Goal: Information Seeking & Learning: Learn about a topic

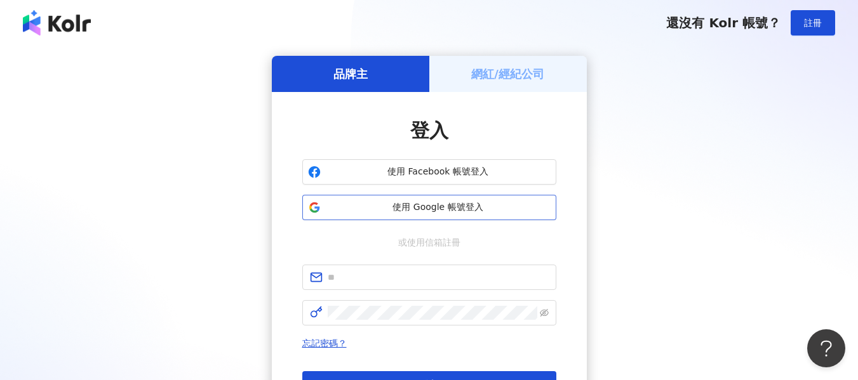
click at [457, 210] on span "使用 Google 帳號登入" at bounding box center [438, 207] width 225 height 13
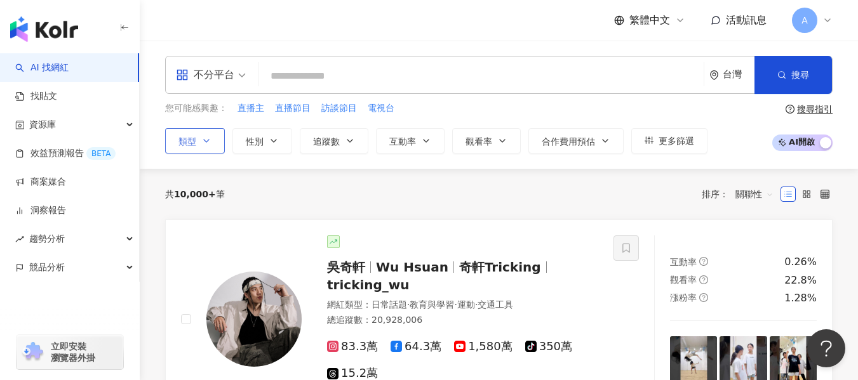
click at [191, 141] on span "類型" at bounding box center [187, 142] width 18 height 10
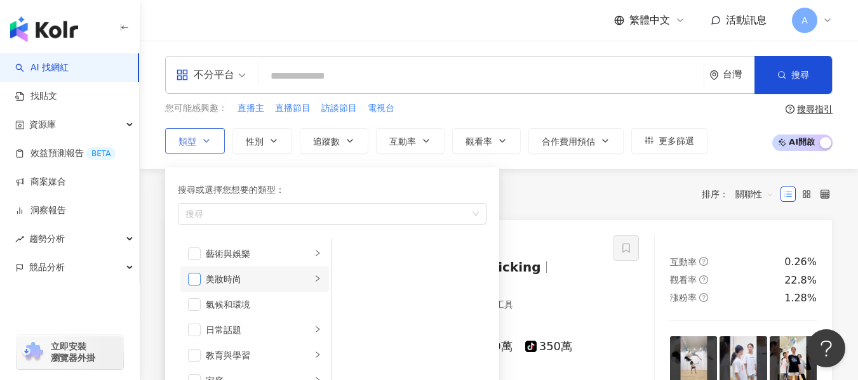
click at [200, 277] on span "button" at bounding box center [194, 279] width 13 height 13
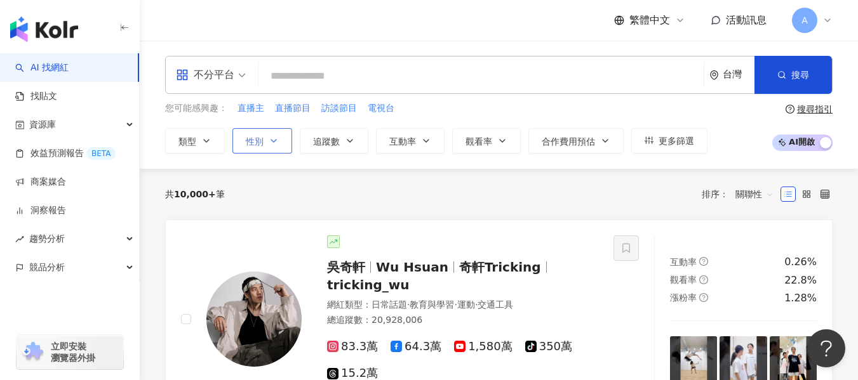
click at [265, 135] on button "性別" at bounding box center [262, 140] width 60 height 25
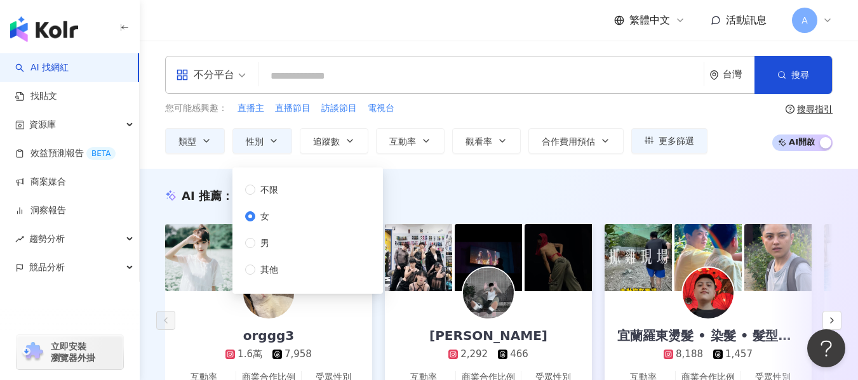
click at [328, 127] on div "您可能感興趣： 直播主 直播節目 訪談節目 電視台 類型 性別 追蹤數 互動率 觀看率 合作費用預估 更多篩選 不限 女 男 其他" at bounding box center [436, 128] width 542 height 52
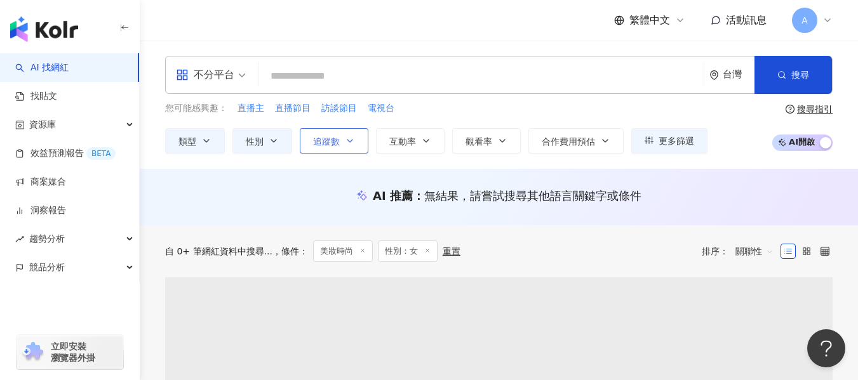
click at [346, 145] on icon "button" at bounding box center [350, 141] width 10 height 10
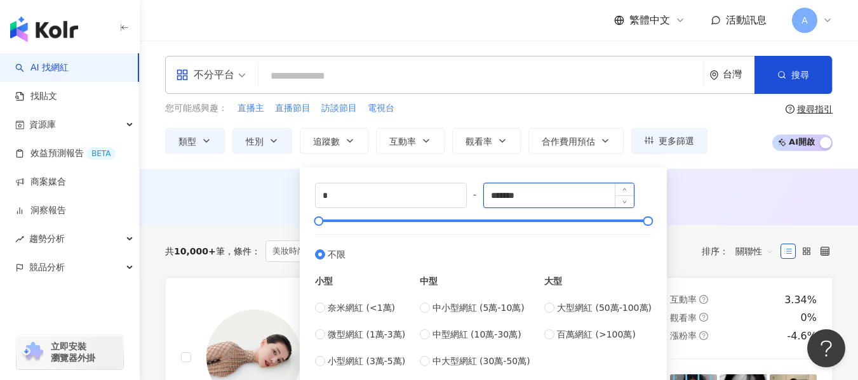
click at [549, 191] on input "*******" at bounding box center [559, 196] width 150 height 24
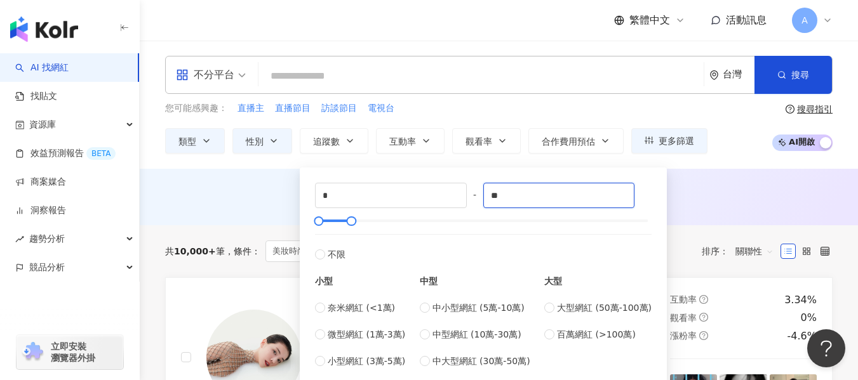
type input "*"
type input "****"
click at [733, 195] on div "AI 推薦 ： 無結果，請嘗試搜尋其他語言關鍵字或條件" at bounding box center [498, 196] width 667 height 16
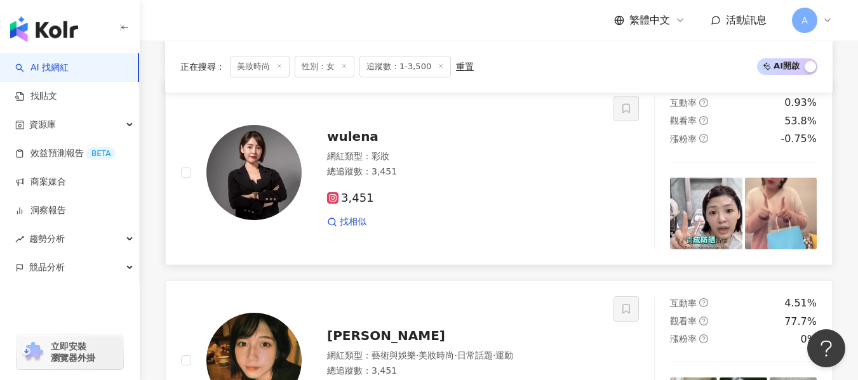
scroll to position [1905, 0]
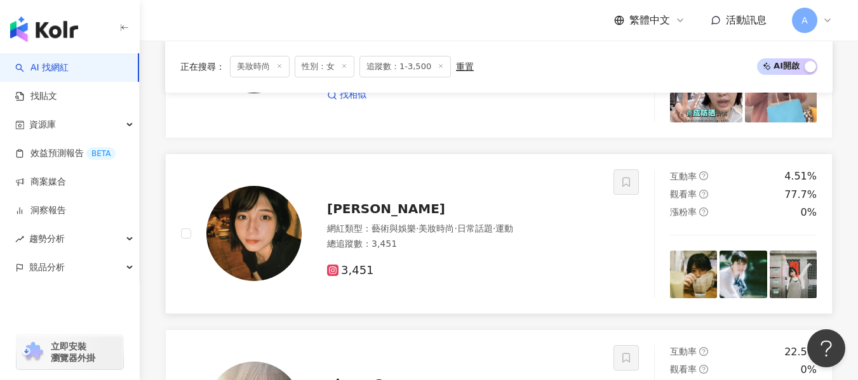
click at [530, 249] on div "總追蹤數 ： 3,451" at bounding box center [462, 244] width 271 height 13
click at [384, 238] on div "總追蹤數 ： 3,451" at bounding box center [462, 244] width 271 height 13
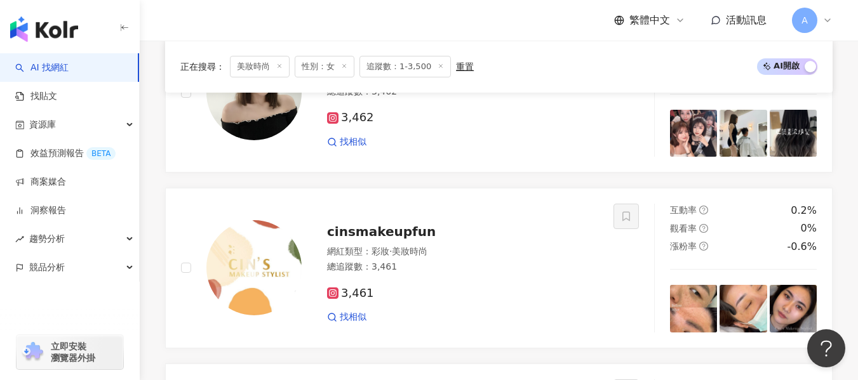
scroll to position [0, 0]
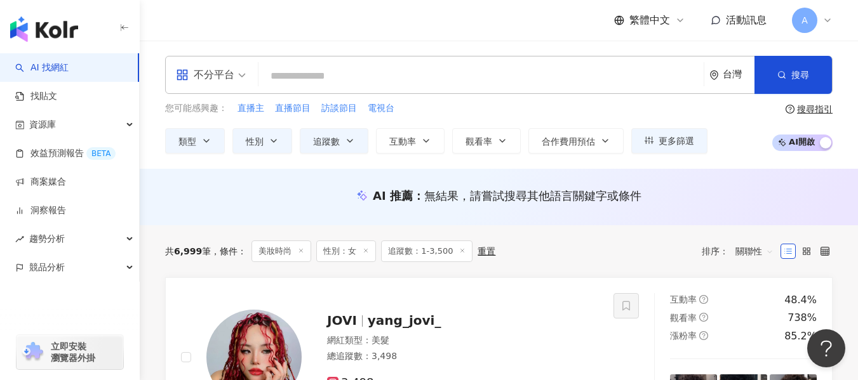
click at [350, 83] on input "search" at bounding box center [481, 76] width 435 height 24
paste input "**********"
type input "**********"
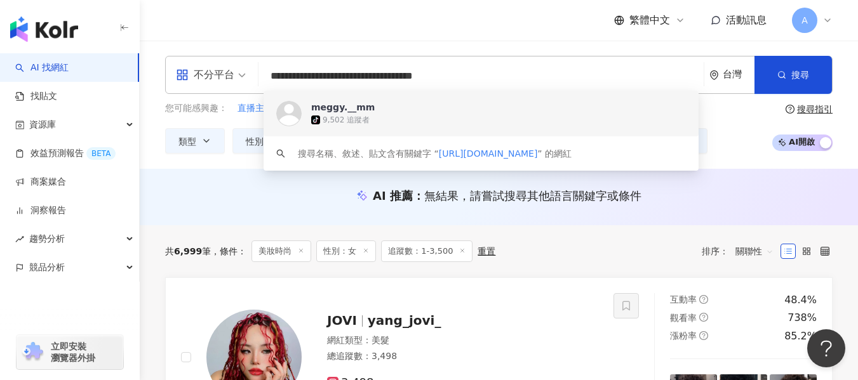
click at [350, 122] on div "9,502 追蹤者" at bounding box center [346, 120] width 47 height 11
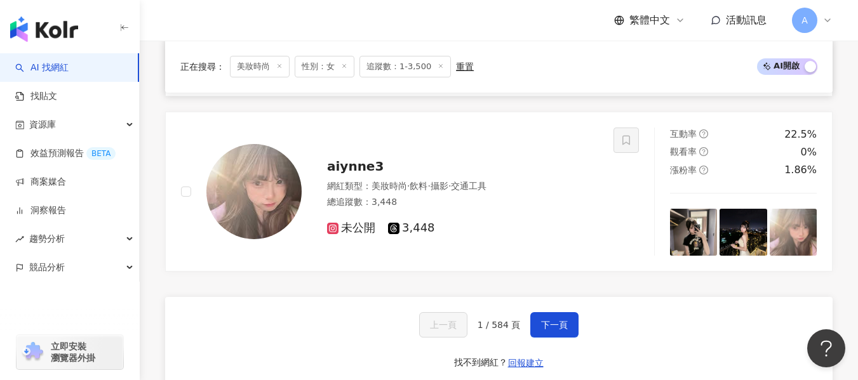
scroll to position [2223, 0]
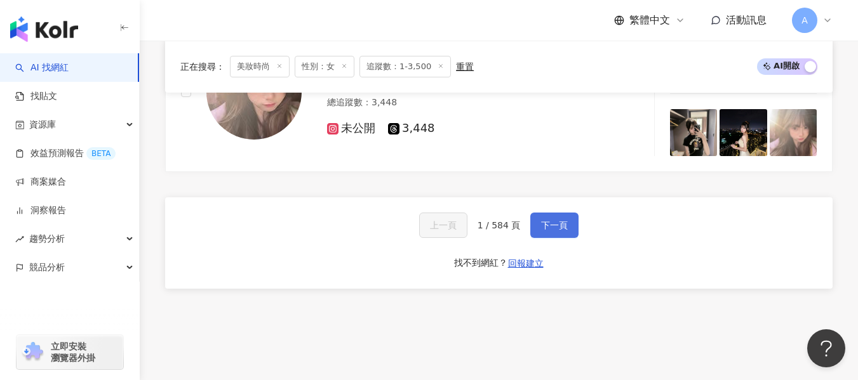
click at [545, 238] on div "上一頁 1 / 584 頁 下一頁 找不到網紅？ 回報建立" at bounding box center [498, 242] width 667 height 91
click at [545, 232] on button "下一頁" at bounding box center [554, 225] width 48 height 25
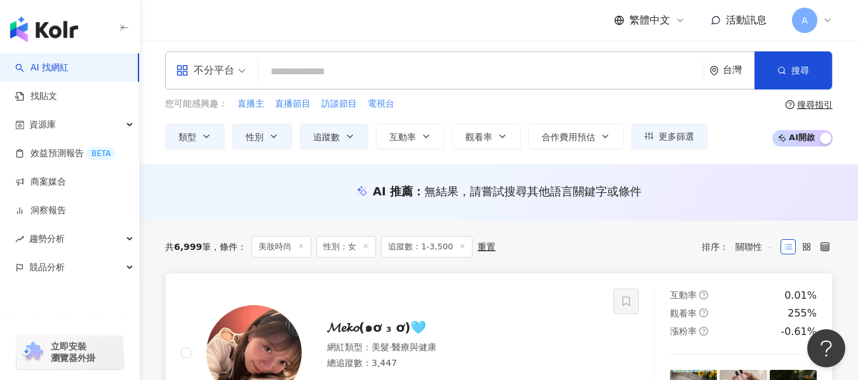
scroll to position [191, 0]
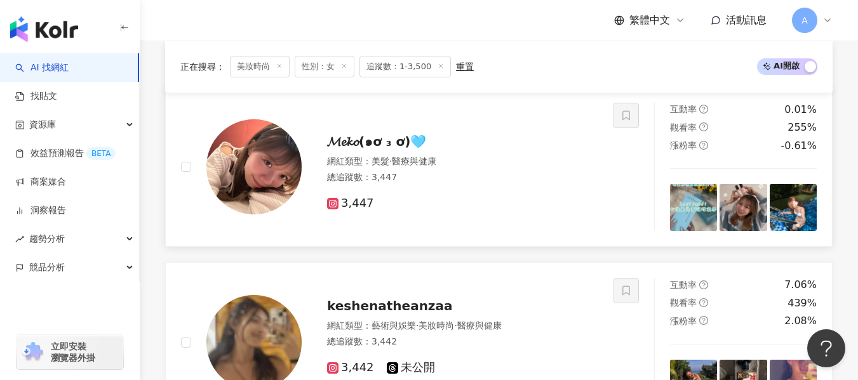
click at [446, 187] on div "3,447" at bounding box center [462, 199] width 271 height 24
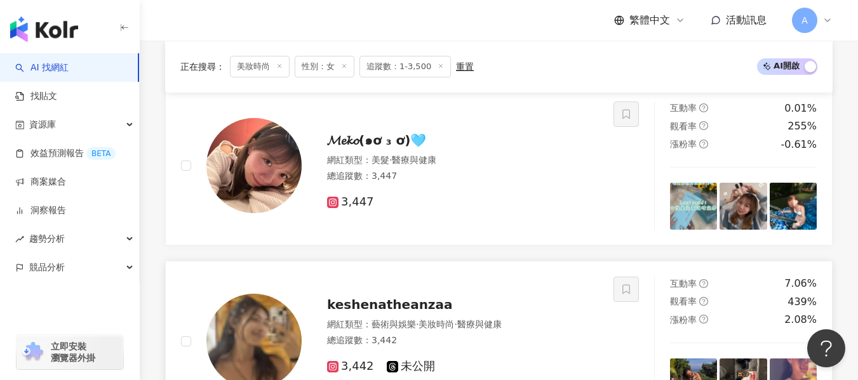
scroll to position [318, 0]
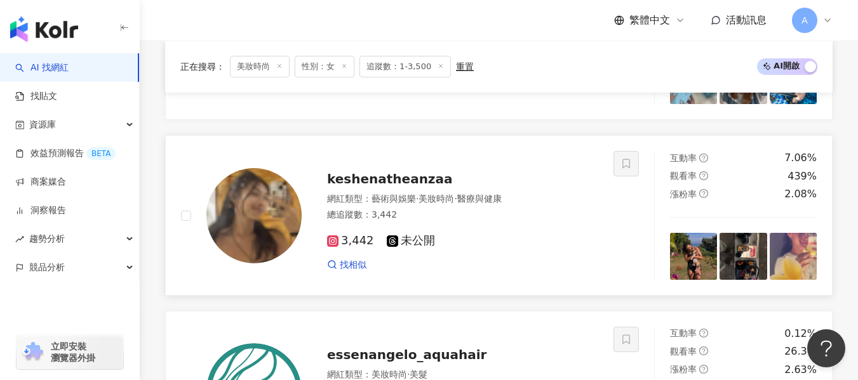
click at [549, 245] on div "3,442 未公開" at bounding box center [462, 241] width 271 height 14
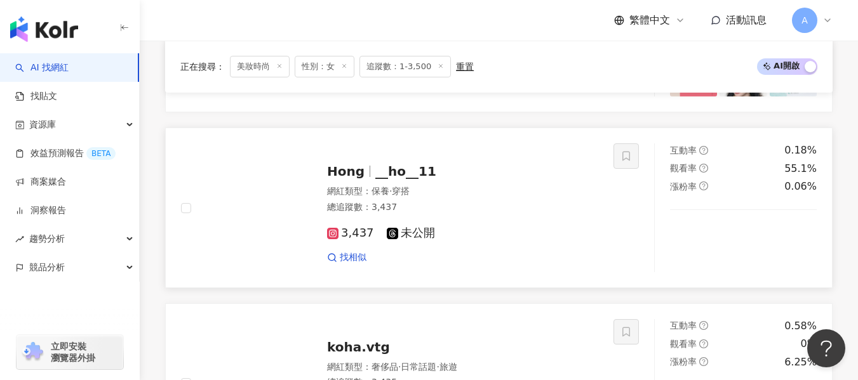
scroll to position [826, 0]
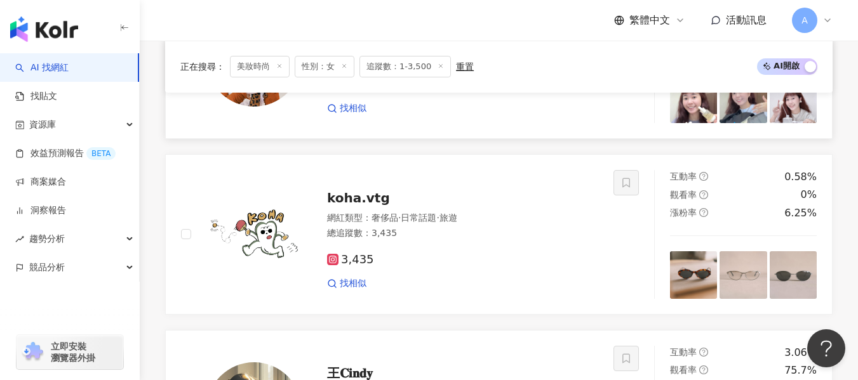
click at [510, 49] on div "網紅類型 ： 保養 · 穿搭" at bounding box center [462, 42] width 271 height 13
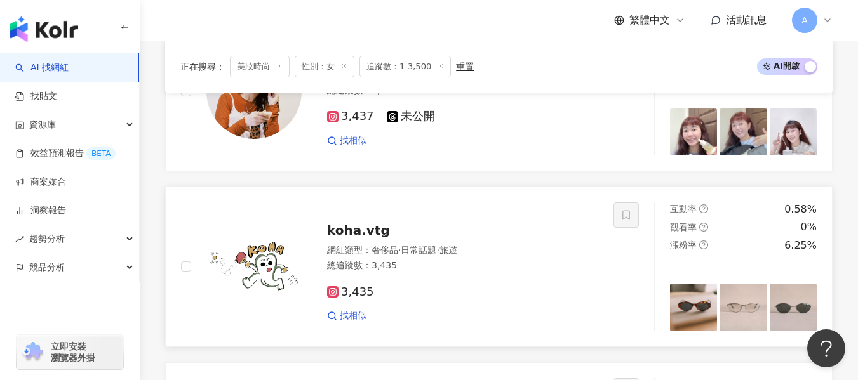
scroll to position [1080, 0]
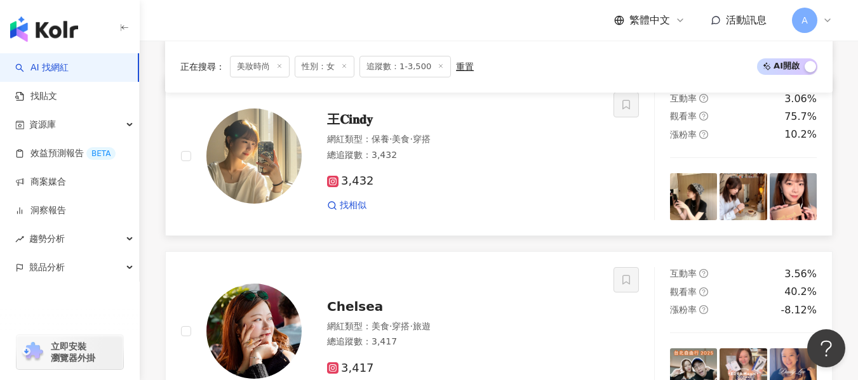
click at [508, 187] on div "3,432" at bounding box center [462, 182] width 271 height 14
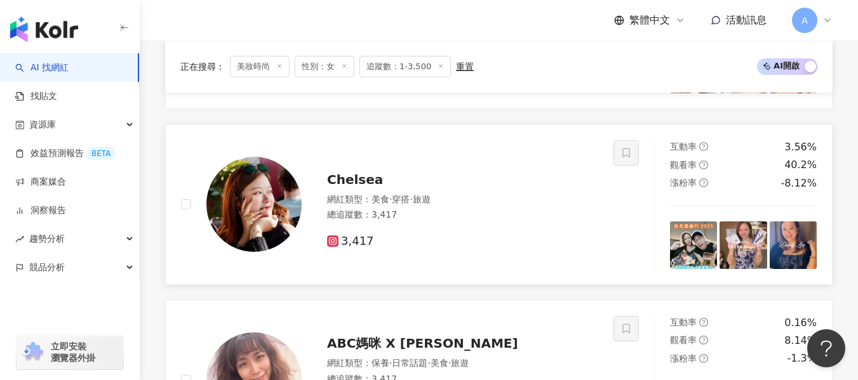
click at [500, 224] on div "網紅類型 ： 美食 · 穿搭 · 旅遊 總追蹤數 ： 3,417" at bounding box center [462, 209] width 271 height 31
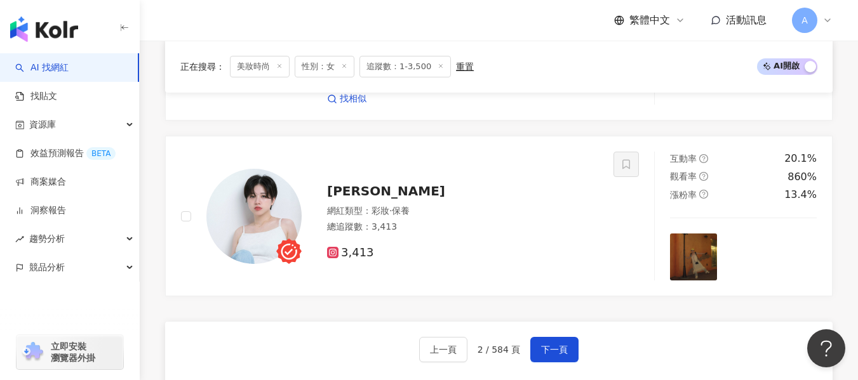
scroll to position [2096, 0]
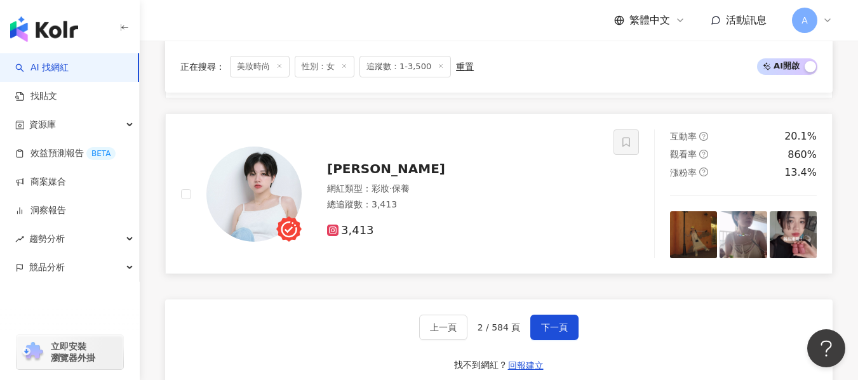
click at [395, 173] on div "木易 Mui" at bounding box center [462, 169] width 271 height 18
drag, startPoint x: 537, startPoint y: 316, endPoint x: 516, endPoint y: 273, distance: 48.0
click at [537, 316] on button "下一頁" at bounding box center [554, 327] width 48 height 25
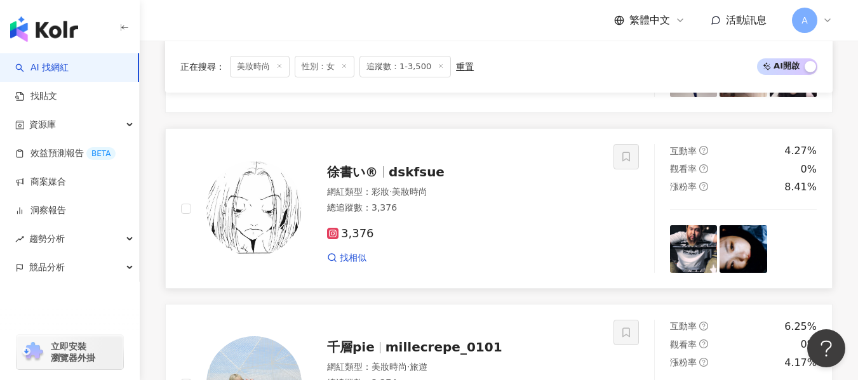
scroll to position [1715, 0]
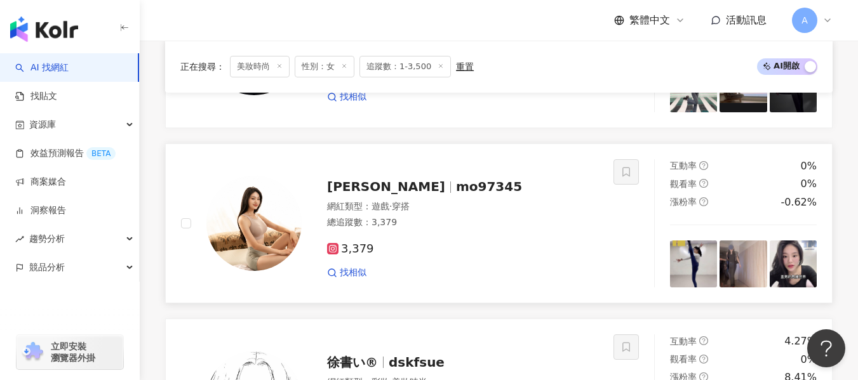
click at [434, 197] on div "戴孟庭 mo97345 網紅類型 ： 遊戲 · 穿搭 總追蹤數 ： 3,379 3,379 找相似" at bounding box center [450, 223] width 297 height 111
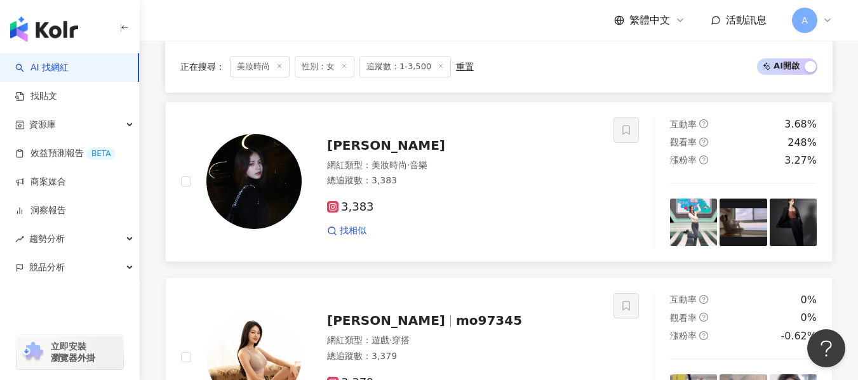
scroll to position [1524, 0]
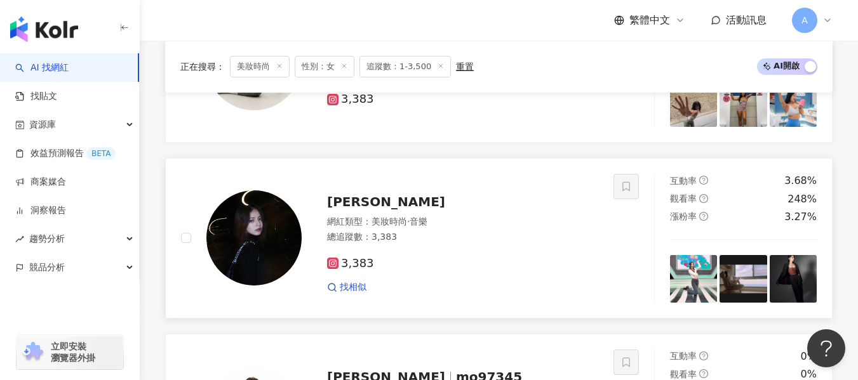
click at [440, 237] on div "總追蹤數 ： 3,383" at bounding box center [462, 237] width 271 height 13
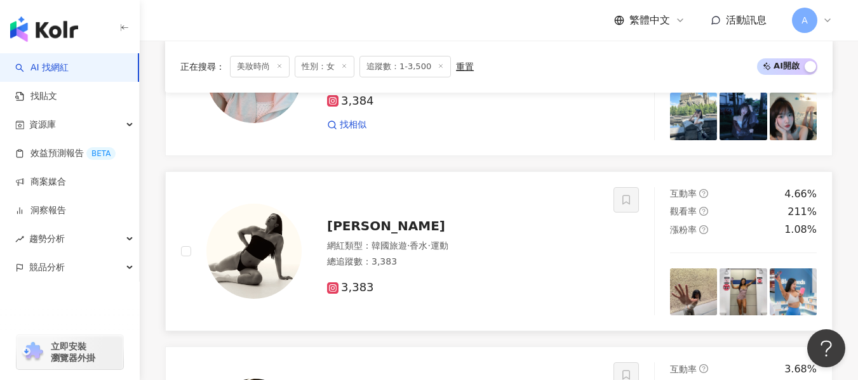
scroll to position [1334, 0]
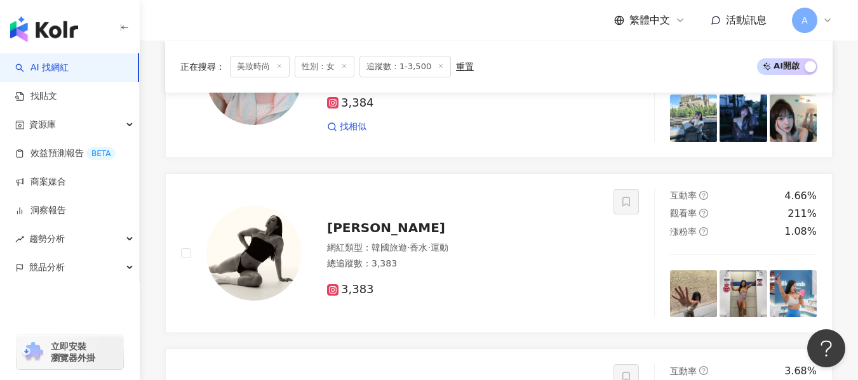
click at [430, 247] on span "·" at bounding box center [428, 248] width 3 height 10
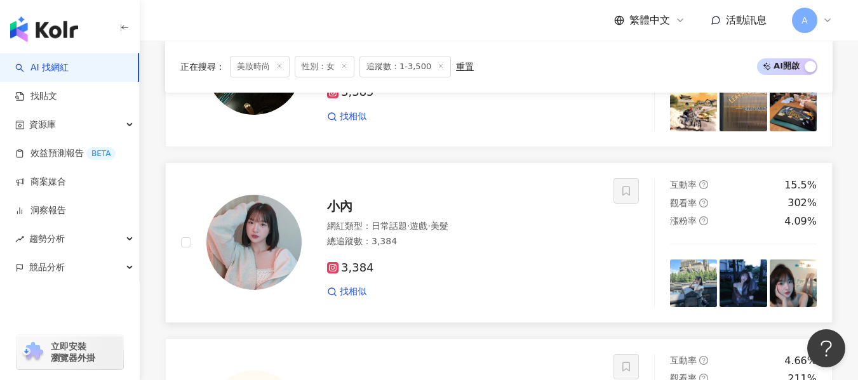
scroll to position [1143, 0]
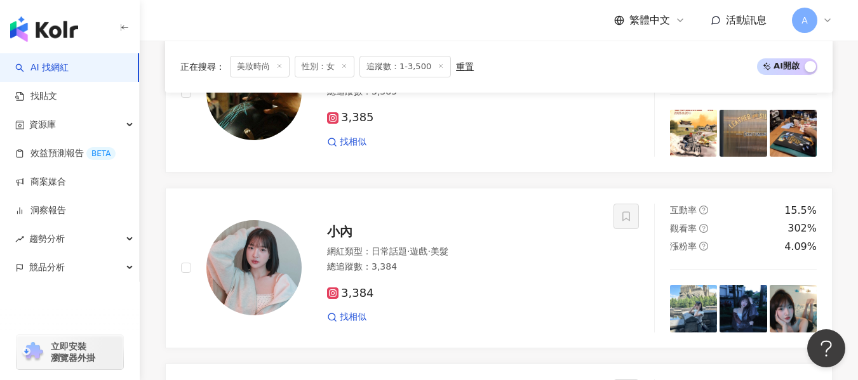
click at [495, 273] on div "總追蹤數 ： 3,384" at bounding box center [462, 267] width 271 height 13
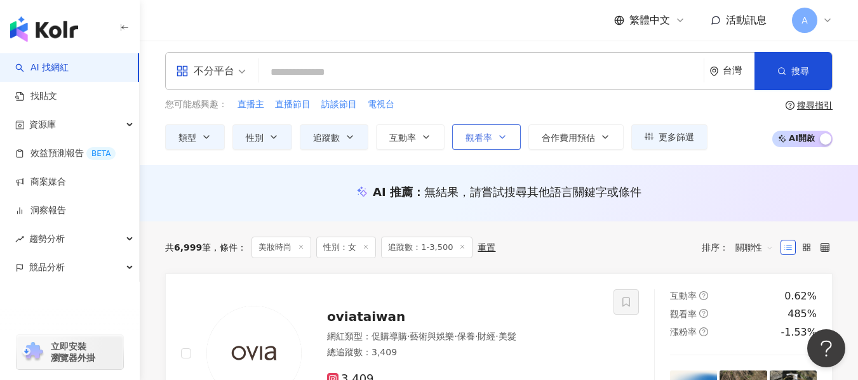
scroll to position [0, 0]
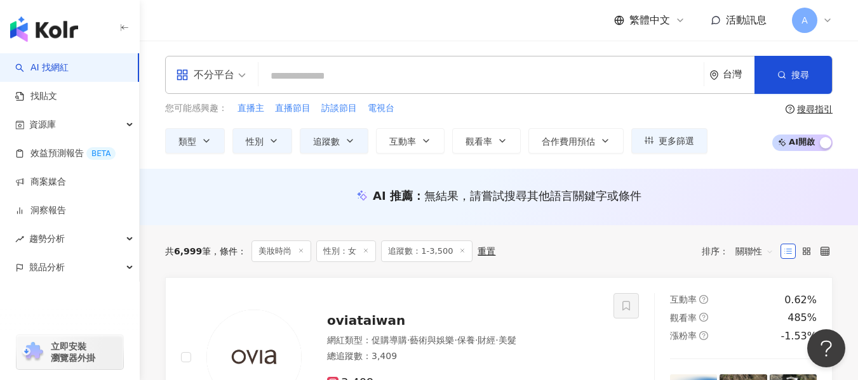
click at [423, 249] on span "追蹤數：1-3,500" at bounding box center [426, 252] width 91 height 22
click at [357, 140] on button "追蹤數" at bounding box center [334, 140] width 69 height 25
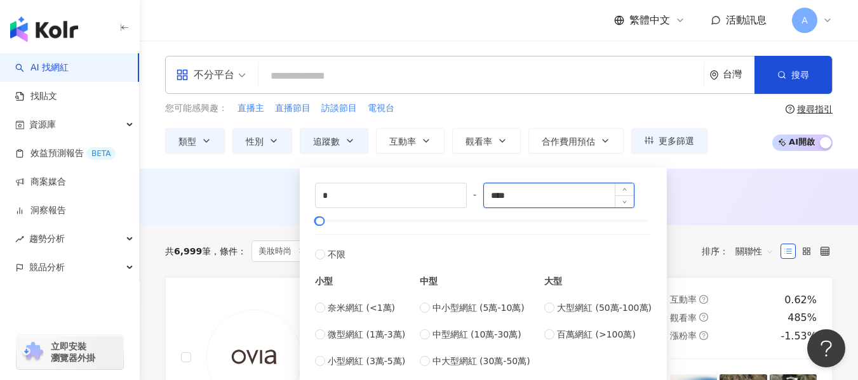
click at [537, 194] on input "****" at bounding box center [559, 196] width 150 height 24
type input "*"
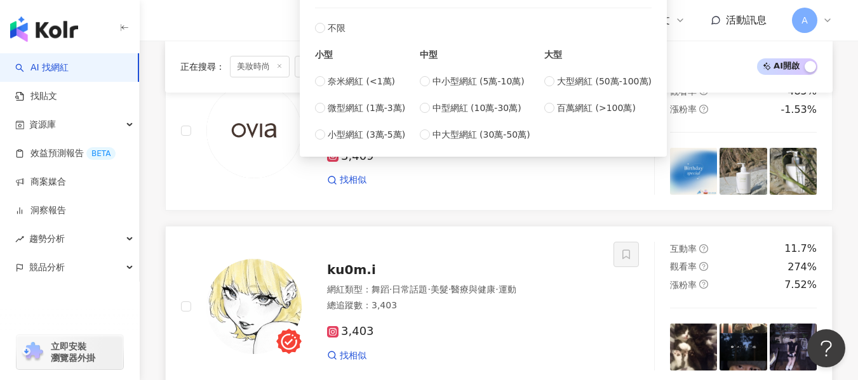
scroll to position [64, 0]
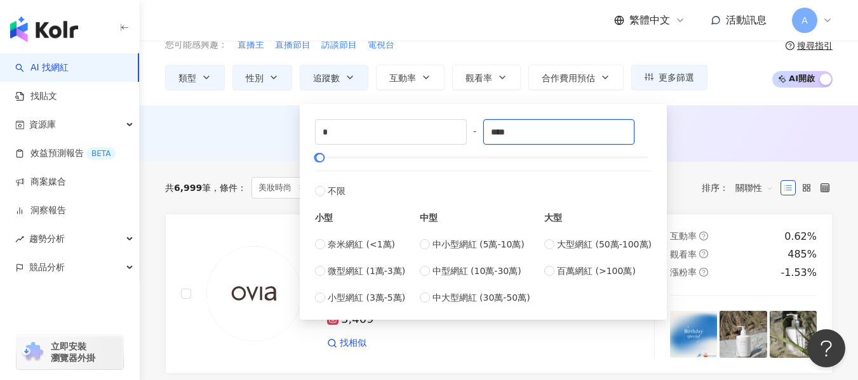
type input "****"
click at [734, 138] on div "AI 推薦 ： 無結果，請嘗試搜尋其他語言關鍵字或條件" at bounding box center [498, 132] width 667 height 16
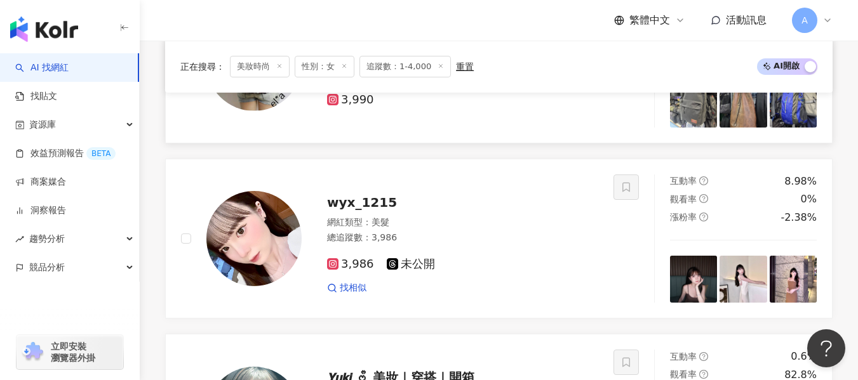
scroll to position [889, 0]
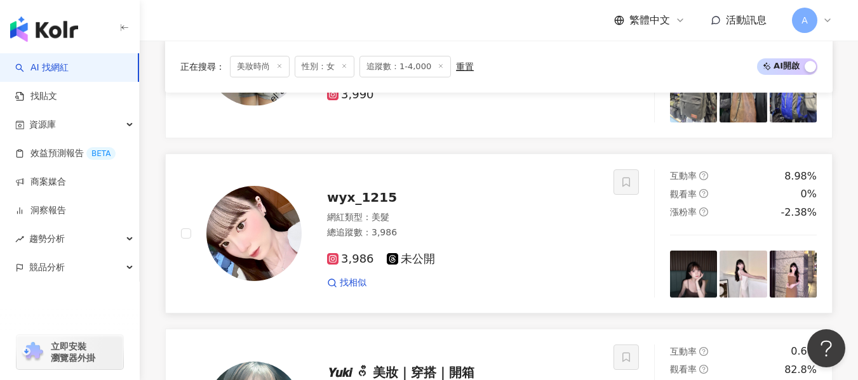
click at [560, 238] on div "總追蹤數 ： 3,986" at bounding box center [462, 233] width 271 height 13
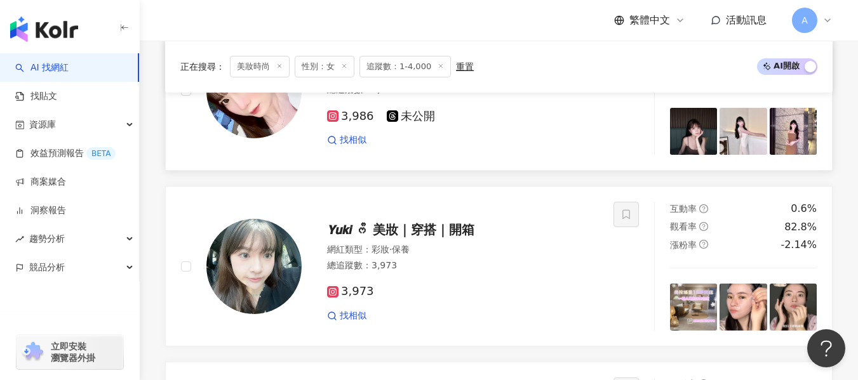
scroll to position [1080, 0]
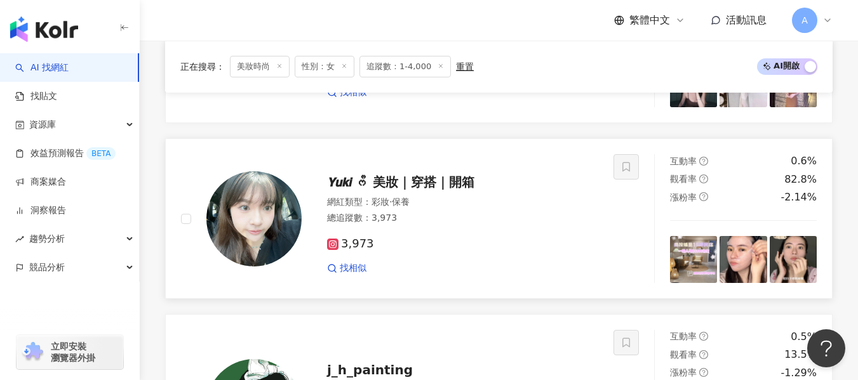
click at [483, 225] on div "總追蹤數 ： 3,973" at bounding box center [462, 218] width 271 height 13
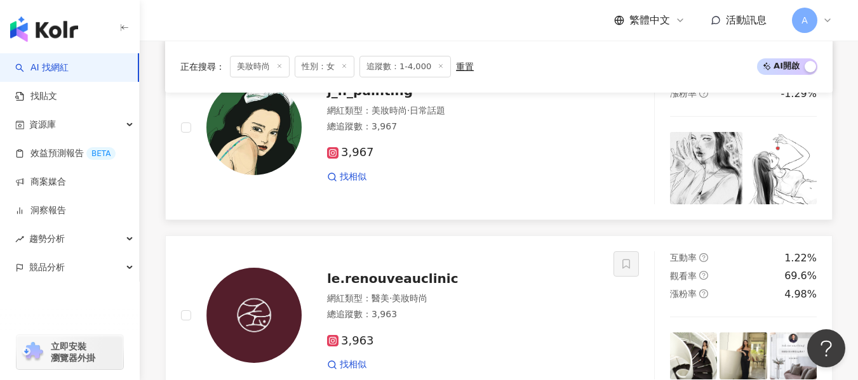
scroll to position [1397, 0]
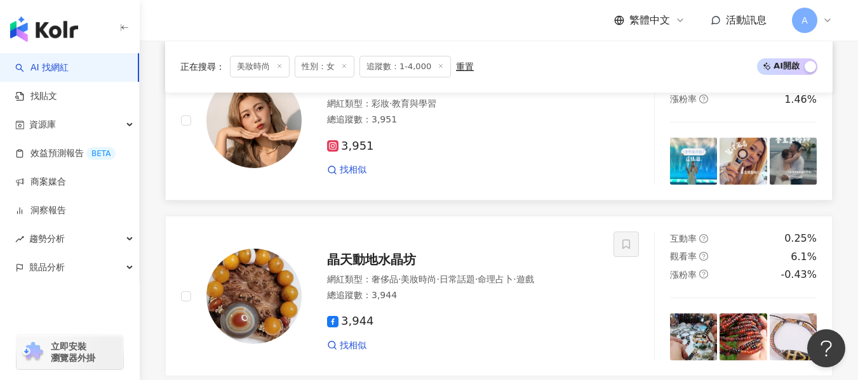
scroll to position [1929, 0]
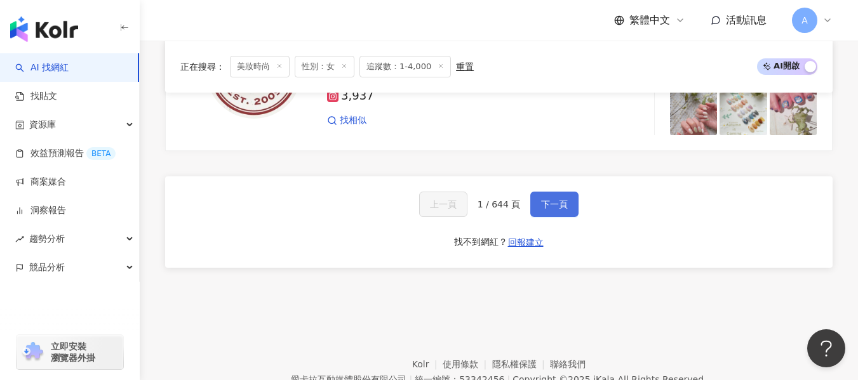
click at [563, 192] on button "下一頁" at bounding box center [554, 204] width 48 height 25
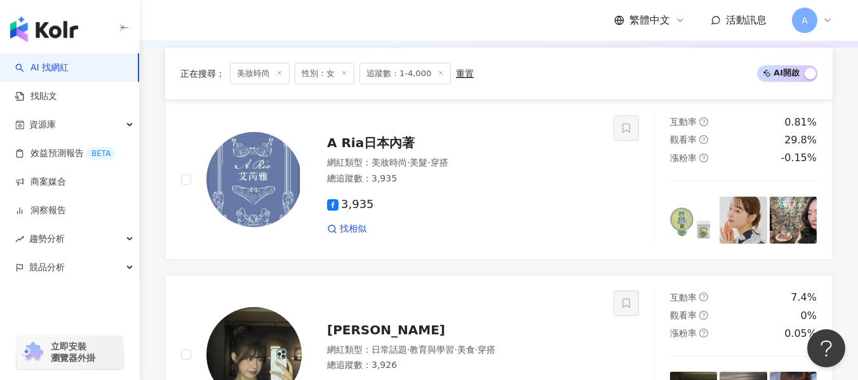
scroll to position [733, 0]
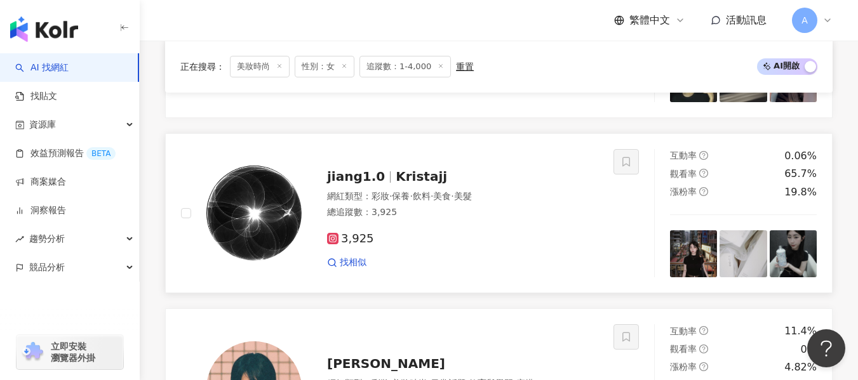
click at [460, 246] on div "3,925" at bounding box center [462, 239] width 271 height 14
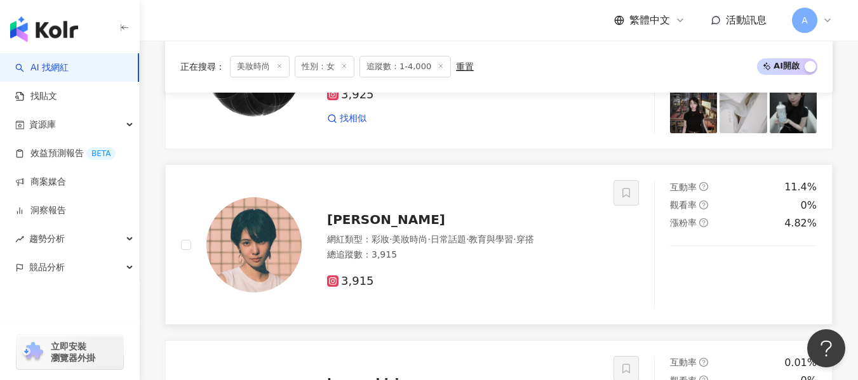
scroll to position [924, 0]
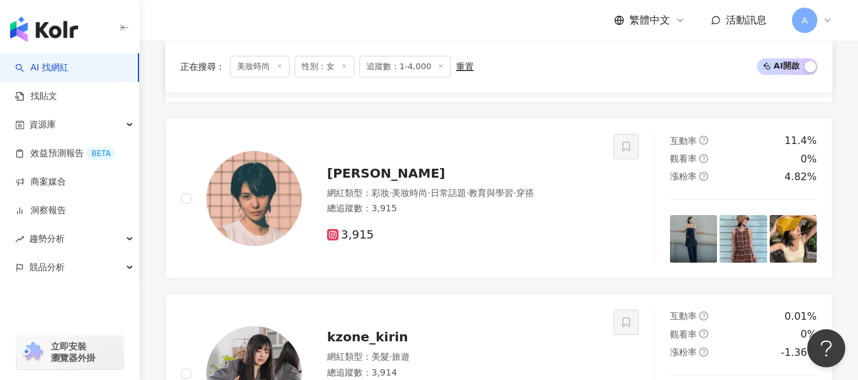
click at [427, 211] on div "網紅類型 ： 彩妝 · 美妝時尚 · 日常話題 · 教育與學習 · 穿搭 總追蹤數 ： 3,915" at bounding box center [462, 202] width 271 height 31
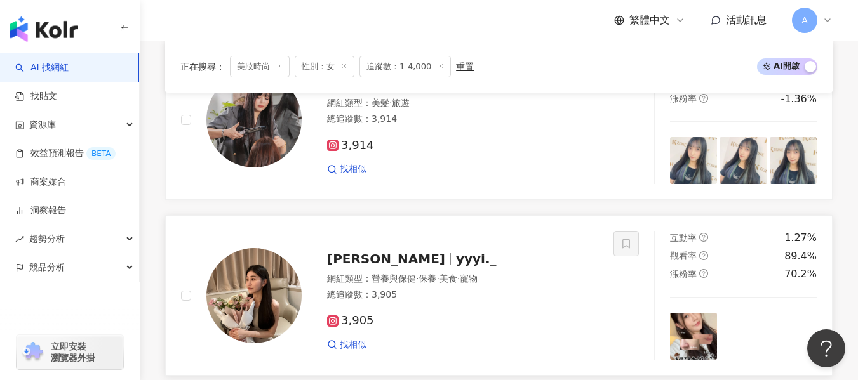
scroll to position [1241, 0]
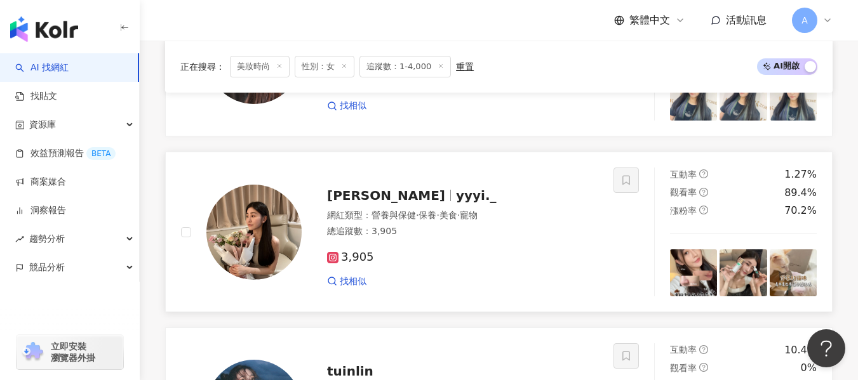
click at [418, 251] on div "3,905 找相似" at bounding box center [462, 264] width 271 height 47
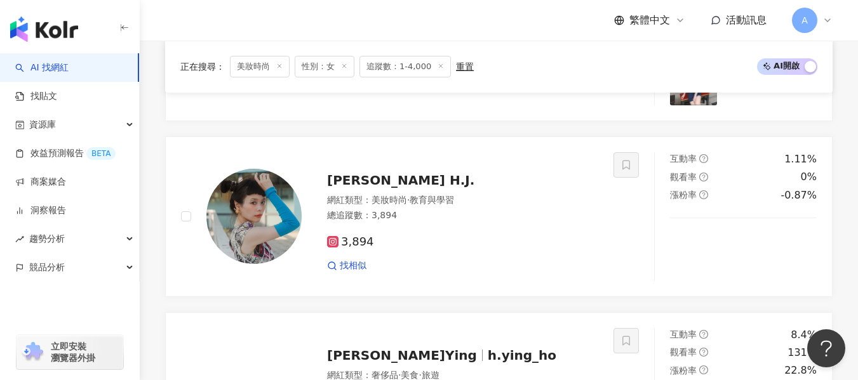
scroll to position [1813, 0]
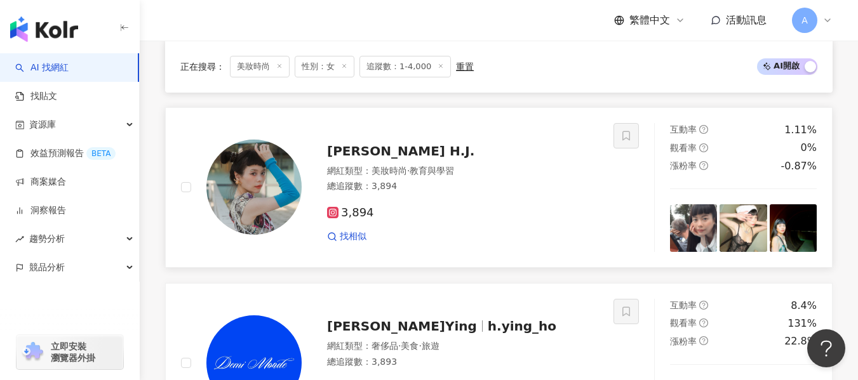
click at [415, 196] on div "網紅類型 ： 美妝時尚 · 教育與學習 總追蹤數 ： 3,894" at bounding box center [462, 180] width 271 height 31
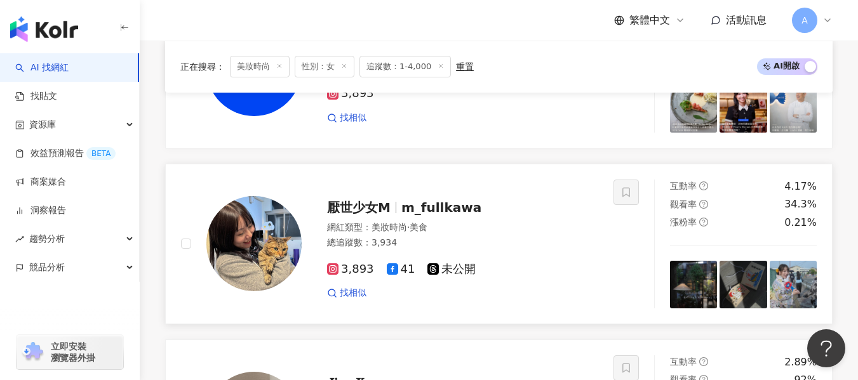
scroll to position [2130, 0]
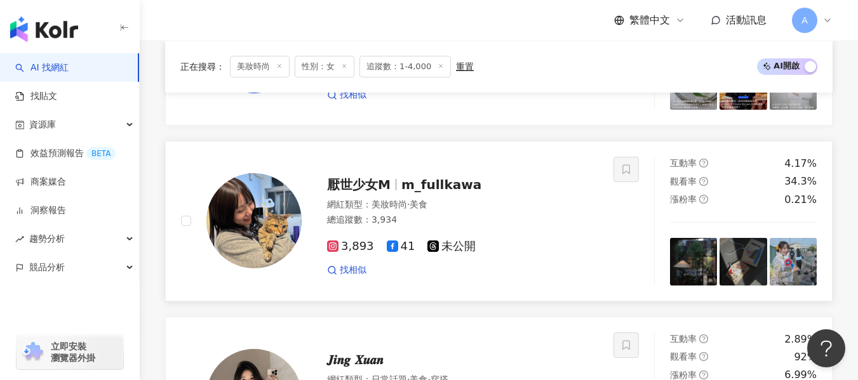
click at [531, 211] on div "網紅類型 ： 美妝時尚 · 美食" at bounding box center [462, 205] width 271 height 13
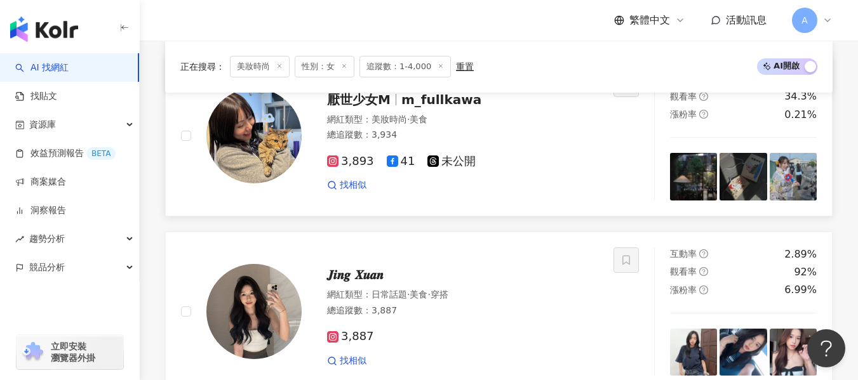
scroll to position [2321, 0]
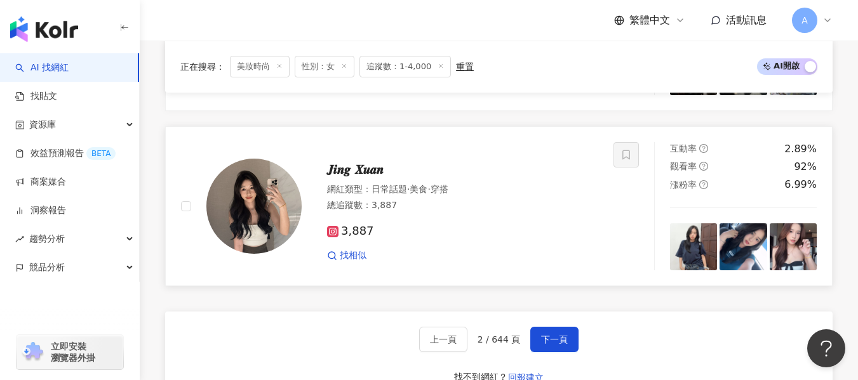
click at [498, 262] on div "找相似" at bounding box center [462, 256] width 271 height 13
click at [550, 352] on button "下一頁" at bounding box center [554, 339] width 48 height 25
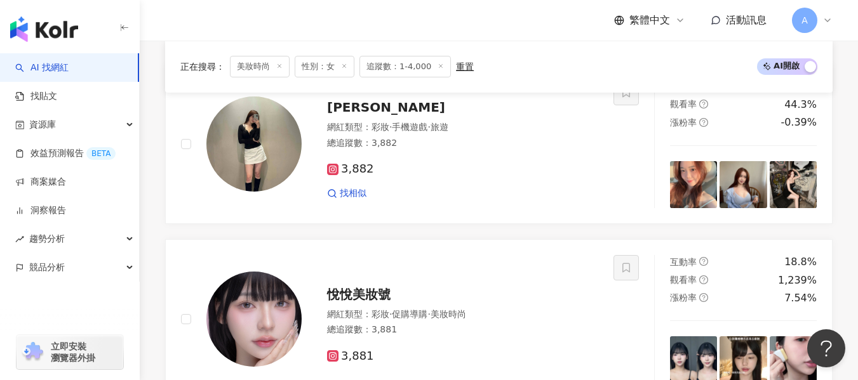
scroll to position [479, 0]
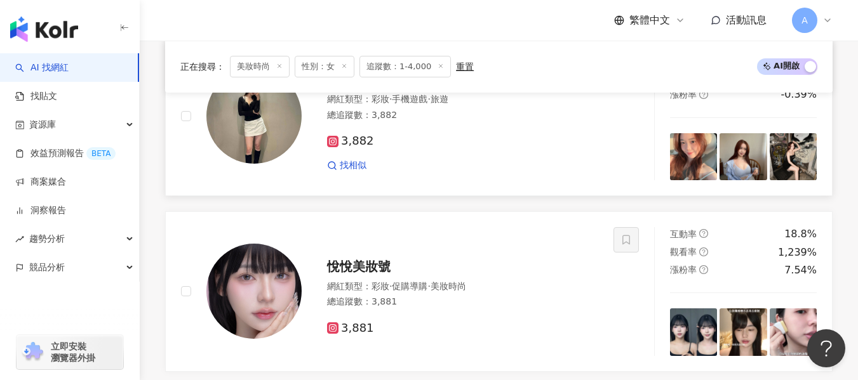
click at [474, 166] on div "3,882 找相似" at bounding box center [462, 147] width 271 height 47
click at [504, 271] on div "悅悅美妝號" at bounding box center [462, 267] width 271 height 18
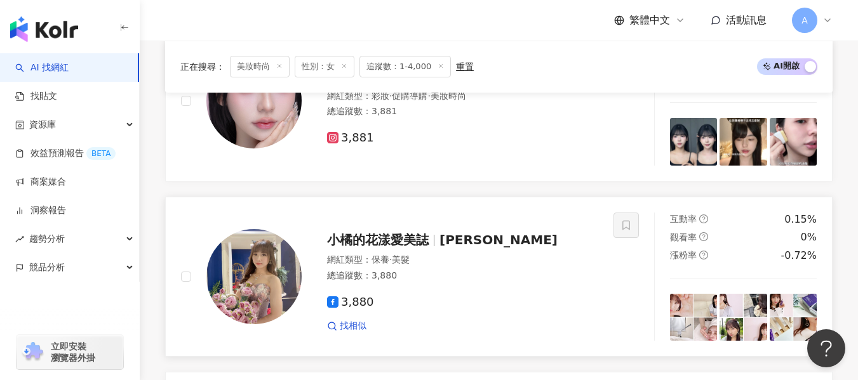
scroll to position [733, 0]
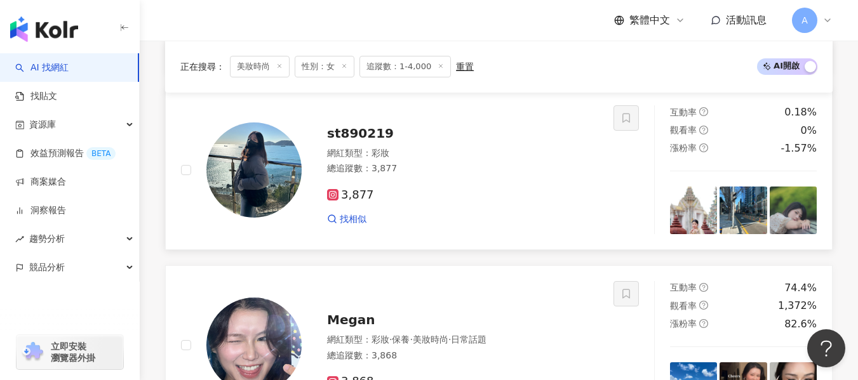
scroll to position [1051, 0]
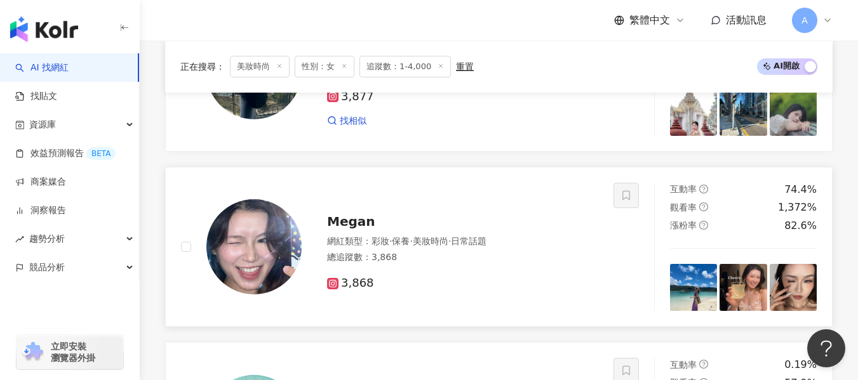
click at [517, 287] on div "3,868" at bounding box center [462, 284] width 271 height 14
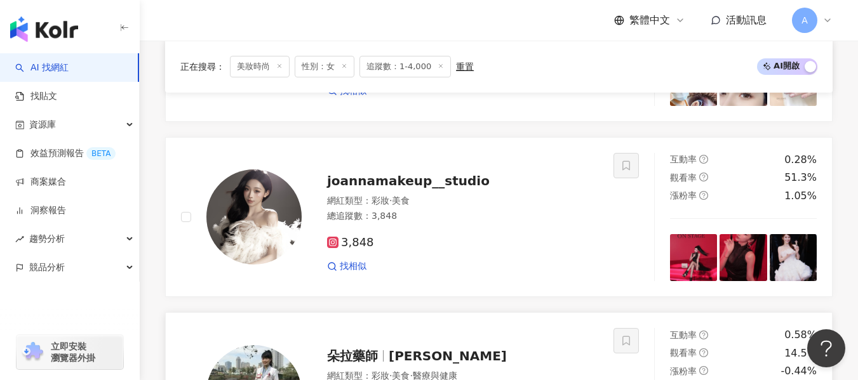
scroll to position [1749, 0]
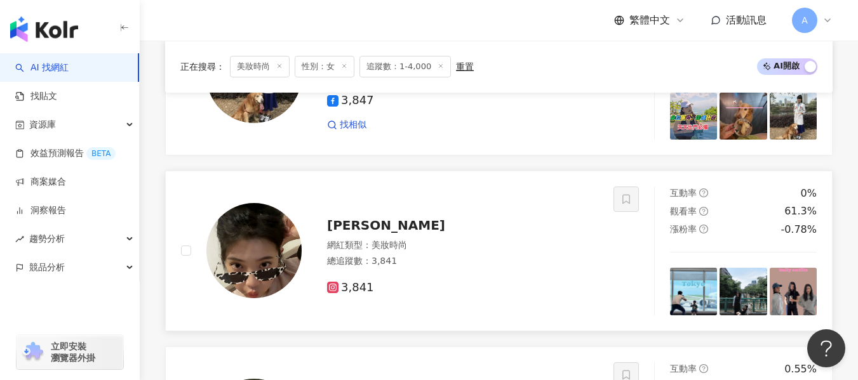
click at [424, 251] on div "網紅類型 ： 美妝時尚" at bounding box center [462, 245] width 271 height 13
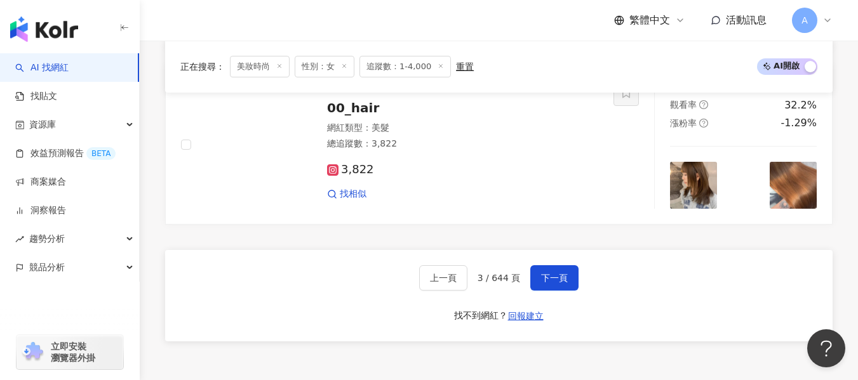
scroll to position [2384, 0]
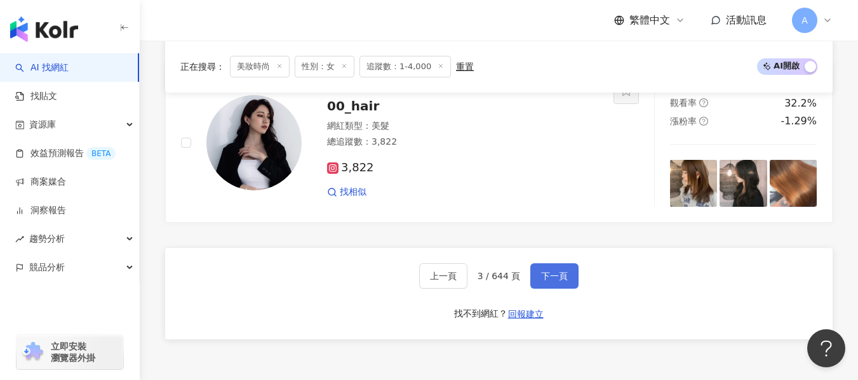
click at [538, 279] on button "下一頁" at bounding box center [554, 276] width 48 height 25
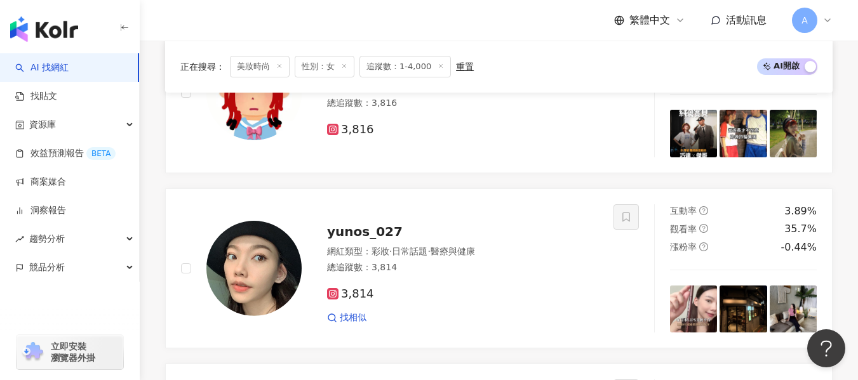
scroll to position [730, 0]
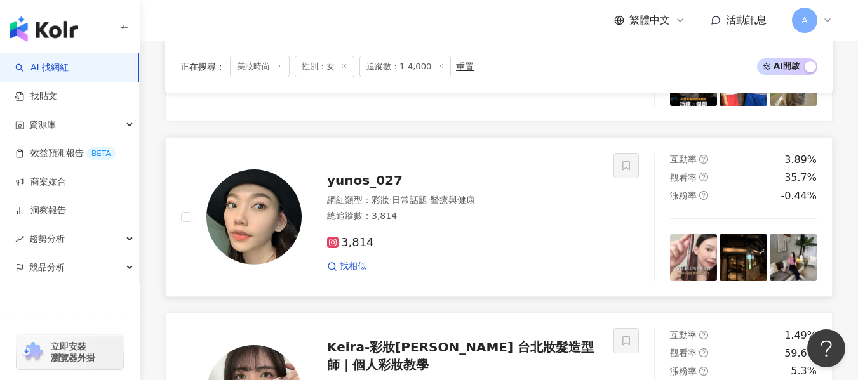
click at [507, 223] on div "總追蹤數 ： 3,814" at bounding box center [462, 216] width 271 height 13
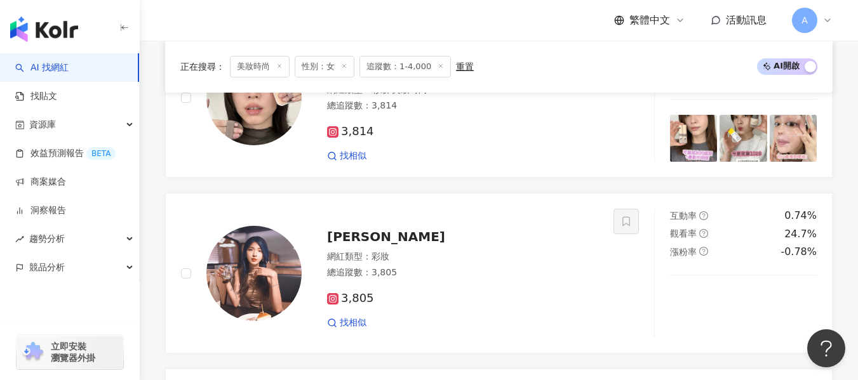
scroll to position [1047, 0]
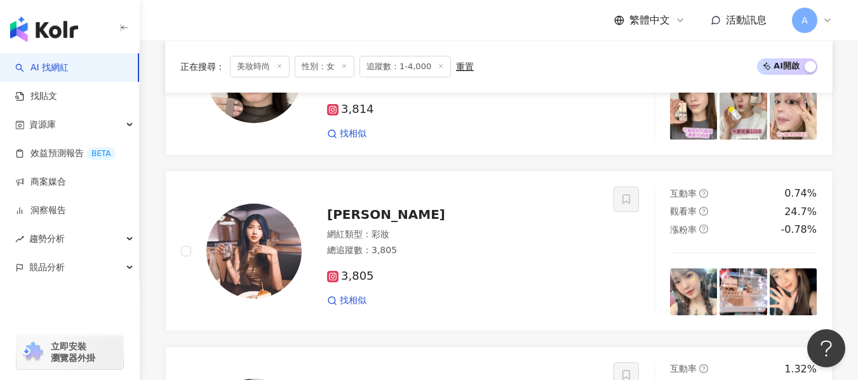
drag, startPoint x: 527, startPoint y: 243, endPoint x: 526, endPoint y: 1, distance: 241.3
click at [527, 241] on div "網紅類型 ： 彩妝" at bounding box center [462, 235] width 271 height 13
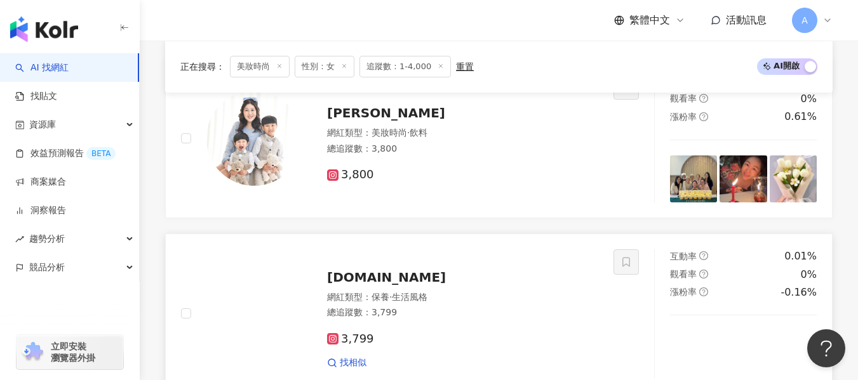
scroll to position [1492, 0]
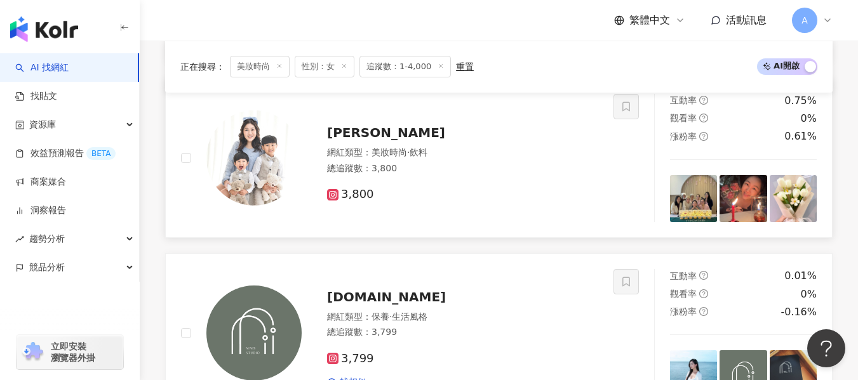
click at [413, 175] on div "總追蹤數 ： 3,800" at bounding box center [462, 169] width 271 height 13
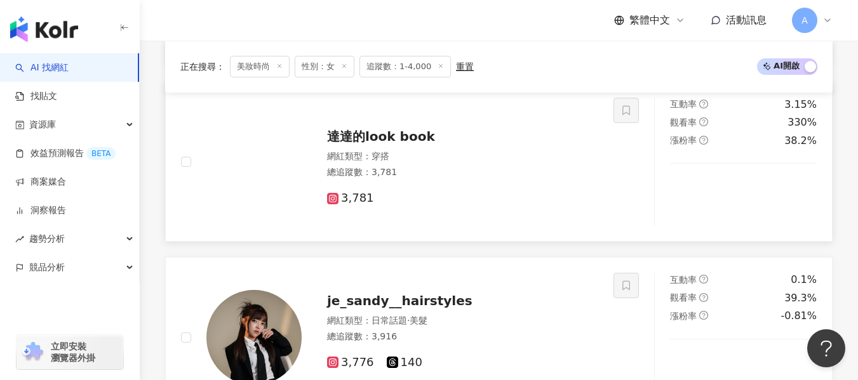
scroll to position [2317, 0]
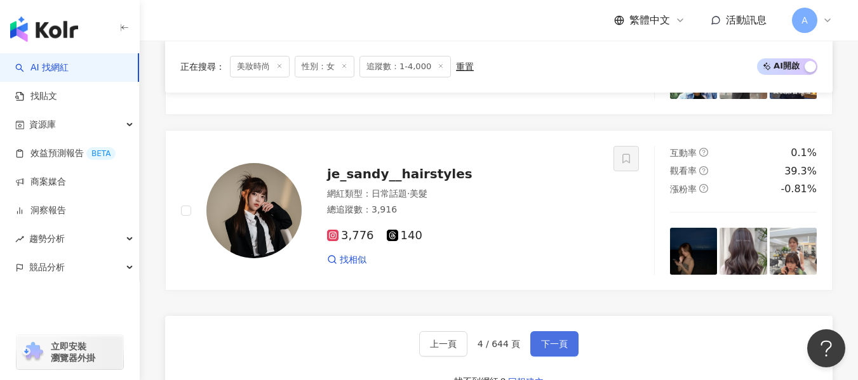
click at [544, 349] on span "下一頁" at bounding box center [554, 344] width 27 height 10
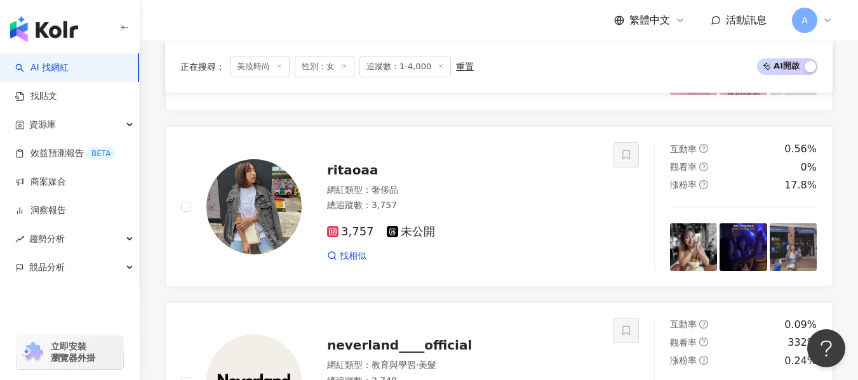
scroll to position [916, 0]
click at [521, 196] on div "網紅類型 ： 奢侈品" at bounding box center [462, 190] width 271 height 13
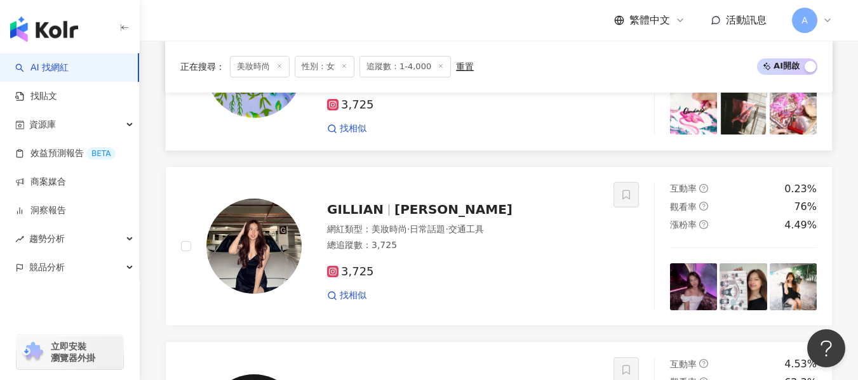
scroll to position [2123, 0]
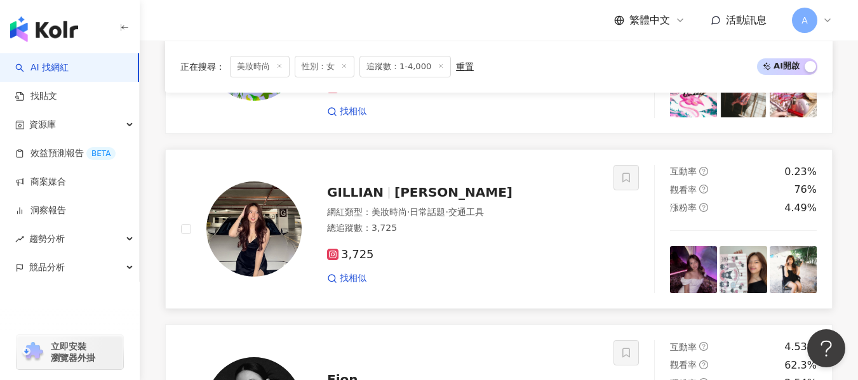
click at [566, 219] on div "網紅類型 ： 美妝時尚 · 日常話題 · 交通工具" at bounding box center [462, 212] width 271 height 13
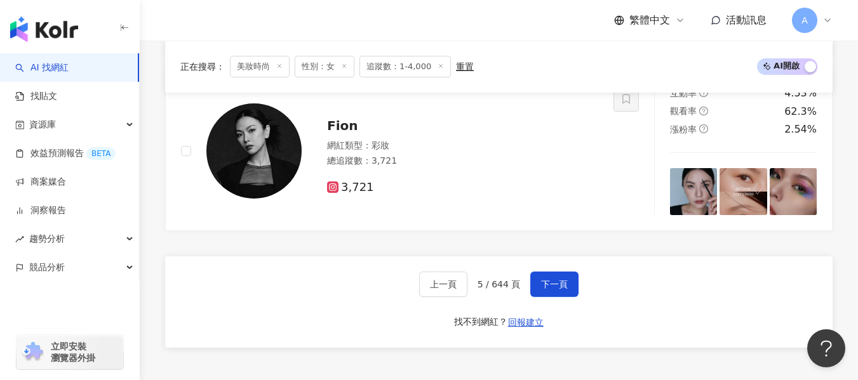
click at [580, 283] on div "上一頁 5 / 644 頁 下一頁 找不到網紅？ 回報建立" at bounding box center [498, 302] width 667 height 91
click at [572, 288] on button "下一頁" at bounding box center [554, 284] width 48 height 25
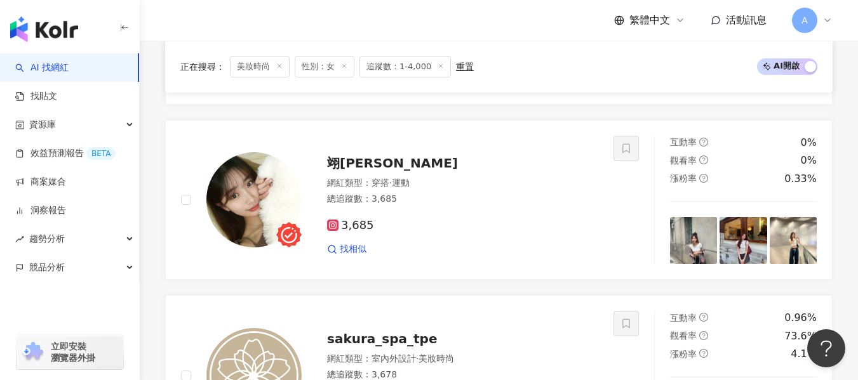
scroll to position [2153, 0]
click at [490, 205] on div "總追蹤數 ： 3,685" at bounding box center [462, 198] width 271 height 13
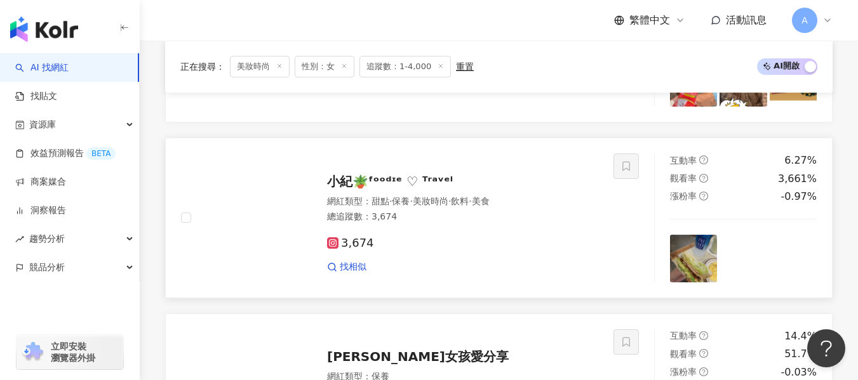
scroll to position [561, 0]
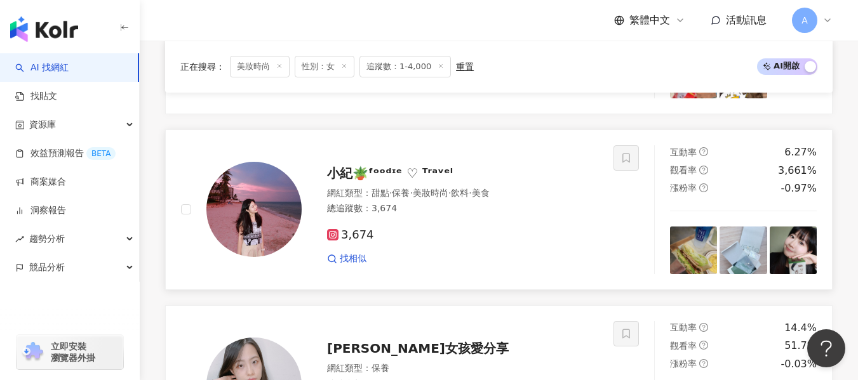
click at [438, 236] on div "3,674 找相似" at bounding box center [462, 241] width 271 height 47
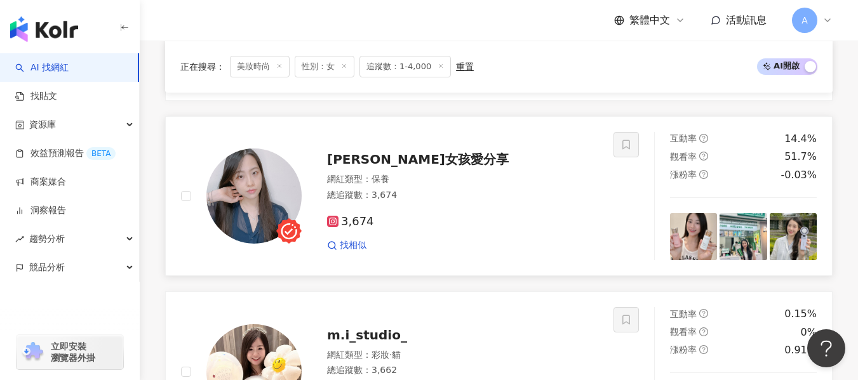
scroll to position [752, 0]
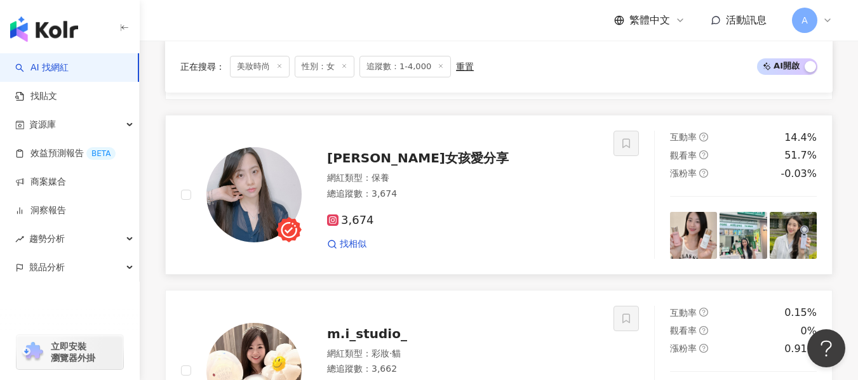
click at [495, 201] on div "總追蹤數 ： 3,674" at bounding box center [462, 194] width 271 height 13
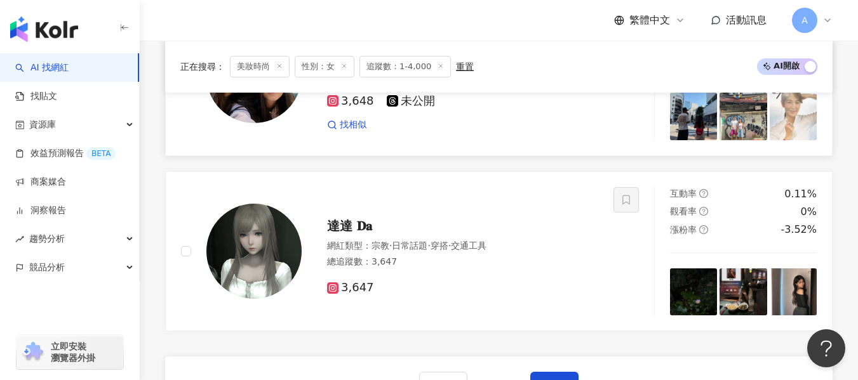
scroll to position [2339, 0]
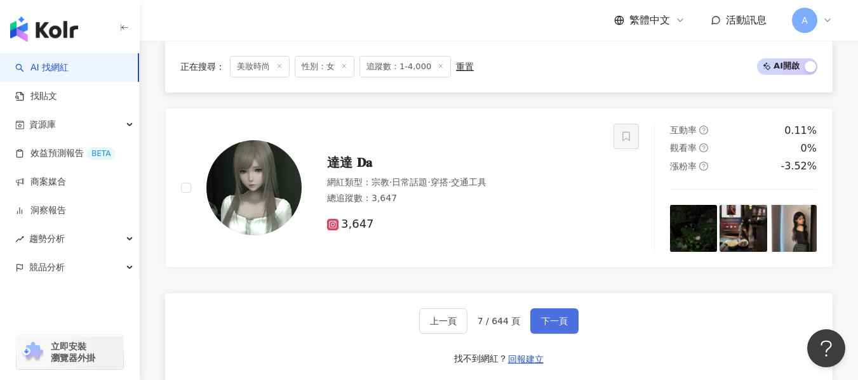
click at [563, 326] on span "下一頁" at bounding box center [554, 321] width 27 height 10
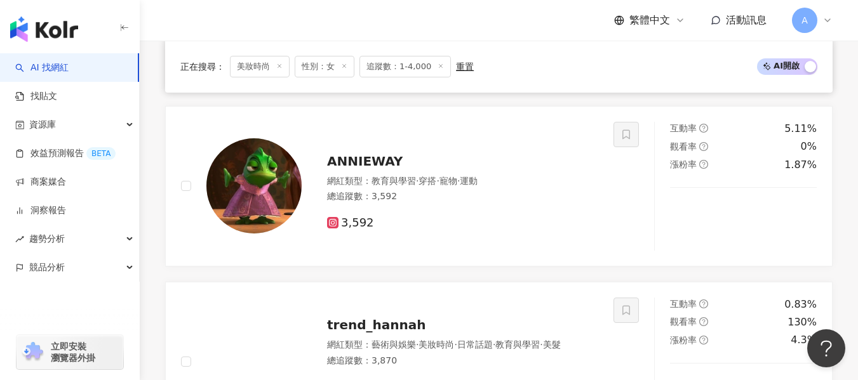
scroll to position [2209, 0]
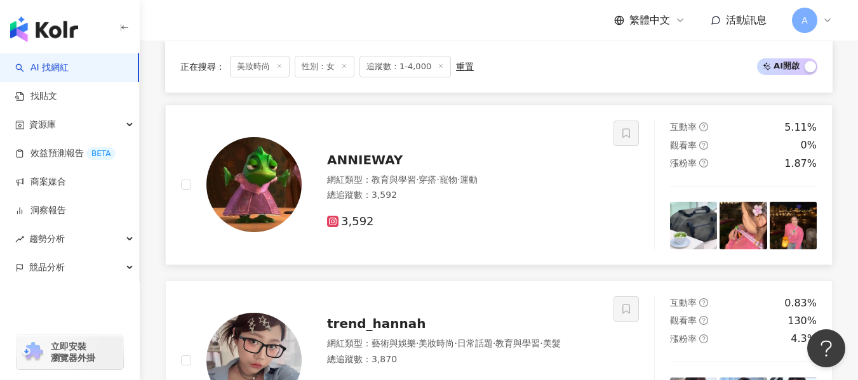
click at [566, 202] on div "總追蹤數 ： 3,592" at bounding box center [462, 195] width 271 height 13
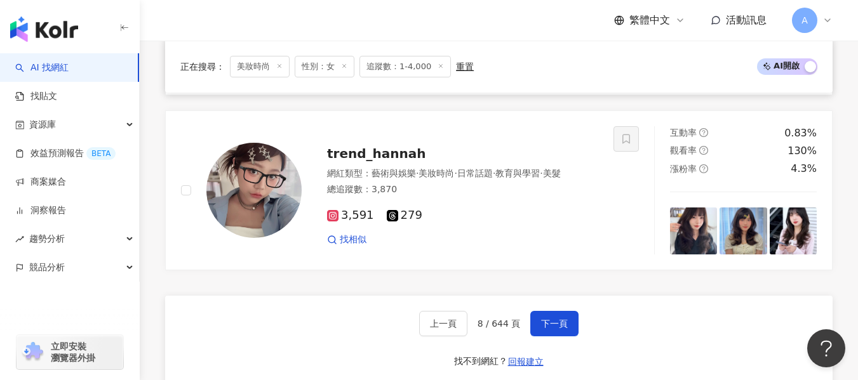
scroll to position [2399, 0]
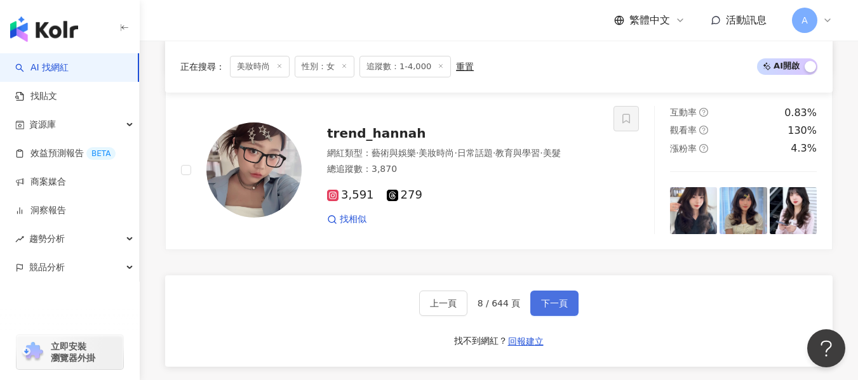
click at [541, 307] on span "下一頁" at bounding box center [554, 303] width 27 height 10
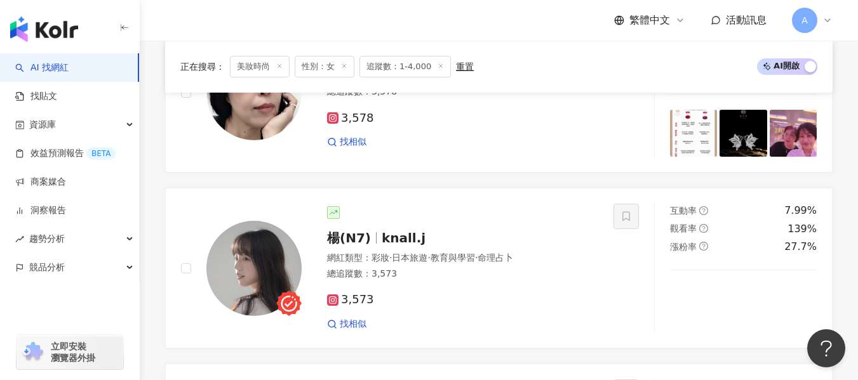
scroll to position [1024, 0]
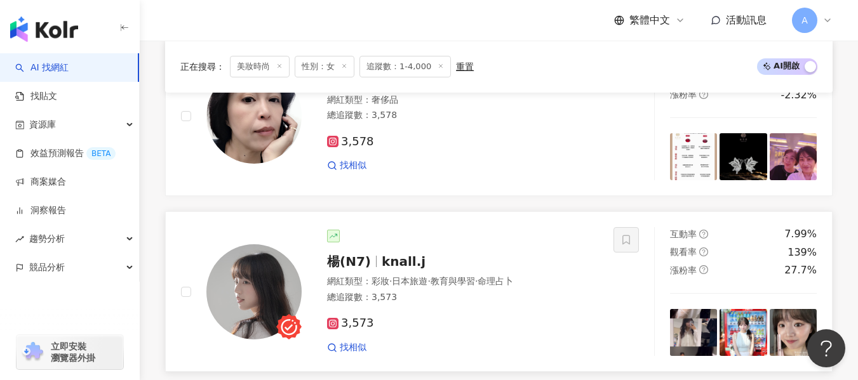
click at [570, 291] on div "總追蹤數 ： 3,573" at bounding box center [462, 297] width 271 height 13
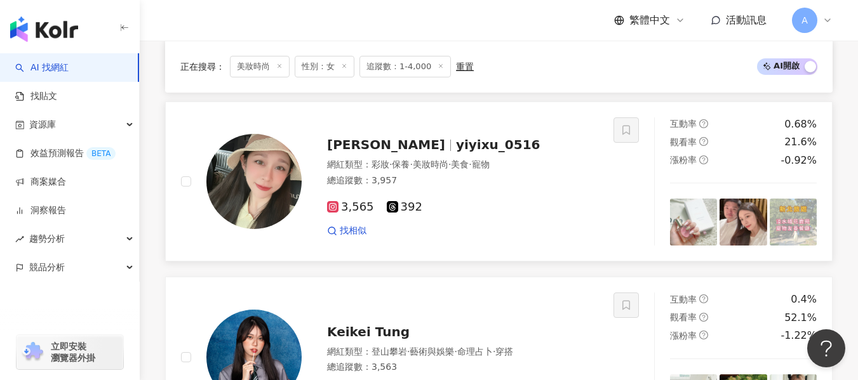
scroll to position [2294, 0]
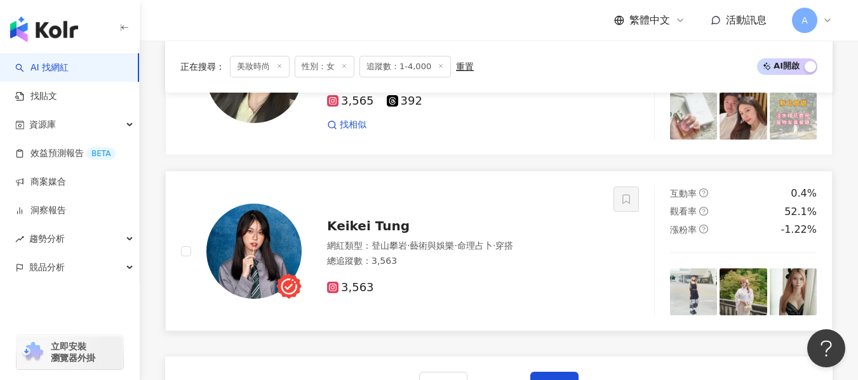
click at [490, 255] on div "總追蹤數 ： 3,563" at bounding box center [462, 261] width 271 height 13
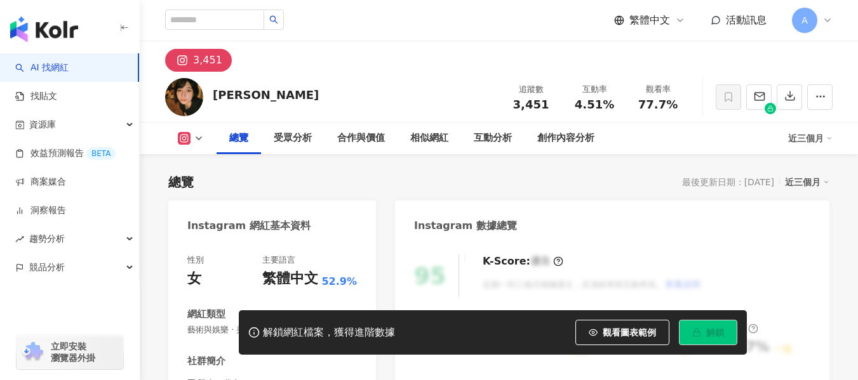
scroll to position [191, 0]
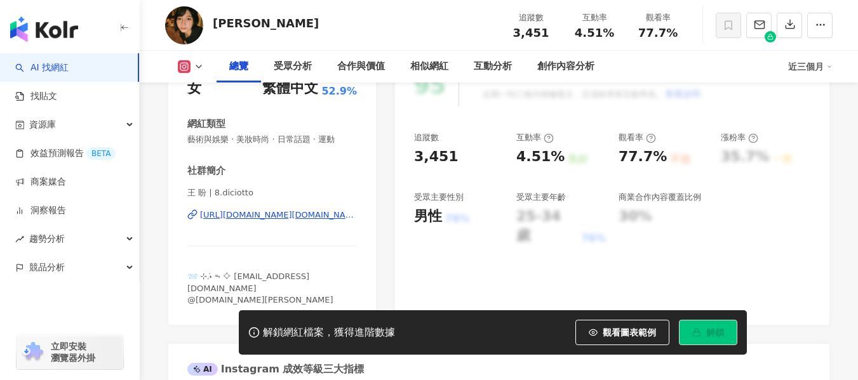
click at [285, 213] on div "https://www.instagram.com/8.diciotto/" at bounding box center [278, 215] width 157 height 11
drag, startPoint x: 570, startPoint y: 37, endPoint x: 622, endPoint y: 36, distance: 52.1
click at [622, 36] on div "互動率 4.51%" at bounding box center [595, 24] width 64 height 27
copy span "4.51%"
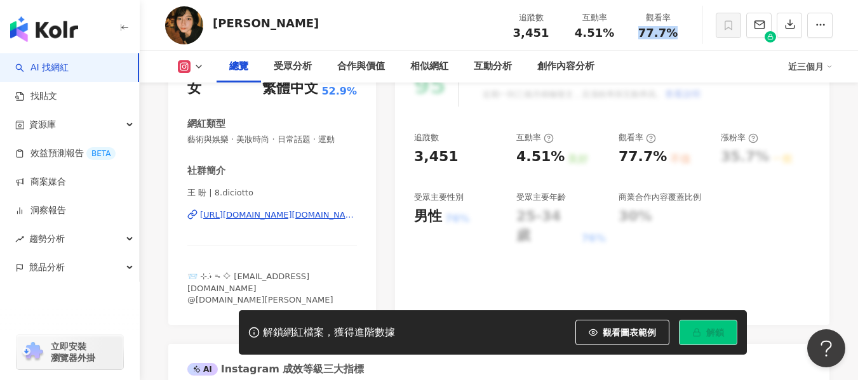
drag, startPoint x: 637, startPoint y: 36, endPoint x: 672, endPoint y: 34, distance: 35.0
click at [672, 34] on div "77.7%" at bounding box center [658, 33] width 48 height 13
copy span "77.7%"
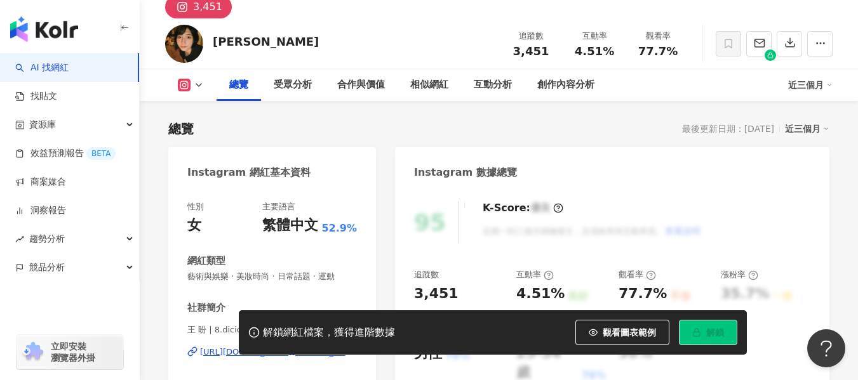
scroll to position [127, 0]
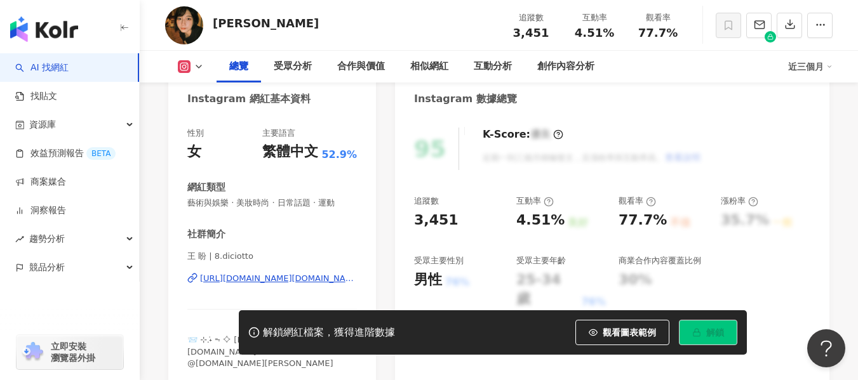
click at [278, 279] on div "https://www.instagram.com/8.diciotto/" at bounding box center [278, 278] width 157 height 11
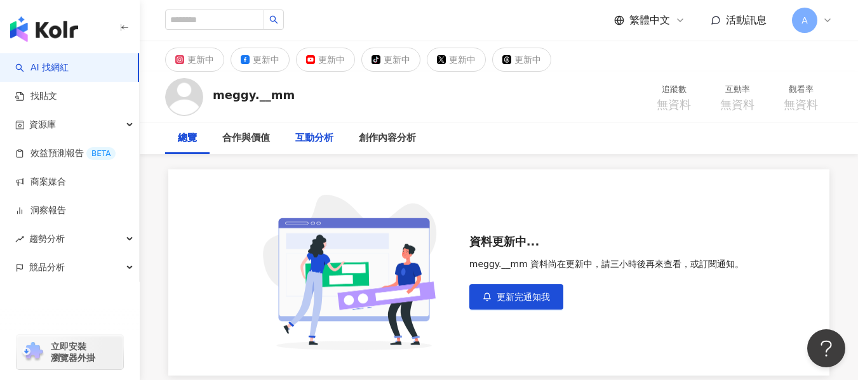
click at [304, 144] on div "互動分析" at bounding box center [314, 138] width 38 height 15
click at [236, 138] on div "合作與價值" at bounding box center [246, 138] width 48 height 15
click at [197, 140] on div "總覽" at bounding box center [187, 139] width 44 height 32
click at [505, 292] on span "更新完通知我" at bounding box center [523, 297] width 53 height 10
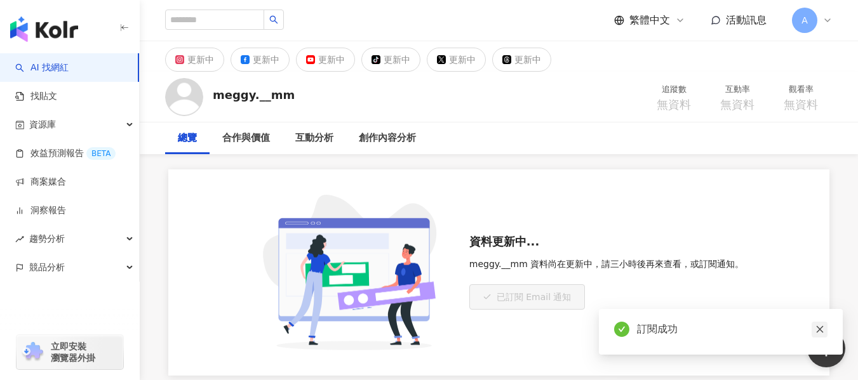
click at [820, 331] on icon "close" at bounding box center [819, 329] width 7 height 7
click at [665, 295] on div "資料更新中... meggy.__mm 資料尚在更新中，請三小時後再來查看，或訂閱通知。 已訂閱 Email 通知" at bounding box center [606, 273] width 275 height 74
click at [692, 266] on div "meggy.__mm 資料尚在更新中，請三小時後再來查看，或訂閱通知。" at bounding box center [606, 264] width 275 height 10
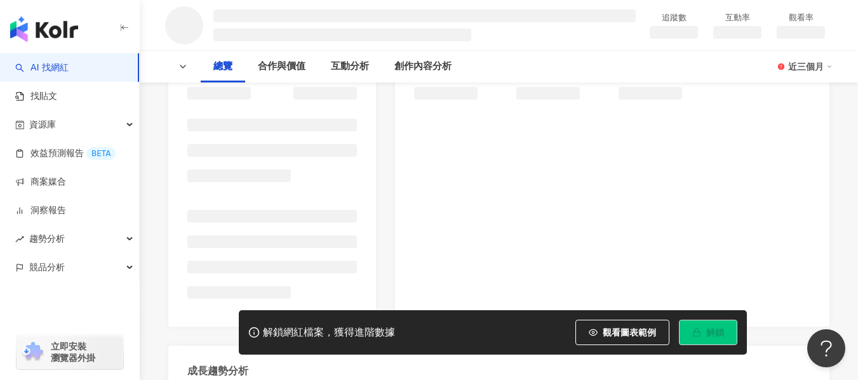
scroll to position [251, 0]
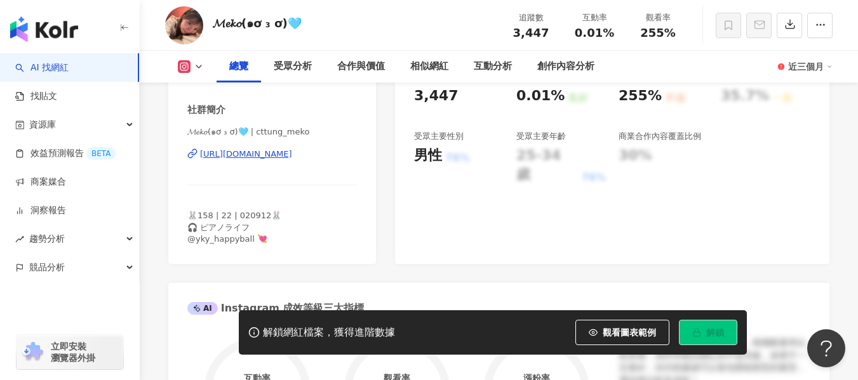
scroll to position [254, 0]
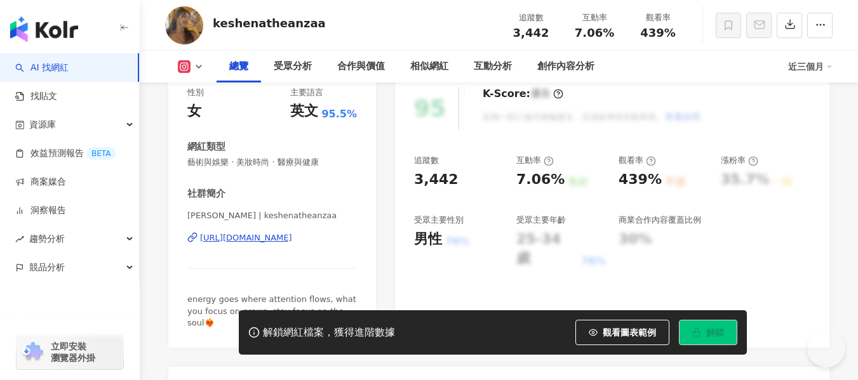
scroll to position [191, 0]
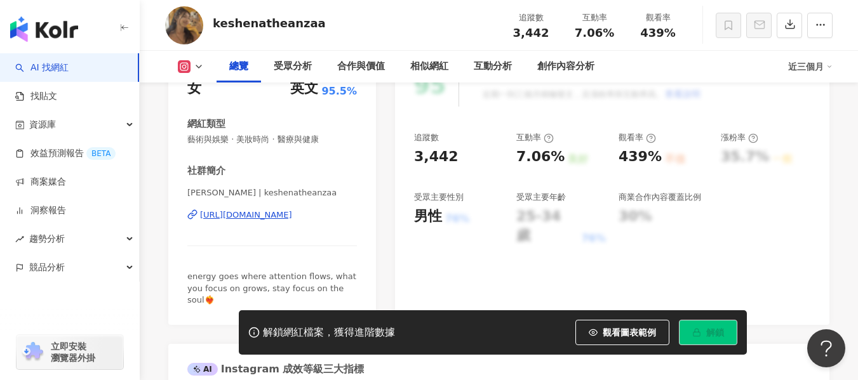
click at [279, 213] on div "https://www.instagram.com/keshenatheanzaa/" at bounding box center [246, 215] width 92 height 11
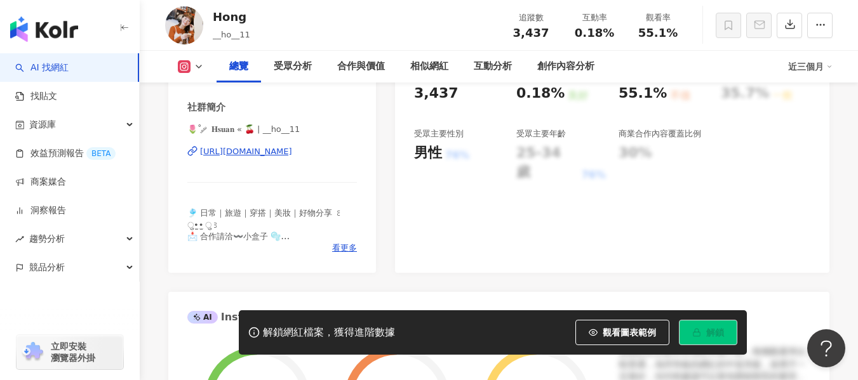
click at [252, 154] on div "https://www.instagram.com/__ho__11/" at bounding box center [246, 151] width 92 height 11
drag, startPoint x: 580, startPoint y: 37, endPoint x: 613, endPoint y: 37, distance: 33.0
click at [613, 37] on div "0.18%" at bounding box center [594, 33] width 48 height 13
copy span "0.18%"
drag, startPoint x: 631, startPoint y: 32, endPoint x: 686, endPoint y: 34, distance: 55.3
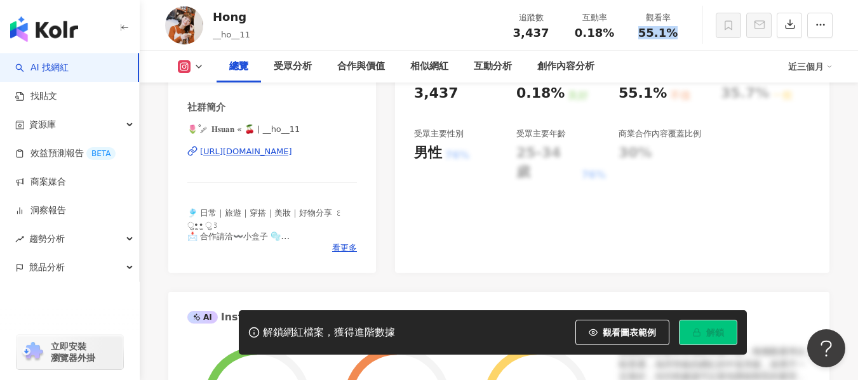
click at [686, 34] on div "觀看率 55.1%" at bounding box center [658, 24] width 64 height 27
copy span "55.1%"
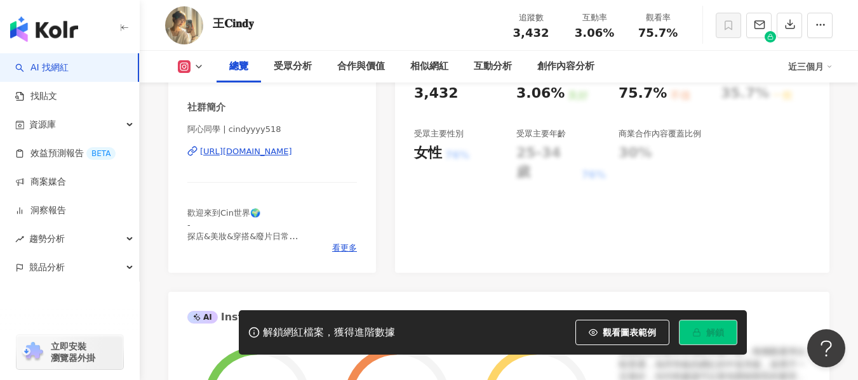
click at [292, 152] on div "[URL][DOMAIN_NAME]" at bounding box center [246, 151] width 92 height 11
drag, startPoint x: 578, startPoint y: 39, endPoint x: 610, endPoint y: 35, distance: 32.1
click at [610, 35] on span "3.06%" at bounding box center [594, 33] width 39 height 13
copy span "3.06%"
drag, startPoint x: 641, startPoint y: 37, endPoint x: 681, endPoint y: 31, distance: 40.5
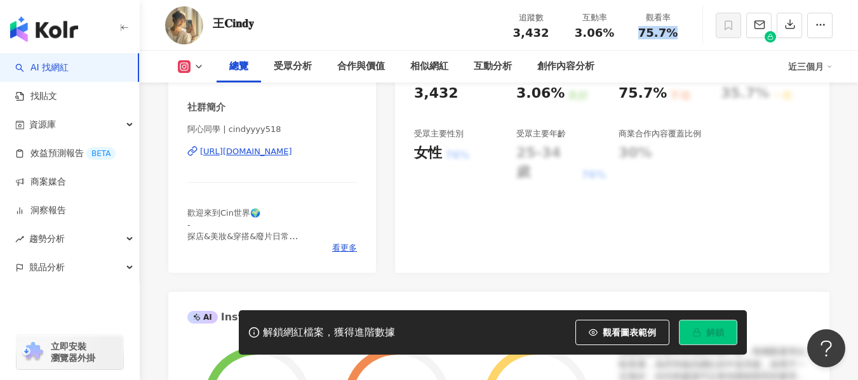
click at [681, 31] on div "75.7%" at bounding box center [658, 33] width 48 height 13
copy span "75.7%"
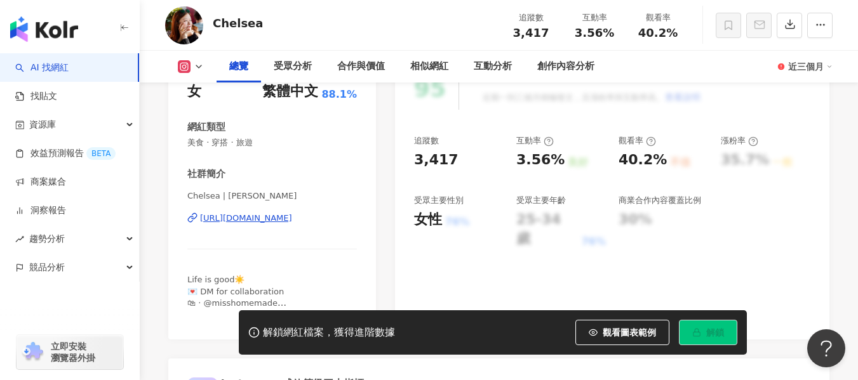
scroll to position [191, 0]
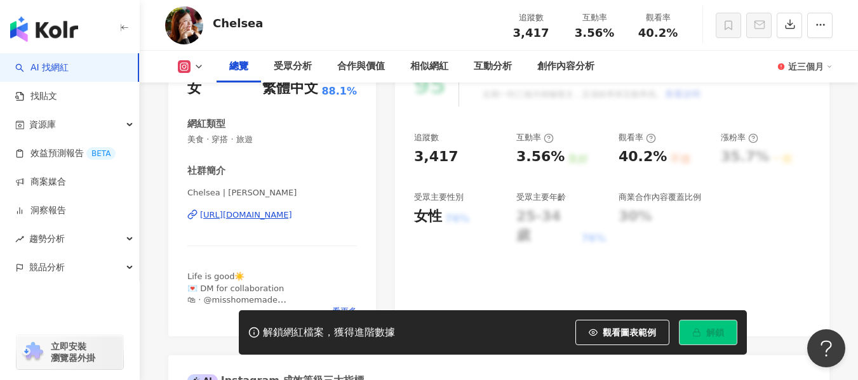
click at [248, 214] on div "[URL][DOMAIN_NAME]" at bounding box center [246, 215] width 92 height 11
drag, startPoint x: 571, startPoint y: 35, endPoint x: 619, endPoint y: 38, distance: 47.7
click at [619, 38] on div "互動率 3.56%" at bounding box center [595, 24] width 64 height 27
copy span "3.56%"
drag, startPoint x: 641, startPoint y: 30, endPoint x: 674, endPoint y: 30, distance: 33.7
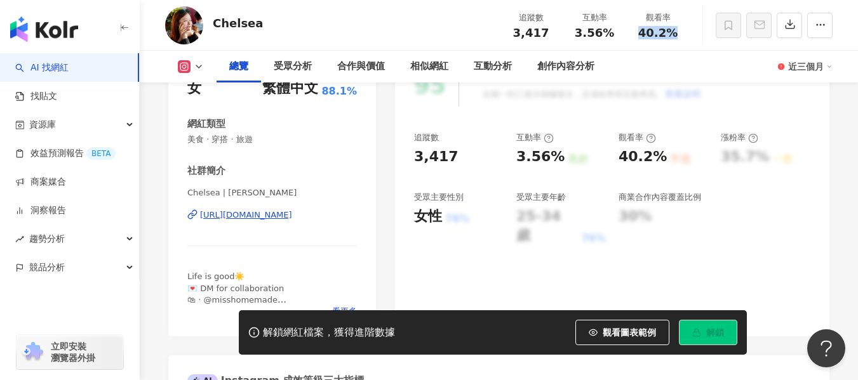
click at [674, 30] on span "40.2%" at bounding box center [657, 33] width 39 height 13
copy span "40.2%"
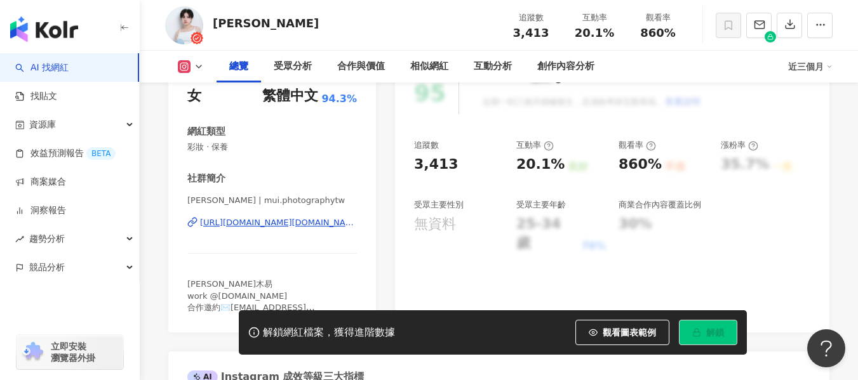
scroll to position [254, 0]
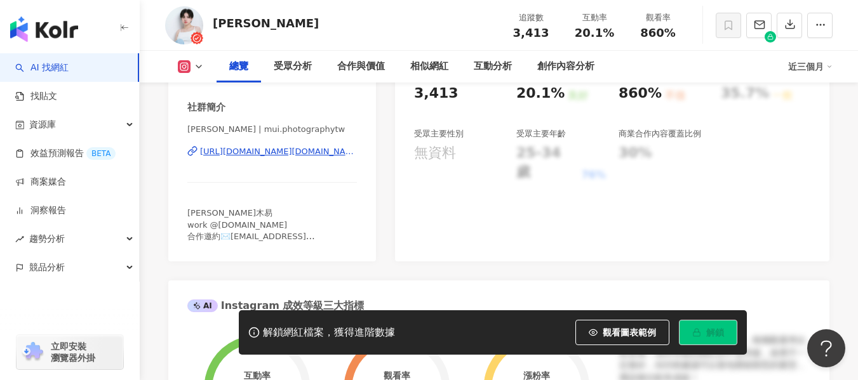
click at [245, 155] on div "[URL][DOMAIN_NAME][DOMAIN_NAME]" at bounding box center [278, 151] width 157 height 11
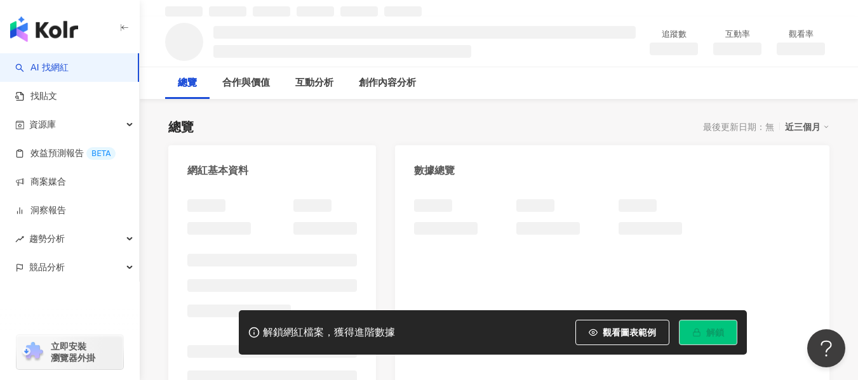
scroll to position [64, 0]
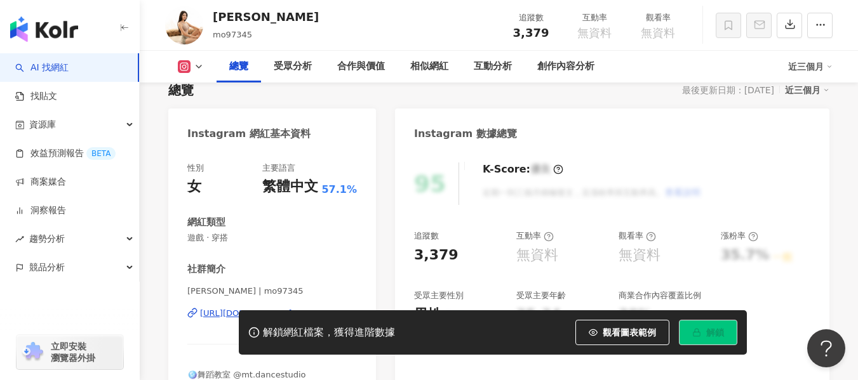
scroll to position [114, 0]
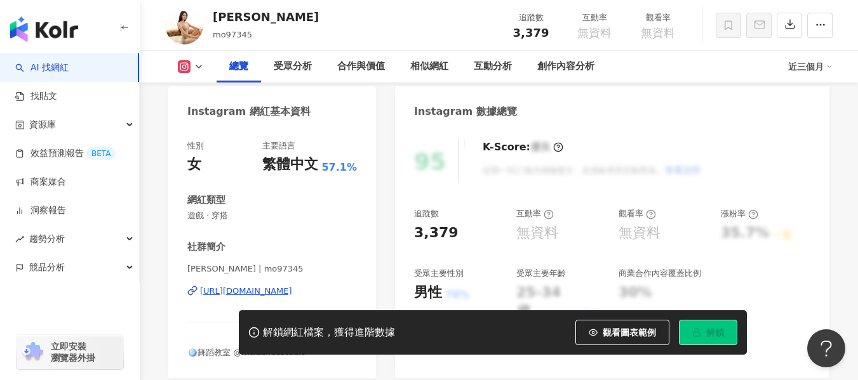
click at [279, 291] on div "[URL][DOMAIN_NAME]" at bounding box center [246, 291] width 92 height 11
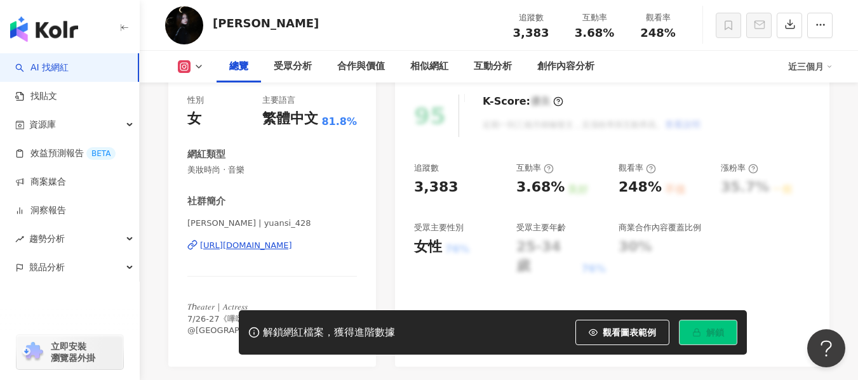
scroll to position [191, 0]
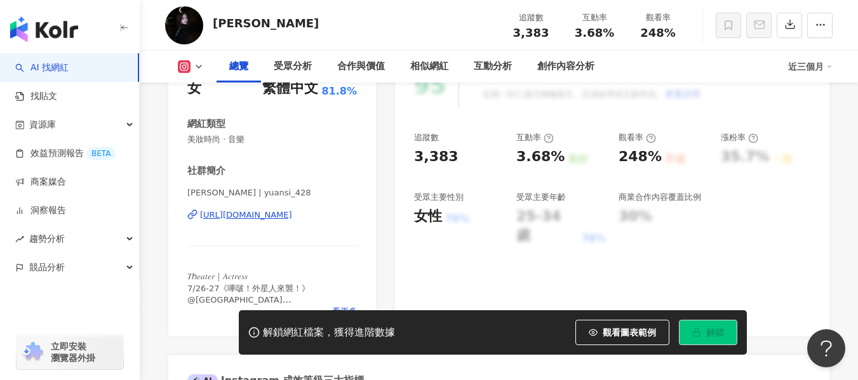
click at [243, 214] on div "https://www.instagram.com/yuansi_428/" at bounding box center [246, 215] width 92 height 11
drag, startPoint x: 577, startPoint y: 36, endPoint x: 611, endPoint y: 32, distance: 34.5
click at [611, 32] on span "3.68%" at bounding box center [594, 33] width 39 height 13
copy span "3.68%"
drag, startPoint x: 636, startPoint y: 31, endPoint x: 683, endPoint y: 34, distance: 46.4
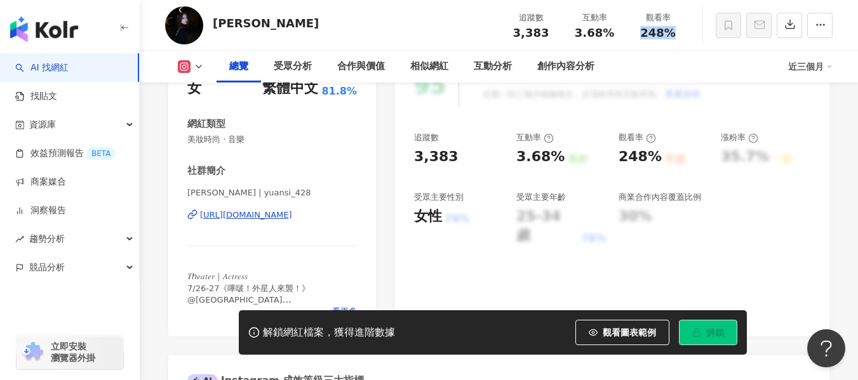
click at [683, 34] on div "觀看率 248%" at bounding box center [658, 24] width 64 height 27
copy span "248%"
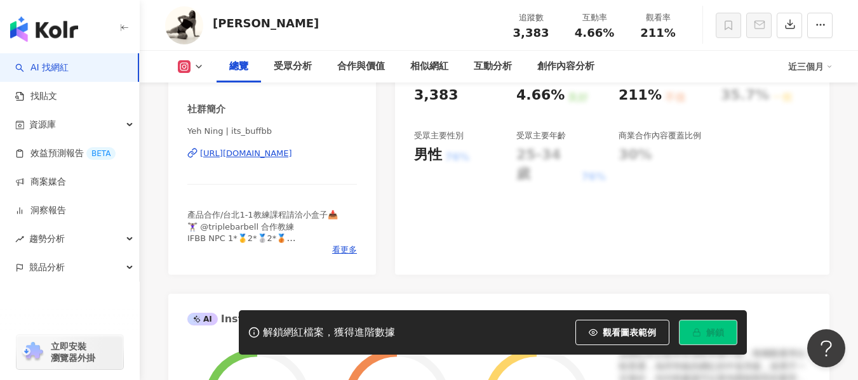
scroll to position [254, 0]
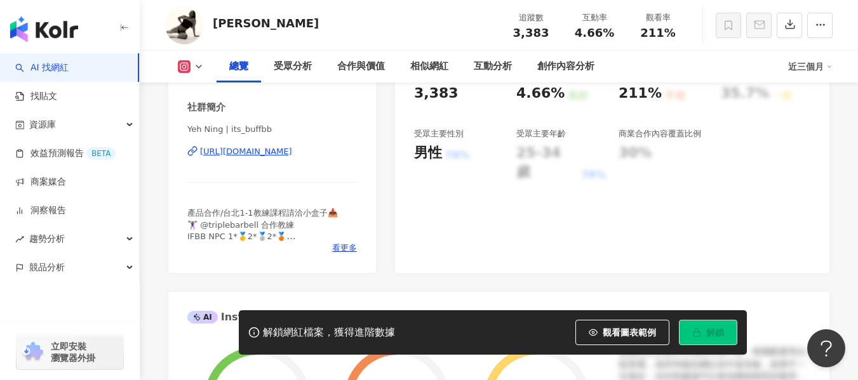
click at [277, 152] on div "https://www.instagram.com/its_buffbb/" at bounding box center [246, 151] width 92 height 11
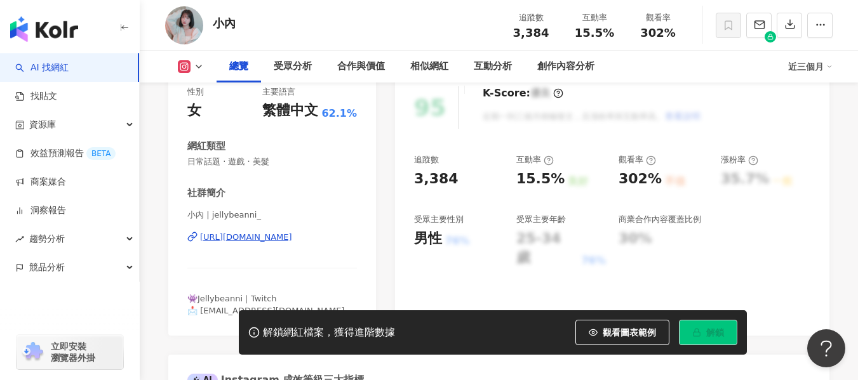
scroll to position [191, 0]
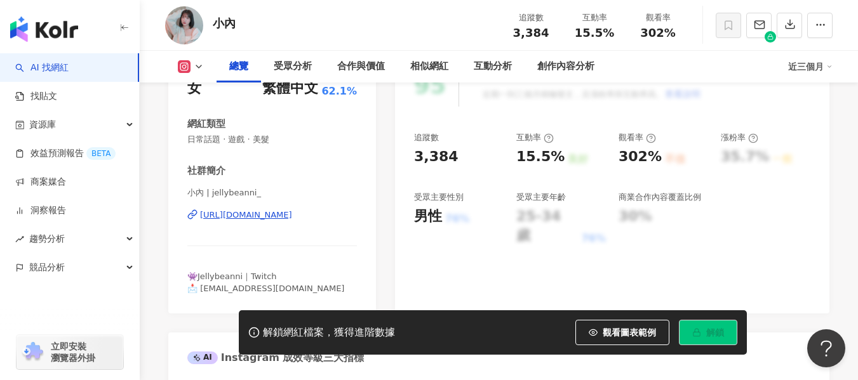
click at [246, 215] on div "https://www.instagram.com/jellybeanni_/" at bounding box center [246, 215] width 92 height 11
drag, startPoint x: 576, startPoint y: 29, endPoint x: 615, endPoint y: 29, distance: 38.7
click at [615, 29] on div "15.5%" at bounding box center [594, 33] width 48 height 13
copy span "15.5%"
drag, startPoint x: 646, startPoint y: 29, endPoint x: 678, endPoint y: 31, distance: 31.2
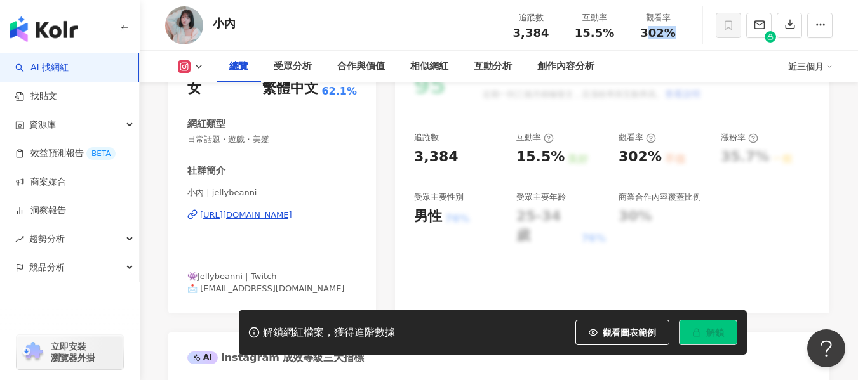
click at [672, 31] on span "302%" at bounding box center [658, 33] width 36 height 13
drag, startPoint x: 627, startPoint y: 32, endPoint x: 676, endPoint y: 34, distance: 48.3
click at [676, 34] on div "觀看率 302%" at bounding box center [658, 24] width 64 height 27
copy span "302%"
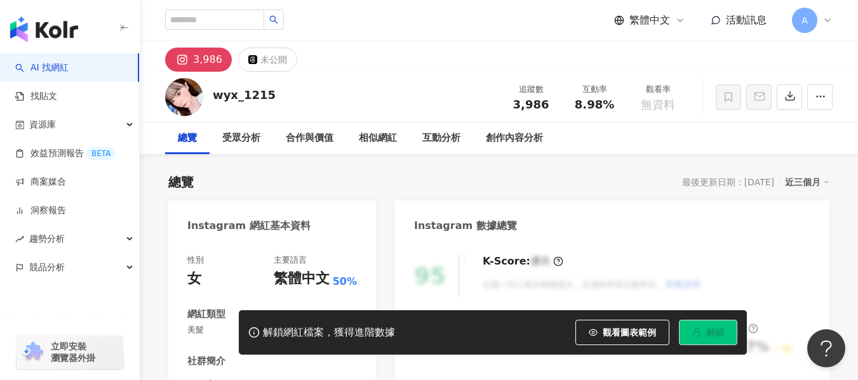
scroll to position [191, 0]
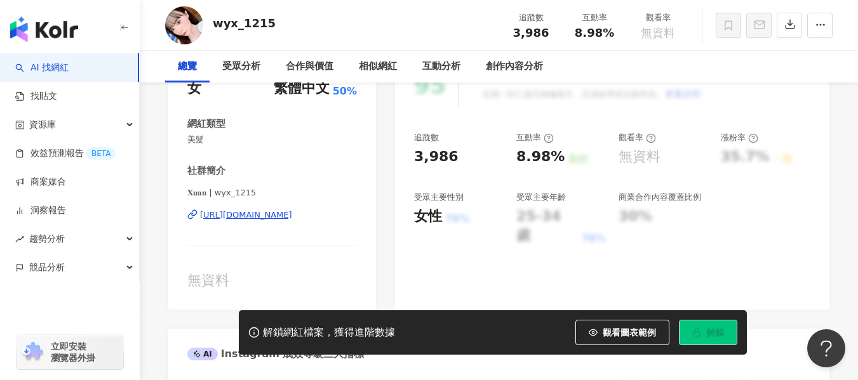
click at [292, 217] on div "[URL][DOMAIN_NAME]" at bounding box center [246, 215] width 92 height 11
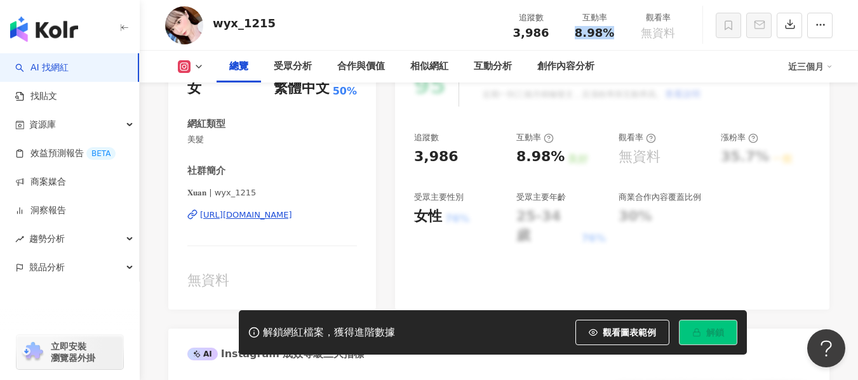
drag, startPoint x: 577, startPoint y: 36, endPoint x: 619, endPoint y: 37, distance: 42.6
click at [619, 37] on div "互動率 8.98%" at bounding box center [595, 24] width 64 height 27
copy span "8.98%"
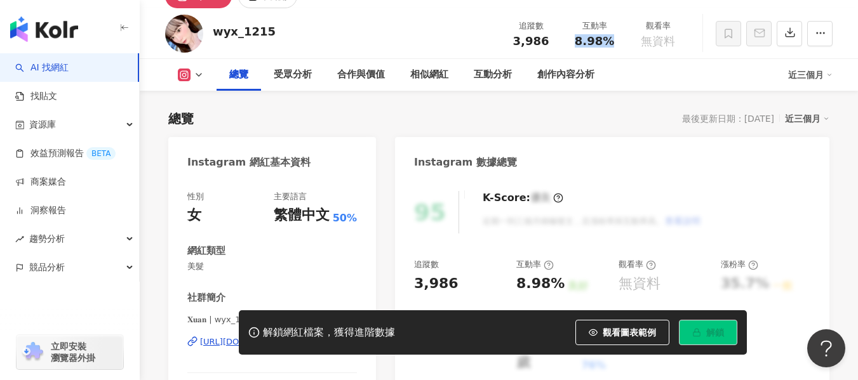
scroll to position [127, 0]
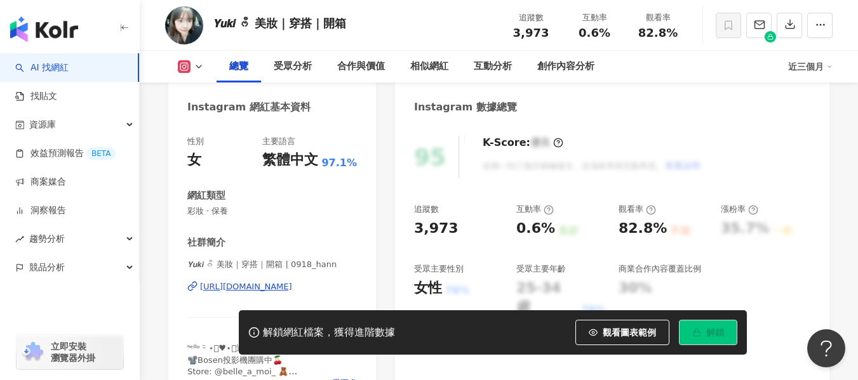
scroll to position [127, 0]
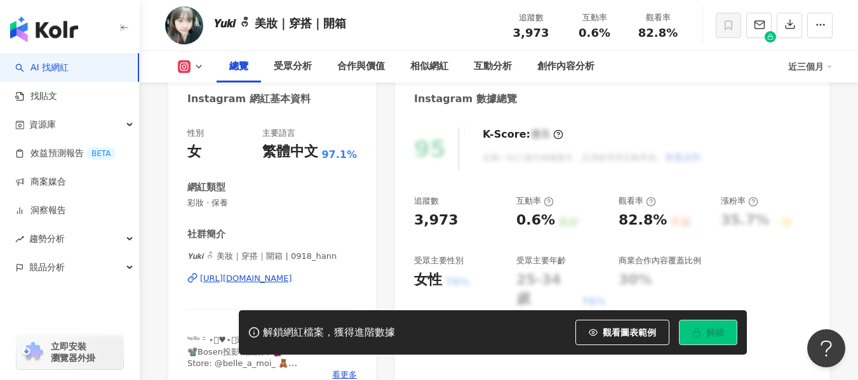
click at [238, 281] on div "[URL][DOMAIN_NAME]" at bounding box center [246, 278] width 92 height 11
drag, startPoint x: 579, startPoint y: 35, endPoint x: 612, endPoint y: 34, distance: 33.0
click at [612, 34] on div "0.6%" at bounding box center [594, 33] width 48 height 13
drag, startPoint x: 612, startPoint y: 34, endPoint x: 583, endPoint y: 35, distance: 29.2
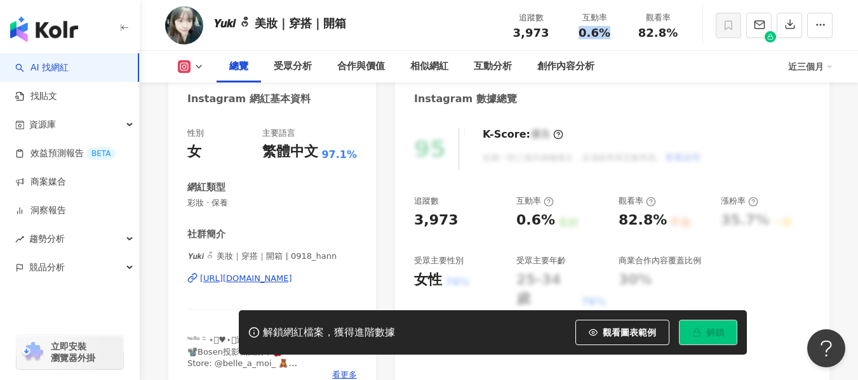
click at [583, 35] on div "0.6%" at bounding box center [594, 33] width 48 height 13
drag, startPoint x: 638, startPoint y: 31, endPoint x: 678, endPoint y: 31, distance: 40.0
click at [678, 31] on div "82.8%" at bounding box center [658, 33] width 48 height 13
copy span "82.8%"
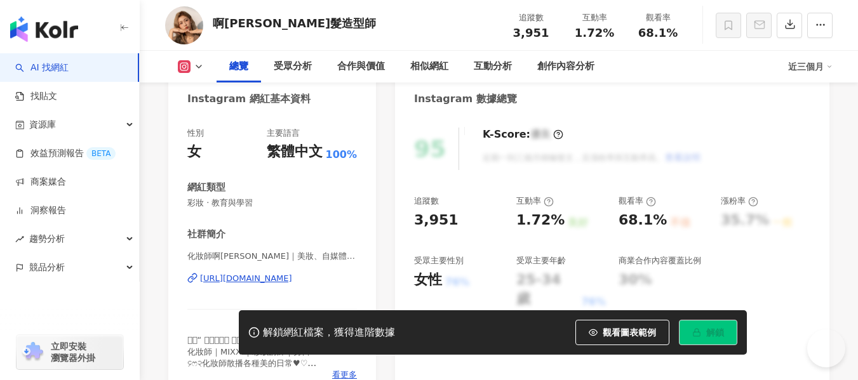
scroll to position [127, 0]
click at [244, 284] on div "[URL][DOMAIN_NAME]" at bounding box center [246, 278] width 92 height 11
drag, startPoint x: 574, startPoint y: 34, endPoint x: 615, endPoint y: 32, distance: 40.7
click at [615, 32] on div "1.72%" at bounding box center [594, 33] width 48 height 13
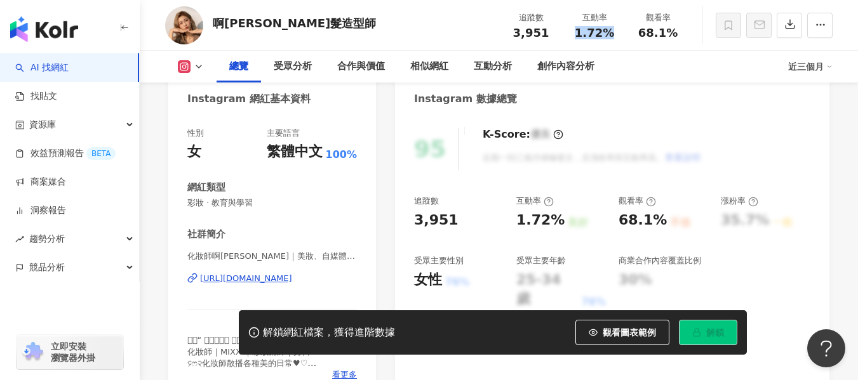
copy span "1.72%"
drag, startPoint x: 640, startPoint y: 37, endPoint x: 674, endPoint y: 30, distance: 35.0
click at [674, 30] on span "68.1%" at bounding box center [657, 33] width 39 height 13
copy span "68.1%"
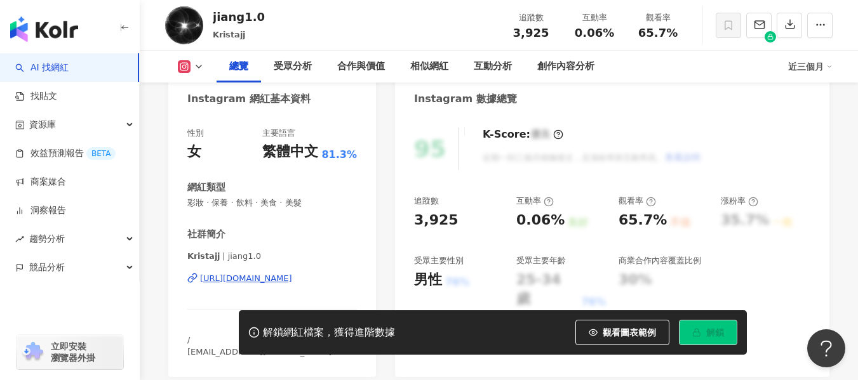
click at [246, 280] on div "https://www.instagram.com/jiang1.0/" at bounding box center [246, 278] width 92 height 11
drag, startPoint x: 571, startPoint y: 34, endPoint x: 610, endPoint y: 35, distance: 38.8
click at [610, 35] on div "互動率 0.06%" at bounding box center [595, 24] width 64 height 27
copy span "0.06%"
drag, startPoint x: 637, startPoint y: 36, endPoint x: 685, endPoint y: 34, distance: 48.3
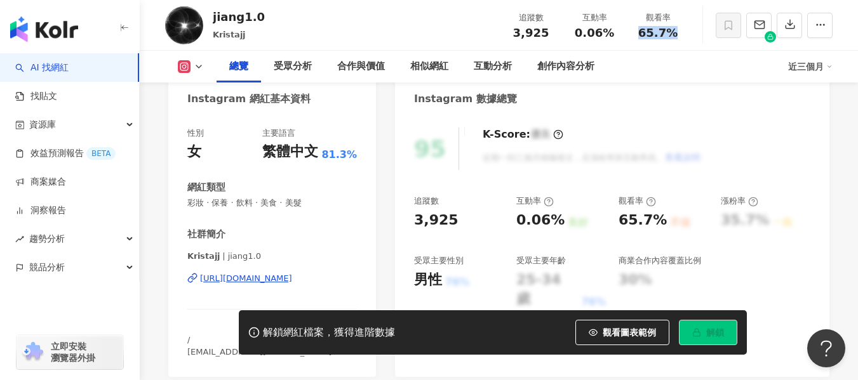
click at [685, 34] on div "觀看率 65.7%" at bounding box center [658, 24] width 64 height 27
copy span "65.7%"
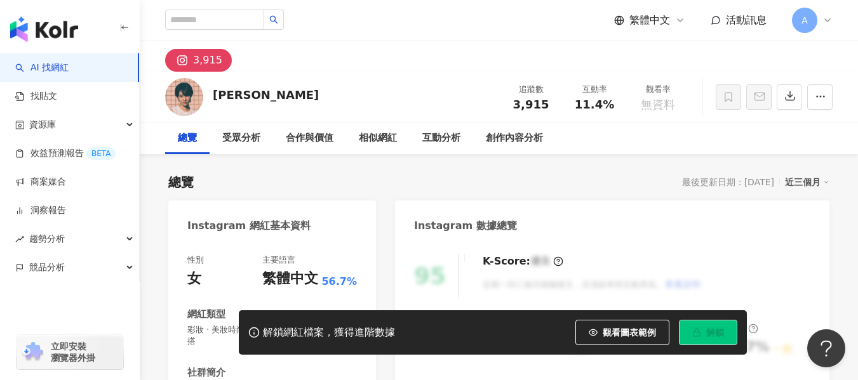
scroll to position [191, 0]
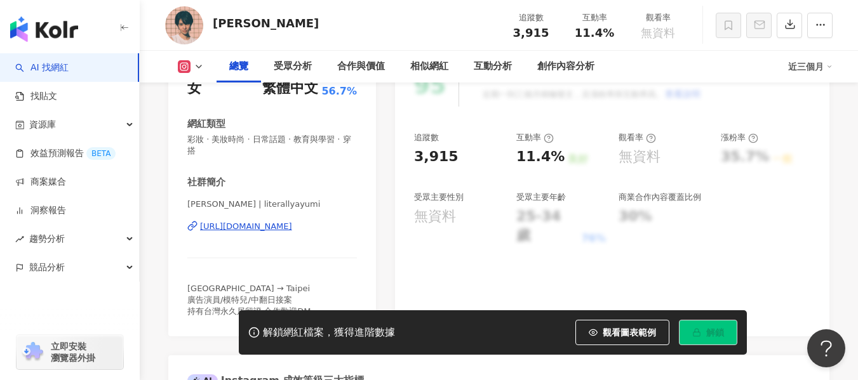
click at [272, 226] on div "[URL][DOMAIN_NAME]" at bounding box center [246, 226] width 92 height 11
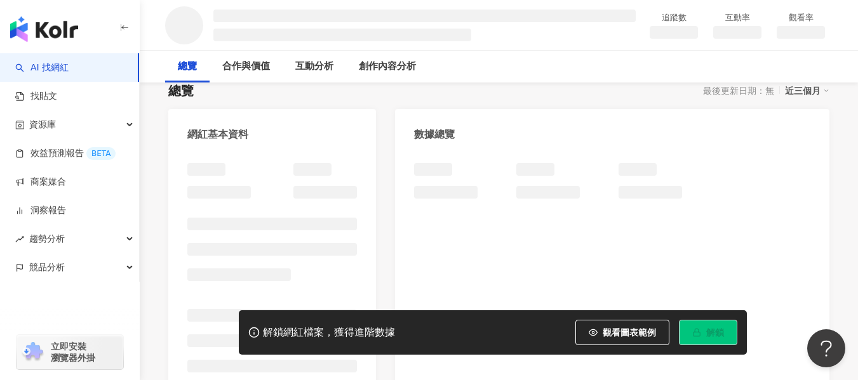
scroll to position [127, 0]
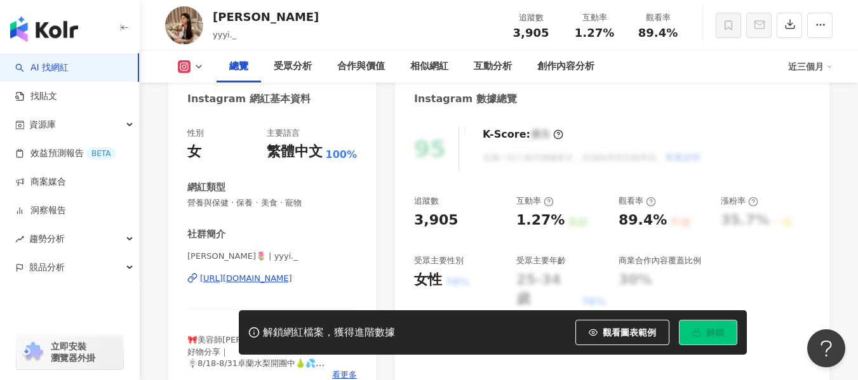
scroll to position [254, 0]
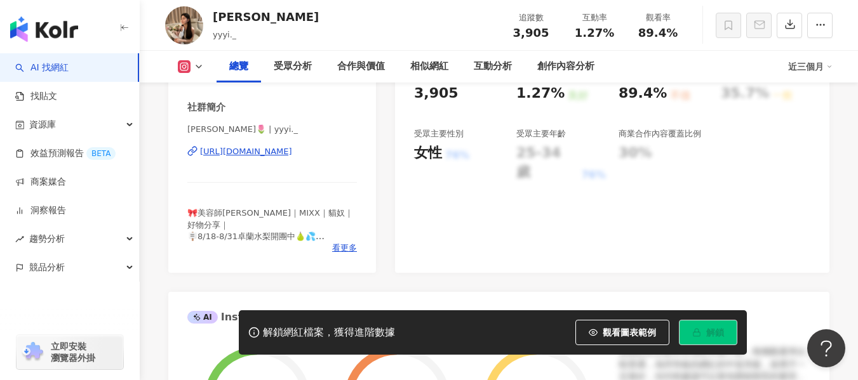
click at [274, 147] on div "[URL][DOMAIN_NAME]" at bounding box center [246, 151] width 92 height 11
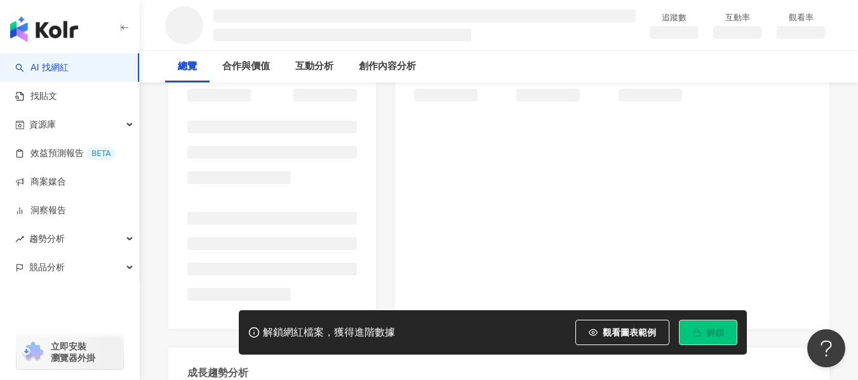
scroll to position [191, 0]
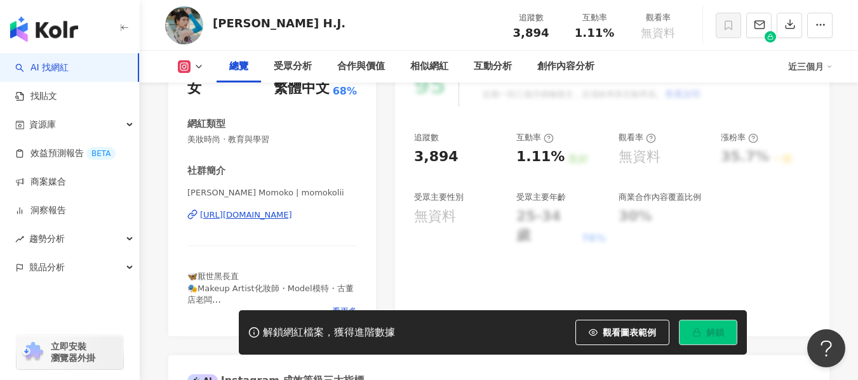
click at [283, 210] on div "https://www.instagram.com/momokolii/" at bounding box center [246, 215] width 92 height 11
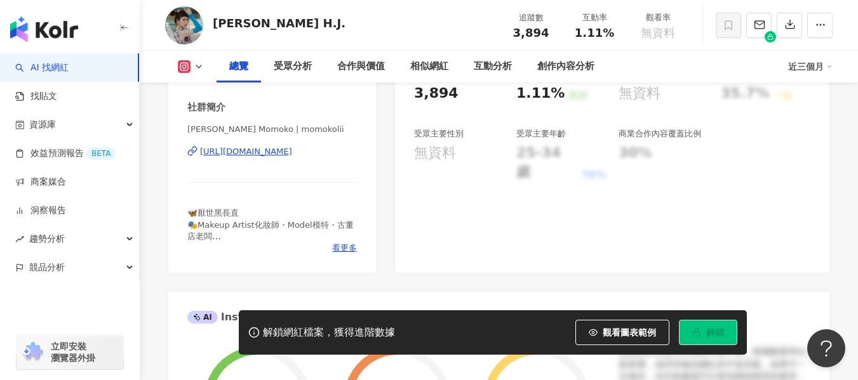
click at [292, 157] on div "https://www.instagram.com/momokolii/" at bounding box center [246, 151] width 92 height 11
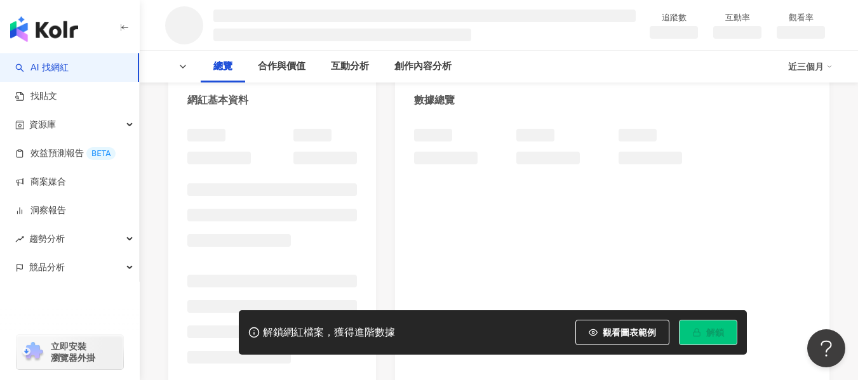
scroll to position [127, 0]
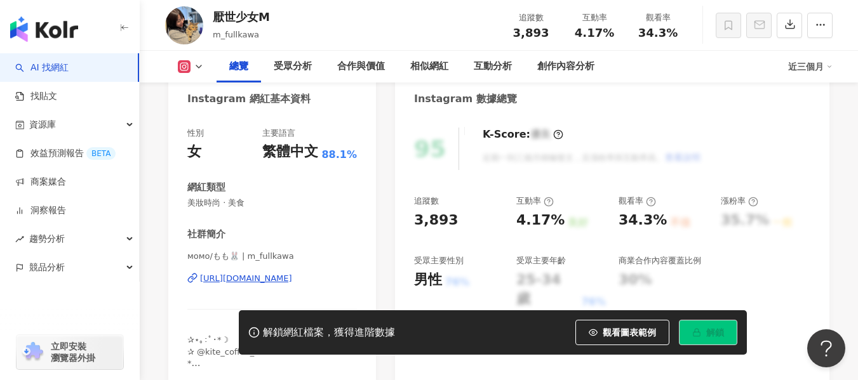
click at [246, 280] on div "[URL][DOMAIN_NAME]" at bounding box center [246, 278] width 92 height 11
drag, startPoint x: 568, startPoint y: 33, endPoint x: 616, endPoint y: 34, distance: 48.3
click at [616, 34] on div "互動率 4.17%" at bounding box center [595, 24] width 64 height 27
copy span "4.17%"
drag, startPoint x: 641, startPoint y: 28, endPoint x: 678, endPoint y: 32, distance: 37.7
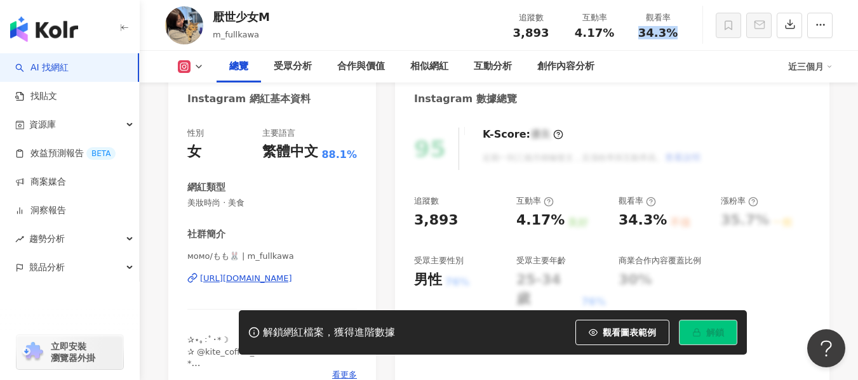
click at [678, 32] on div "34.3%" at bounding box center [658, 33] width 48 height 13
copy span "34.3%"
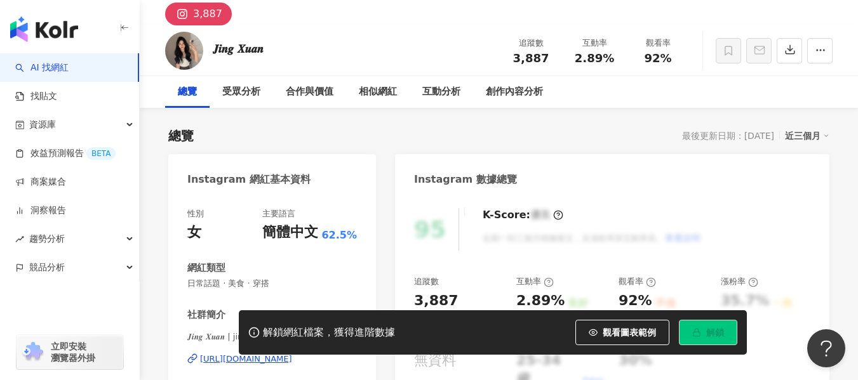
scroll to position [127, 0]
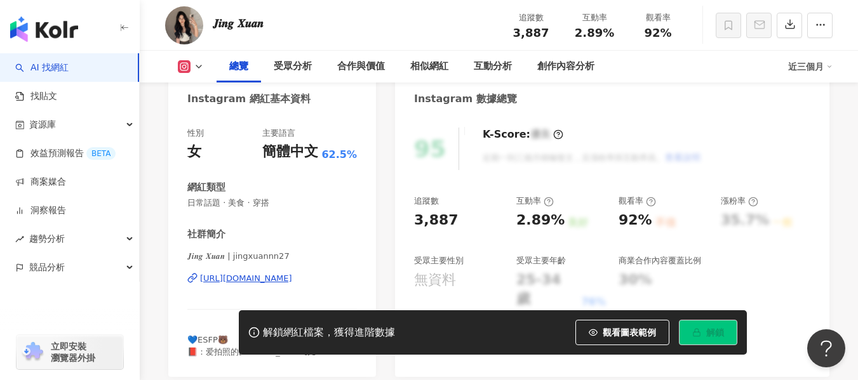
click at [226, 285] on div "𝑱𝒊𝒏𝒈 𝑿𝒖𝒂𝒏 | jingxuannn27 [URL][DOMAIN_NAME]" at bounding box center [272, 288] width 170 height 74
click at [234, 277] on div "https://www.instagram.com/jingxuannn27/" at bounding box center [246, 278] width 92 height 11
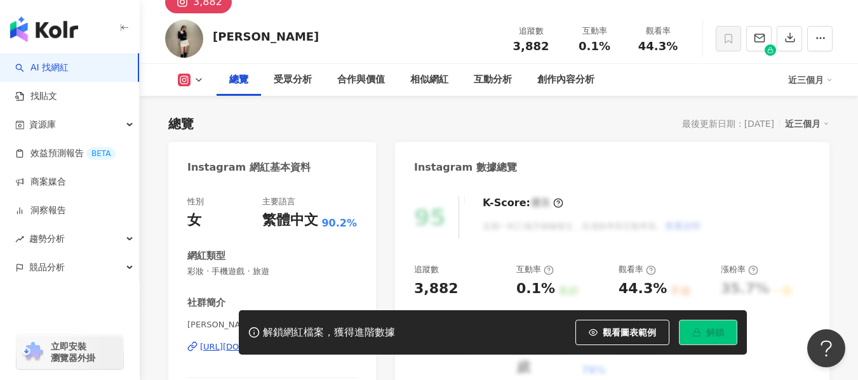
scroll to position [127, 0]
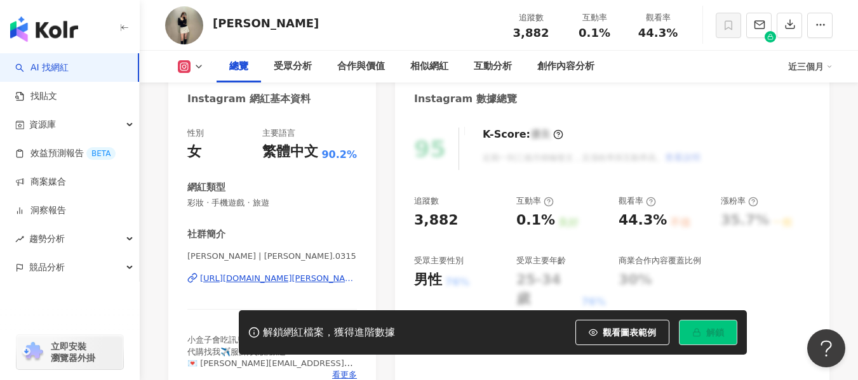
click at [265, 278] on div "[URL][DOMAIN_NAME][PERSON_NAME]" at bounding box center [278, 278] width 157 height 11
drag, startPoint x: 576, startPoint y: 39, endPoint x: 609, endPoint y: 36, distance: 33.2
click at [609, 36] on div "追蹤數 3,882 互動率 0.1% 觀看率 44.3%" at bounding box center [594, 24] width 191 height 37
copy span "0.1%"
drag, startPoint x: 641, startPoint y: 30, endPoint x: 685, endPoint y: 40, distance: 44.8
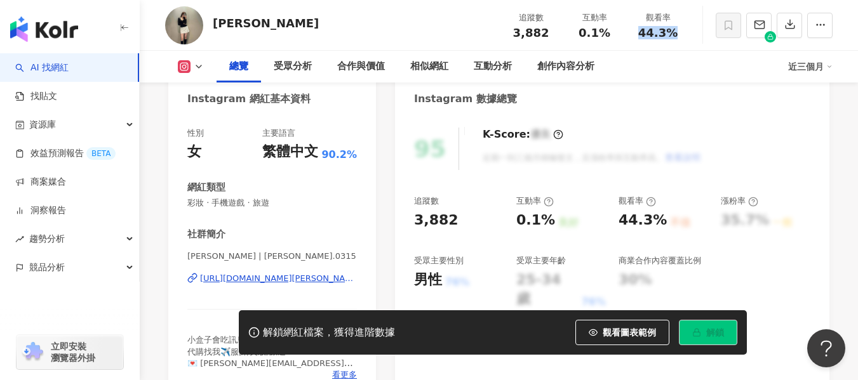
click at [685, 40] on div "追蹤數 3,882 互動率 0.1% 觀看率 44.3%" at bounding box center [594, 24] width 191 height 37
copy span "44.3%"
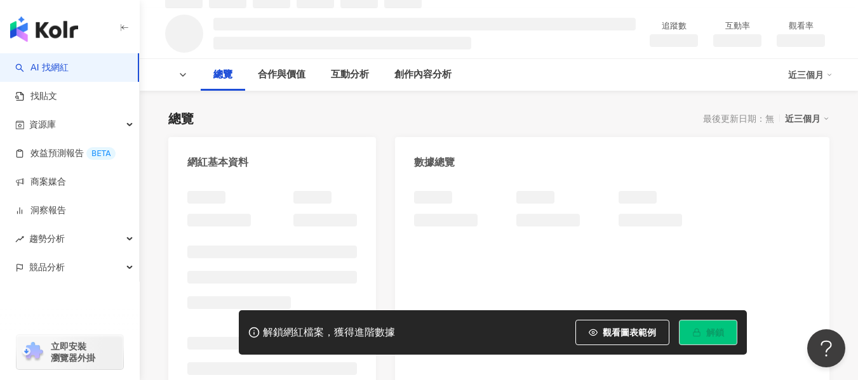
scroll to position [67, 0]
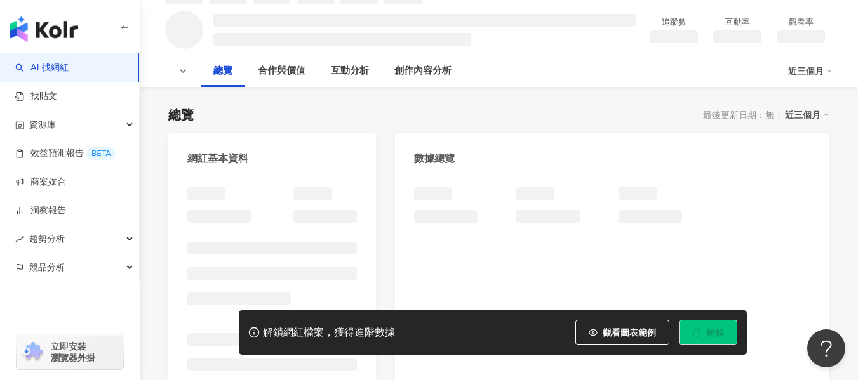
click at [311, 217] on div at bounding box center [272, 309] width 170 height 244
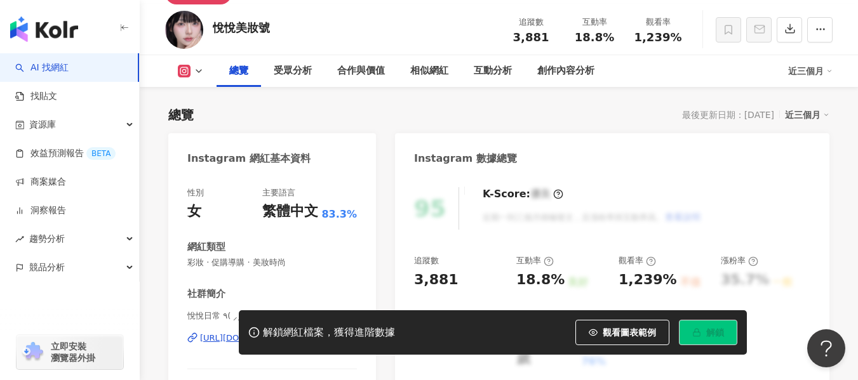
scroll to position [159, 0]
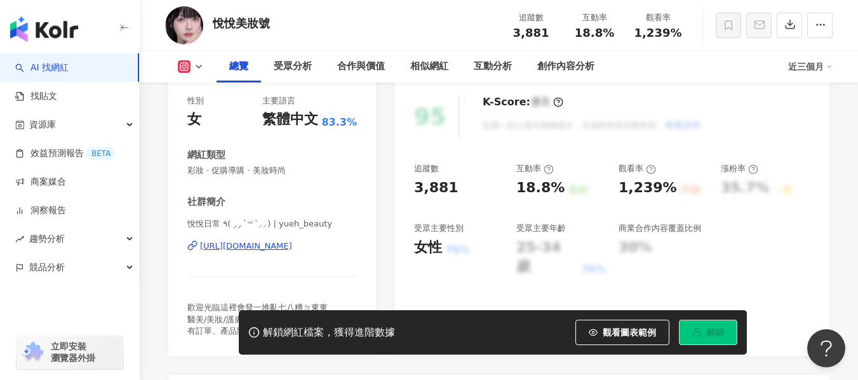
drag, startPoint x: 292, startPoint y: 213, endPoint x: 378, endPoint y: 149, distance: 107.2
click at [292, 241] on div "https://www.instagram.com/yueh_beauty/" at bounding box center [246, 246] width 92 height 11
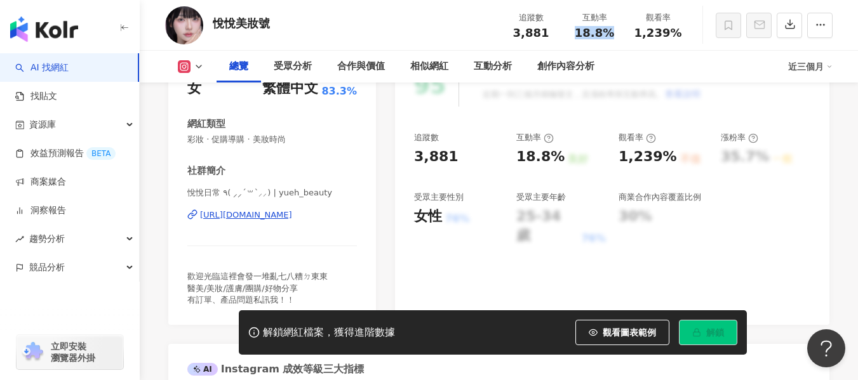
drag, startPoint x: 595, startPoint y: 33, endPoint x: 615, endPoint y: 34, distance: 19.7
click at [615, 34] on div "18.8%" at bounding box center [594, 33] width 48 height 13
copy span "18.8%"
drag, startPoint x: 629, startPoint y: 29, endPoint x: 686, endPoint y: 32, distance: 56.6
click at [686, 32] on div "觀看率 1,239%" at bounding box center [658, 24] width 64 height 27
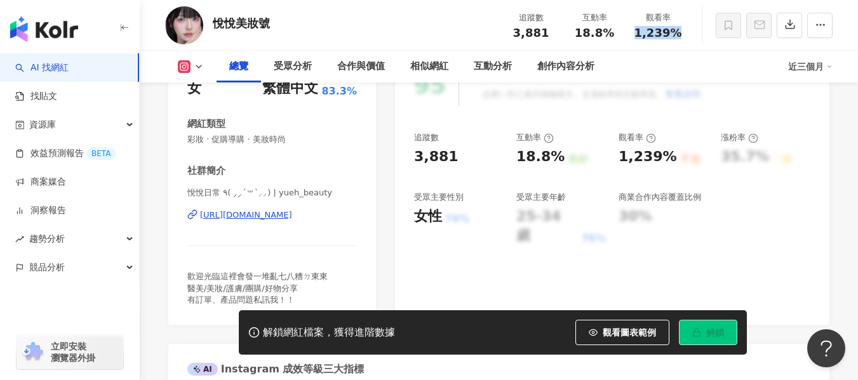
copy span "1,239%"
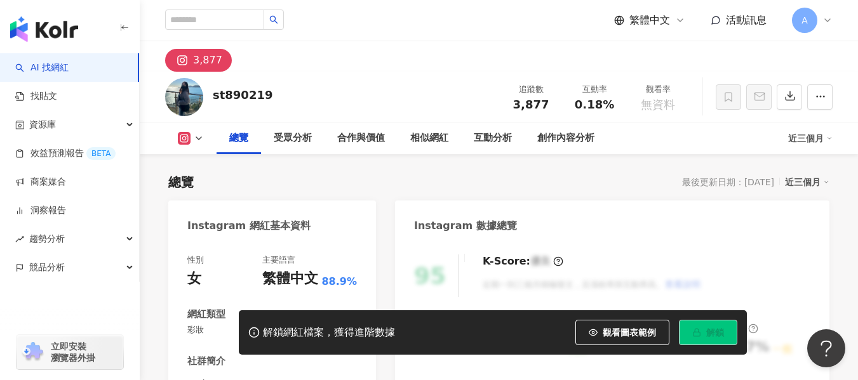
scroll to position [127, 0]
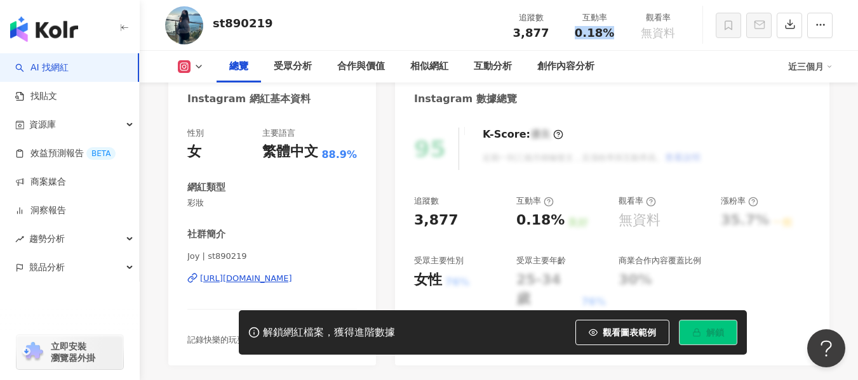
drag, startPoint x: 576, startPoint y: 34, endPoint x: 619, endPoint y: 36, distance: 43.2
click at [619, 36] on div "互動率 0.18%" at bounding box center [595, 24] width 64 height 27
copy span "0.18%"
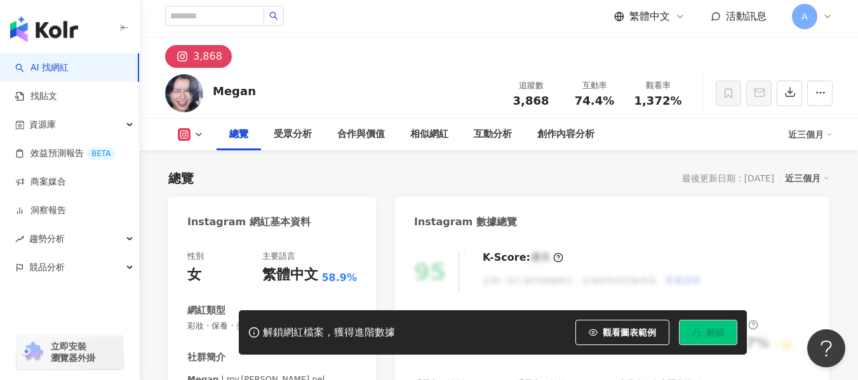
scroll to position [127, 0]
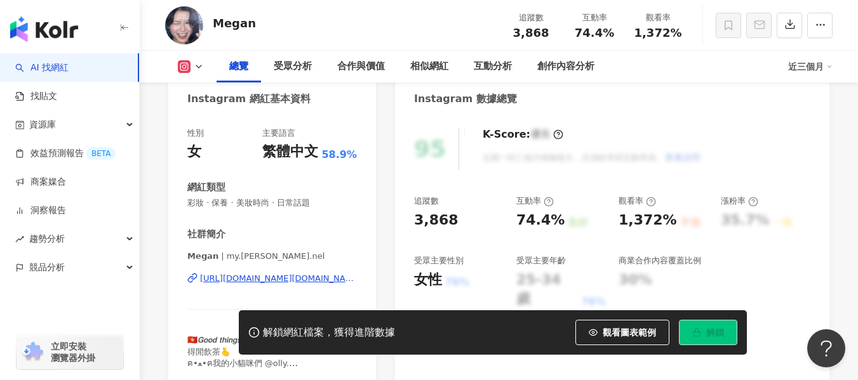
click at [277, 278] on div "https://www.instagram.com/my.chan.nel/" at bounding box center [278, 278] width 157 height 11
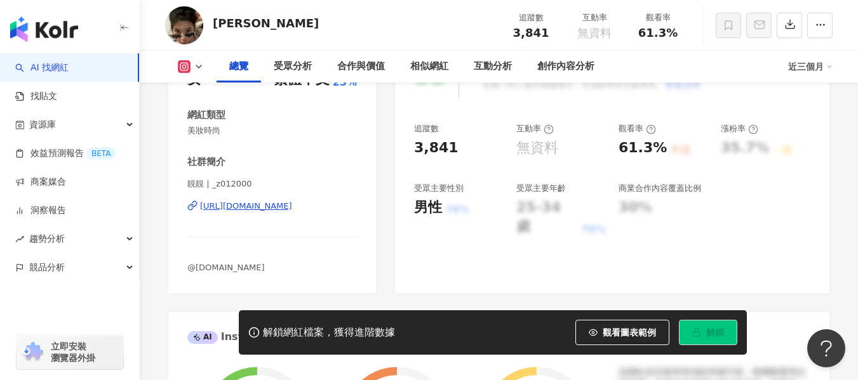
scroll to position [191, 0]
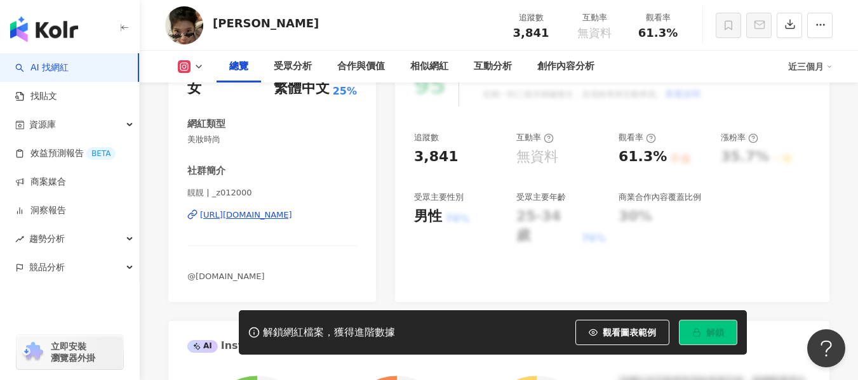
click at [257, 215] on div "https://www.instagram.com/_z012000/" at bounding box center [246, 215] width 92 height 11
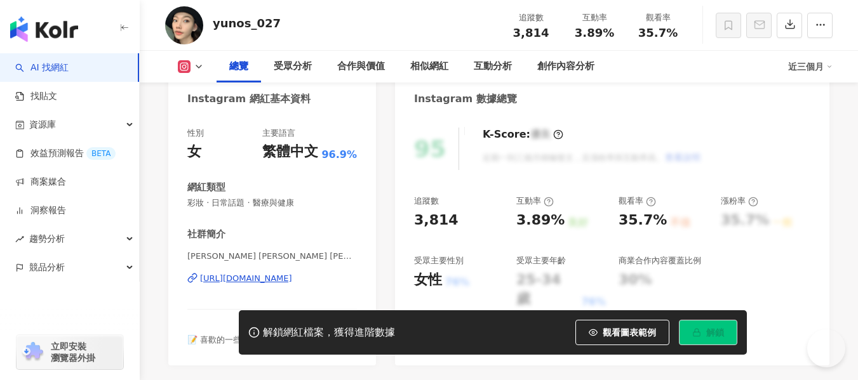
click at [264, 279] on div "[URL][DOMAIN_NAME]" at bounding box center [246, 278] width 92 height 11
drag, startPoint x: 577, startPoint y: 34, endPoint x: 615, endPoint y: 38, distance: 38.4
click at [615, 38] on div "3.89%" at bounding box center [594, 33] width 48 height 13
copy span "3.89%"
drag, startPoint x: 639, startPoint y: 37, endPoint x: 674, endPoint y: 32, distance: 35.9
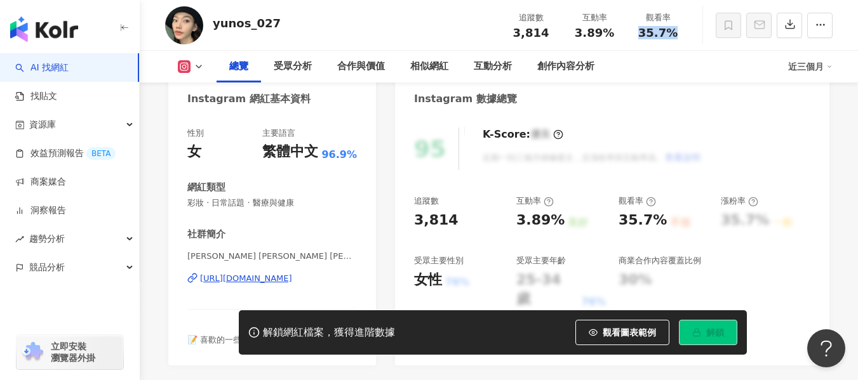
click at [674, 32] on div "35.7%" at bounding box center [658, 33] width 48 height 13
copy span "35.7%"
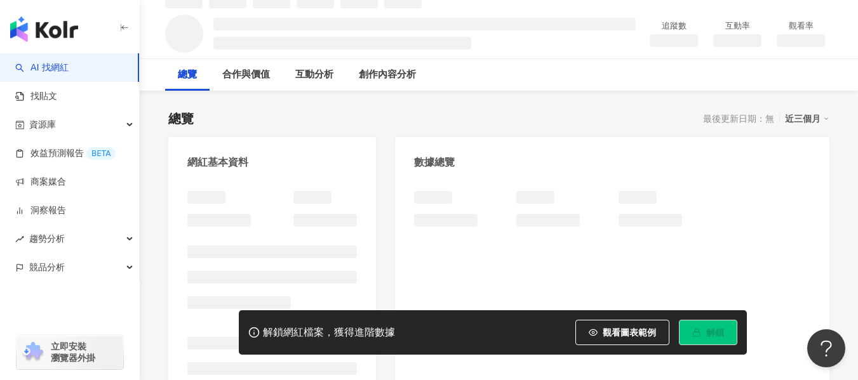
scroll to position [112, 0]
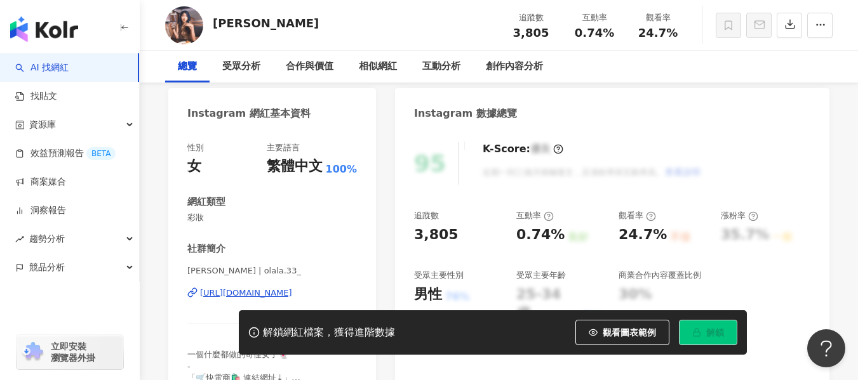
scroll to position [191, 0]
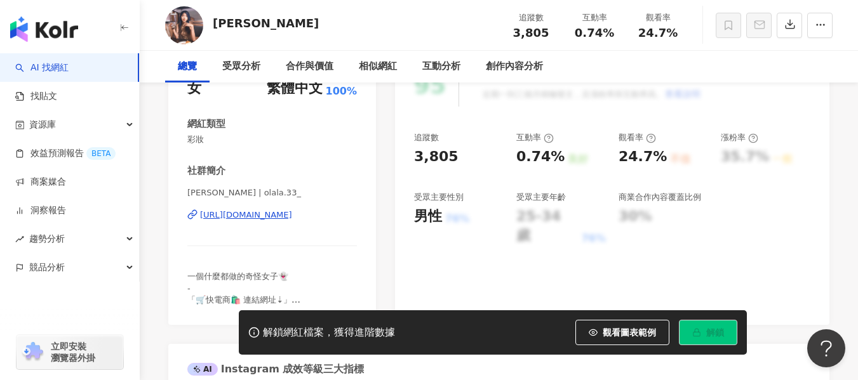
click at [285, 212] on div "https://www.instagram.com/olala.33_/" at bounding box center [246, 215] width 92 height 11
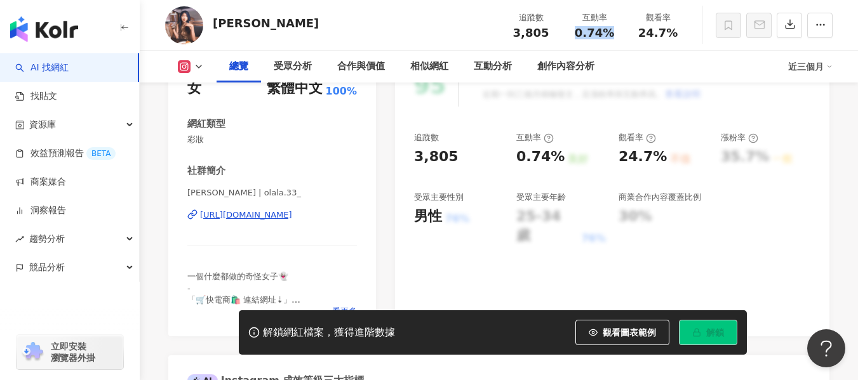
drag, startPoint x: 575, startPoint y: 32, endPoint x: 616, endPoint y: 34, distance: 40.7
click at [616, 34] on div "0.74%" at bounding box center [594, 33] width 48 height 13
copy span "0.74%"
drag, startPoint x: 635, startPoint y: 33, endPoint x: 676, endPoint y: 33, distance: 41.3
click at [676, 33] on div "24.7%" at bounding box center [658, 33] width 48 height 13
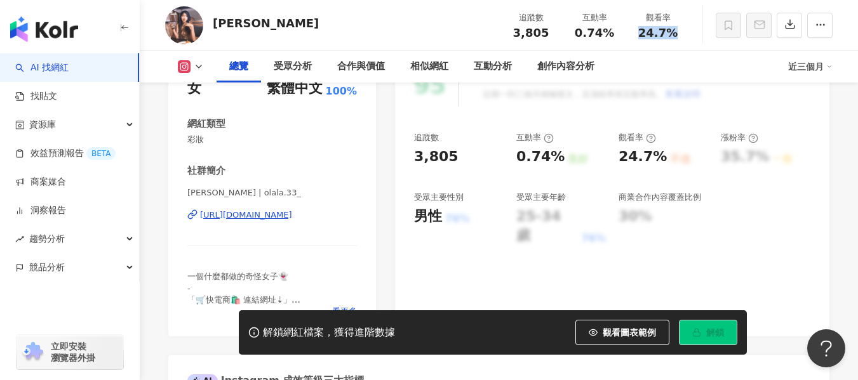
copy span "24.7%"
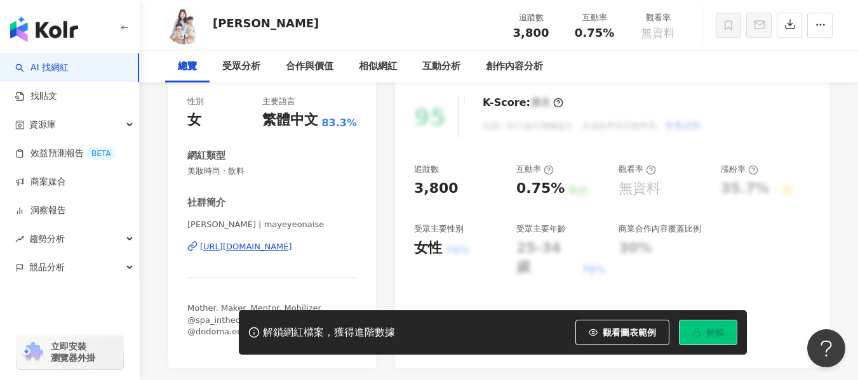
scroll to position [191, 0]
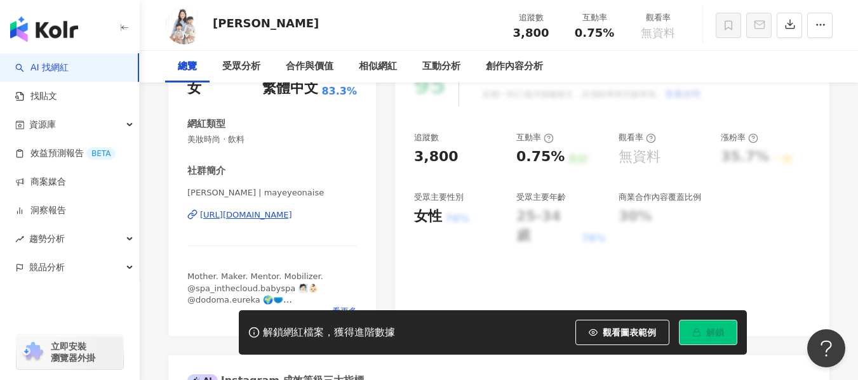
click at [263, 215] on div "https://www.instagram.com/mayeyeonaise/" at bounding box center [246, 215] width 92 height 11
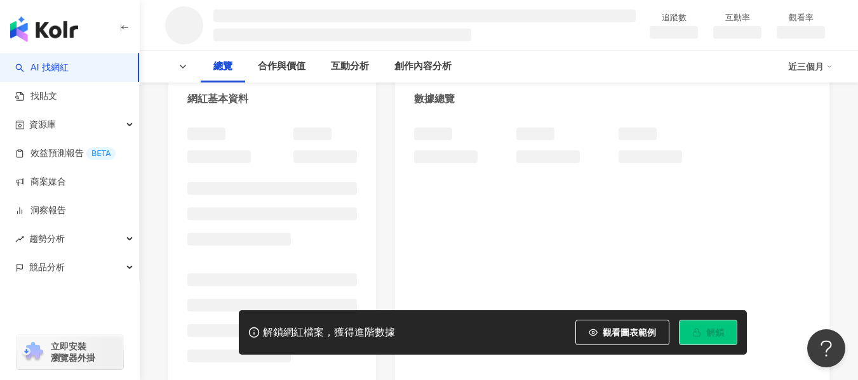
scroll to position [187, 0]
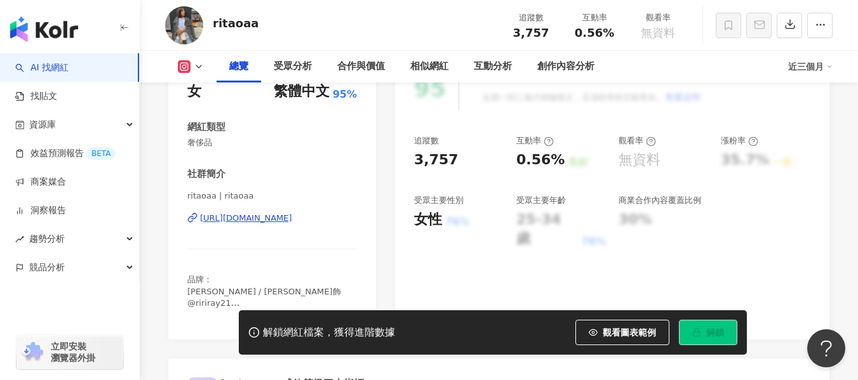
scroll to position [191, 0]
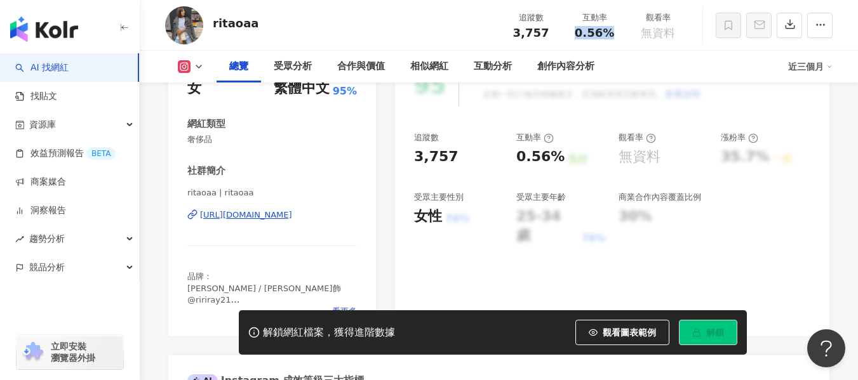
drag, startPoint x: 582, startPoint y: 34, endPoint x: 610, endPoint y: 37, distance: 27.4
click at [610, 37] on div "0.56%" at bounding box center [594, 33] width 48 height 13
copy span "0.56%"
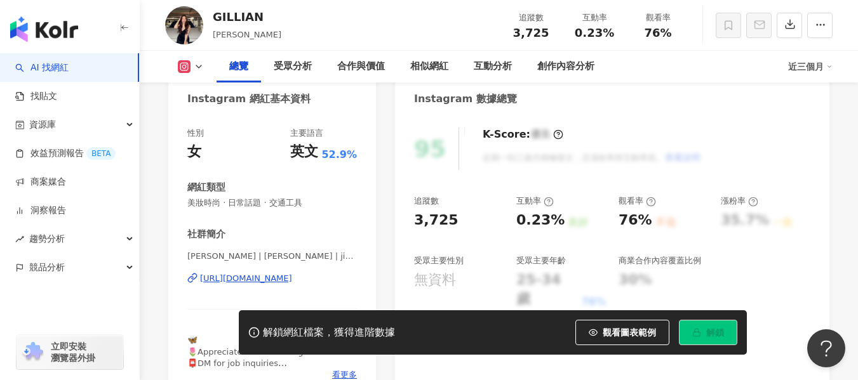
click at [248, 280] on div "[URL][DOMAIN_NAME]" at bounding box center [246, 278] width 92 height 11
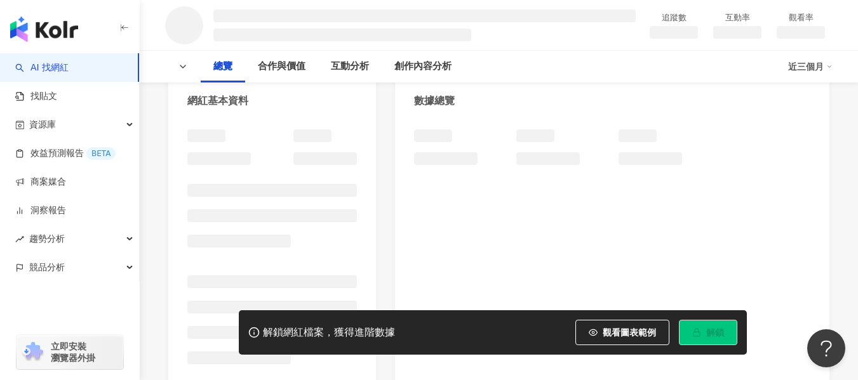
scroll to position [127, 0]
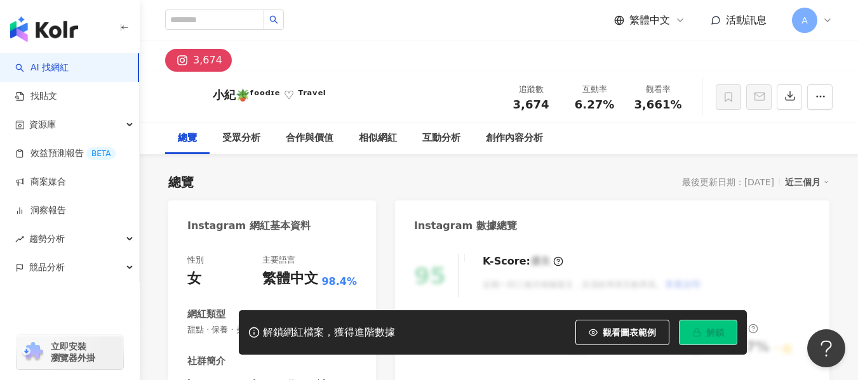
scroll to position [191, 0]
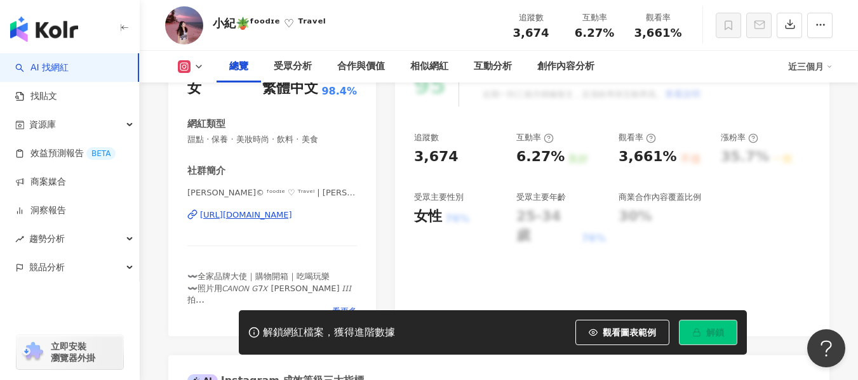
click at [265, 217] on div "https://www.instagram.com/oohlala._.155/" at bounding box center [246, 215] width 92 height 11
drag, startPoint x: 573, startPoint y: 36, endPoint x: 612, endPoint y: 40, distance: 39.6
click at [612, 40] on div "追蹤數 3,674 互動率 6.27% 觀看率 3,661%" at bounding box center [594, 24] width 191 height 37
copy span "6.27%"
drag, startPoint x: 638, startPoint y: 34, endPoint x: 674, endPoint y: 36, distance: 36.2
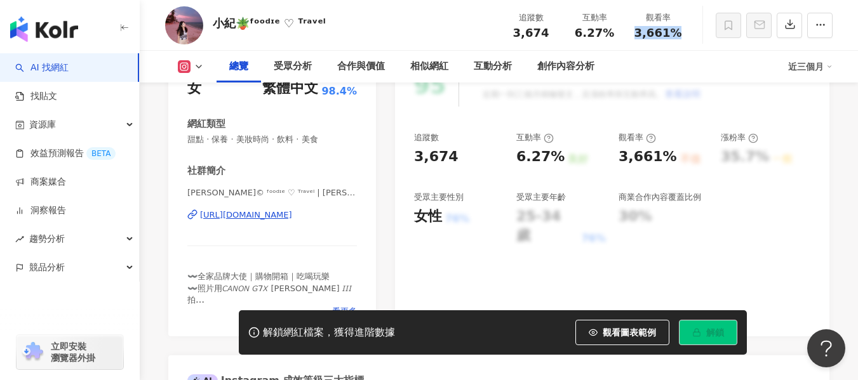
click at [674, 36] on div "觀看率 3,661%" at bounding box center [658, 24] width 64 height 27
copy span "3,661%"
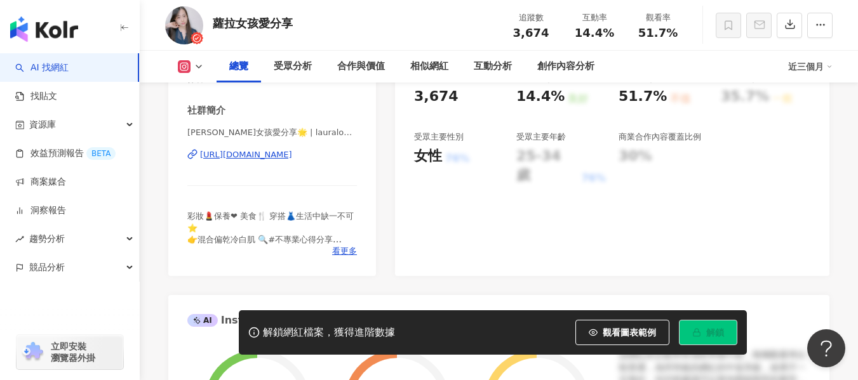
scroll to position [254, 0]
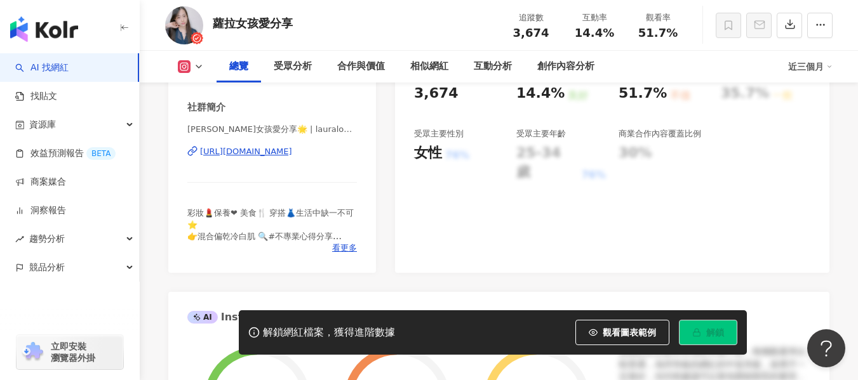
click at [289, 149] on div "[URL][DOMAIN_NAME]" at bounding box center [246, 151] width 92 height 11
drag, startPoint x: 573, startPoint y: 41, endPoint x: 605, endPoint y: 43, distance: 31.8
click at [605, 43] on div "追蹤數 3,674 互動率 14.4% 觀看率 51.7%" at bounding box center [594, 24] width 191 height 37
copy span "14.4%"
drag, startPoint x: 638, startPoint y: 32, endPoint x: 674, endPoint y: 41, distance: 37.3
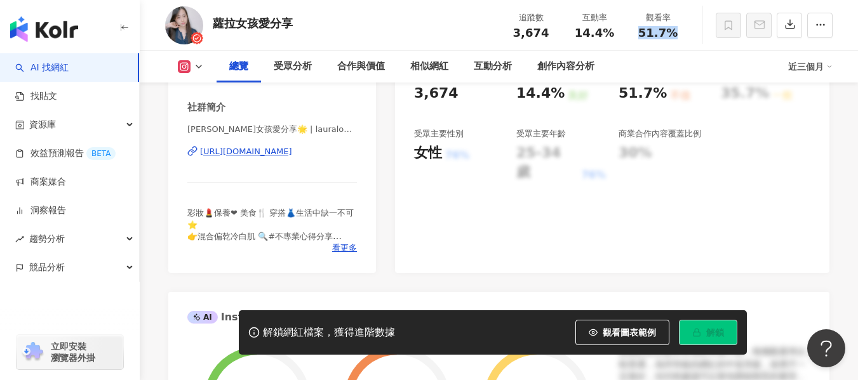
click at [674, 41] on div "追蹤數 3,674 互動率 14.4% 觀看率 51.7%" at bounding box center [594, 24] width 191 height 37
copy span "51.7%"
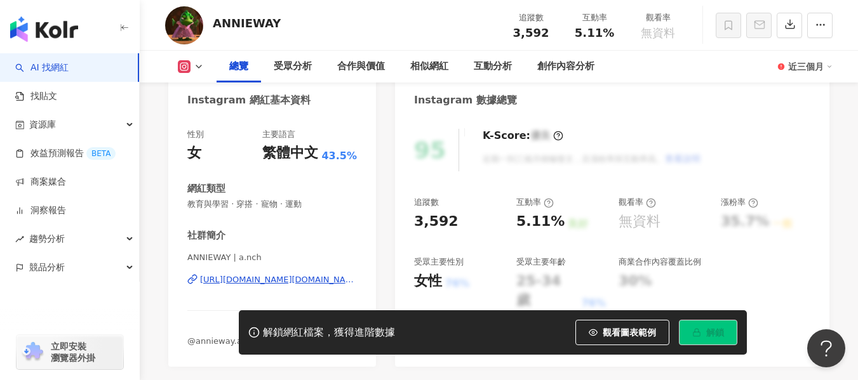
scroll to position [127, 0]
click at [271, 279] on div "[URL][DOMAIN_NAME][DOMAIN_NAME]" at bounding box center [278, 278] width 157 height 11
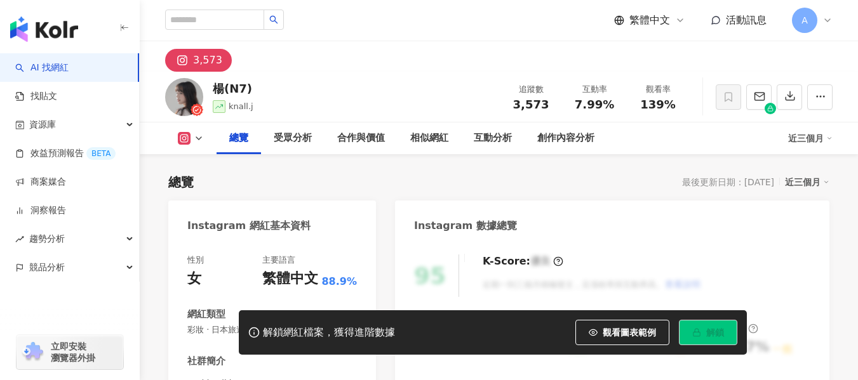
scroll to position [254, 0]
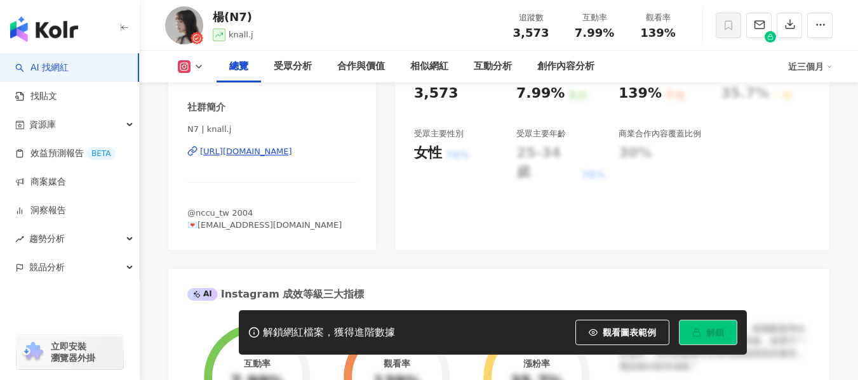
click at [292, 151] on div "[URL][DOMAIN_NAME]" at bounding box center [246, 151] width 92 height 11
drag, startPoint x: 573, startPoint y: 39, endPoint x: 612, endPoint y: 30, distance: 39.3
click at [612, 30] on div "追蹤數 3,573 互動率 7.99% 觀看率 139%" at bounding box center [594, 24] width 191 height 37
copy span "7.99%"
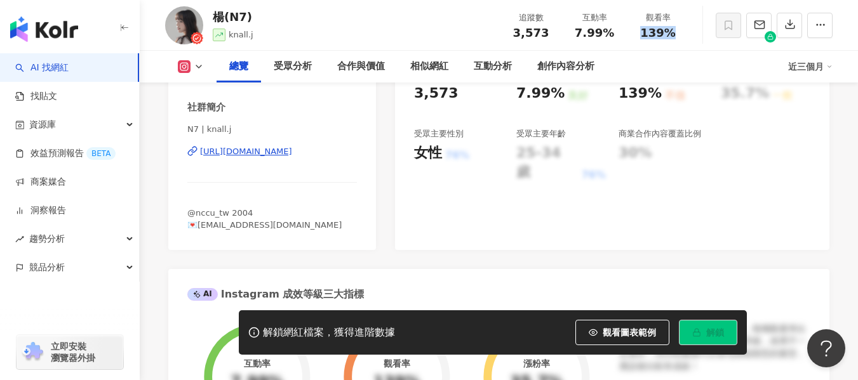
drag, startPoint x: 638, startPoint y: 34, endPoint x: 672, endPoint y: 31, distance: 33.8
click at [672, 31] on div "139%" at bounding box center [658, 33] width 48 height 13
copy span "139%"
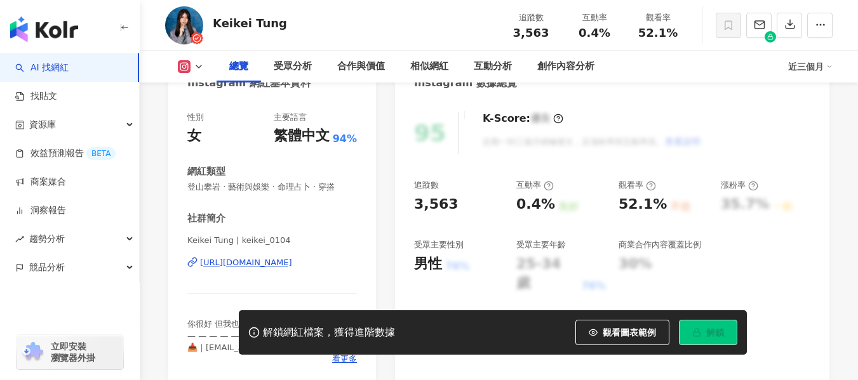
scroll to position [191, 0]
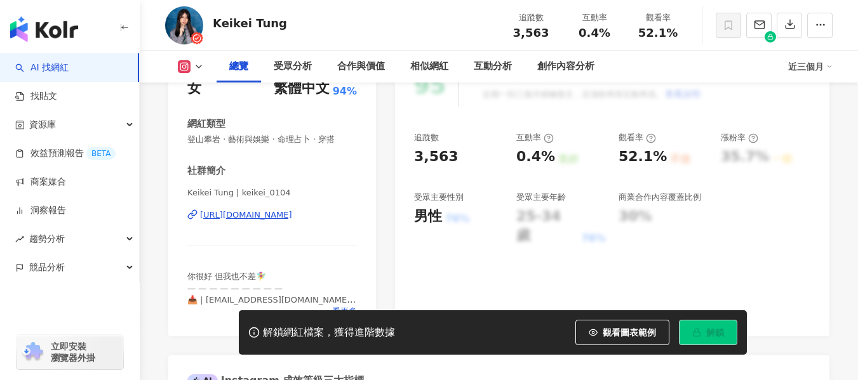
click at [283, 218] on div "[URL][DOMAIN_NAME]" at bounding box center [246, 215] width 92 height 11
